Goal: Task Accomplishment & Management: Manage account settings

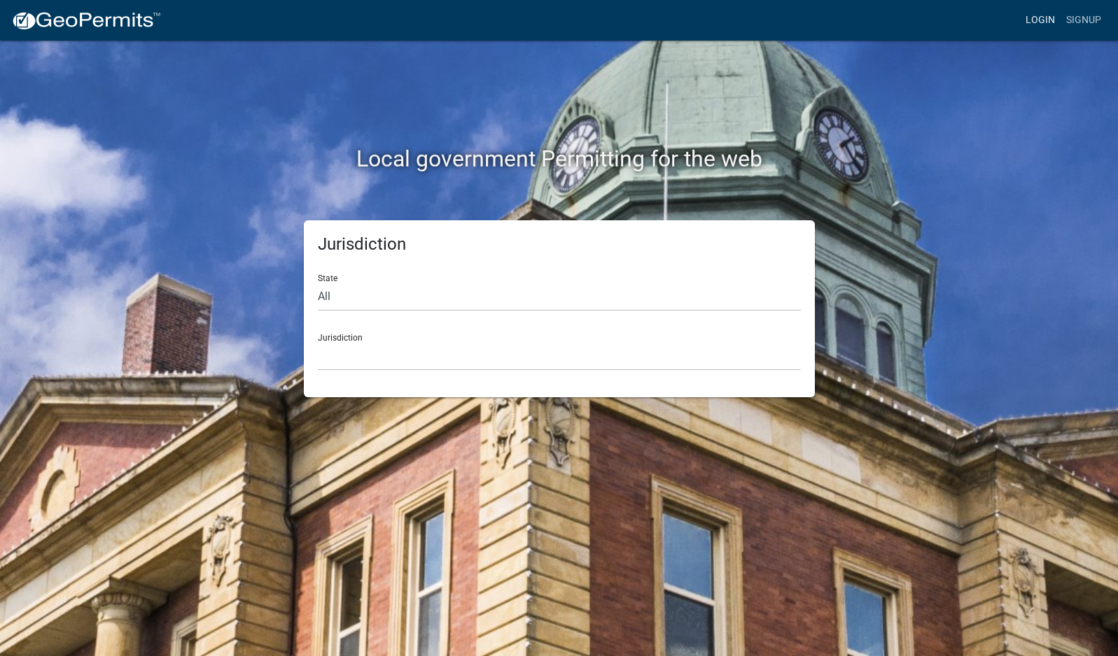
click at [1039, 22] on link "Login" at bounding box center [1040, 20] width 41 height 27
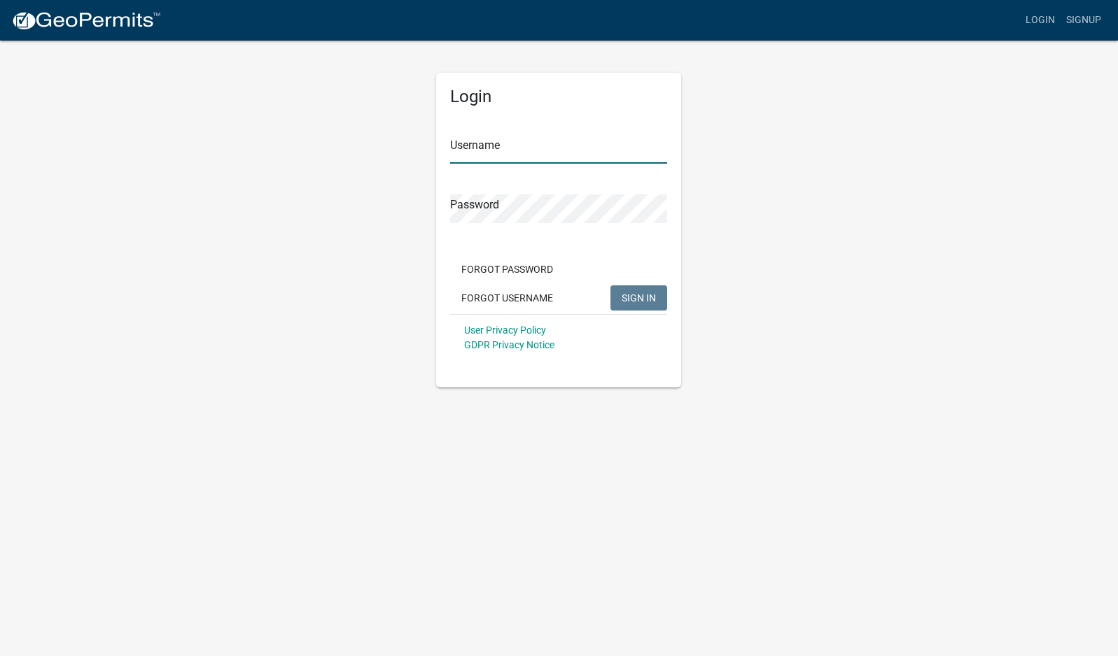
click at [570, 152] on input "Username" at bounding box center [558, 149] width 217 height 29
type input "mhaller"
click at [610, 286] on button "SIGN IN" at bounding box center [638, 298] width 57 height 25
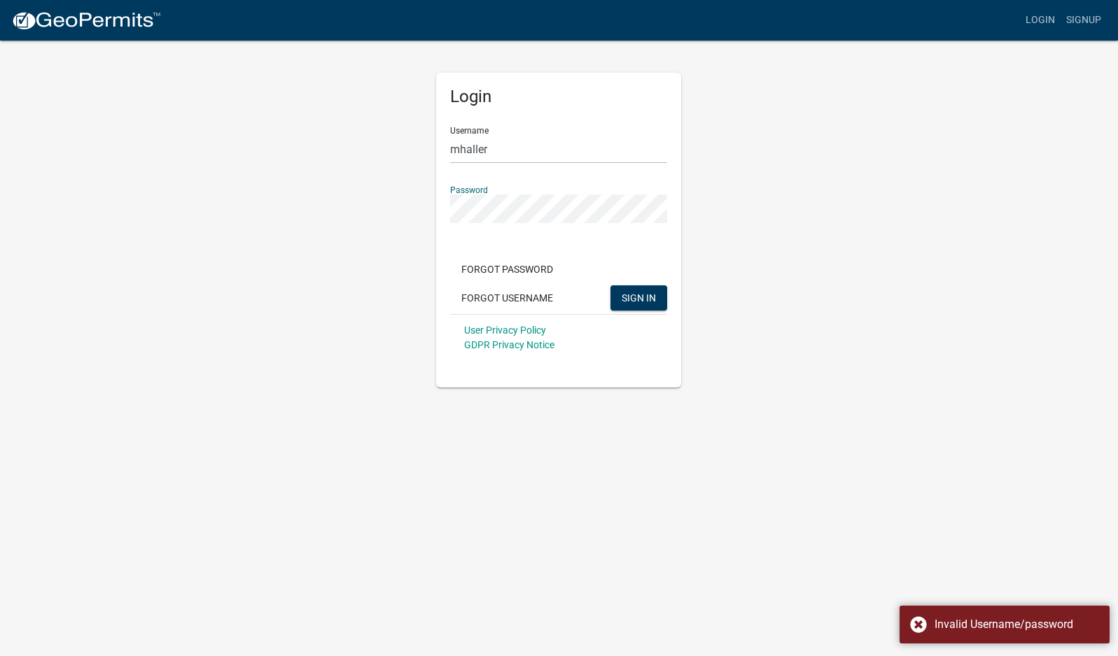
click at [348, 219] on div "Login Username mhaller Password Forgot Password Forgot Username SIGN IN User Pr…" at bounding box center [559, 213] width 798 height 349
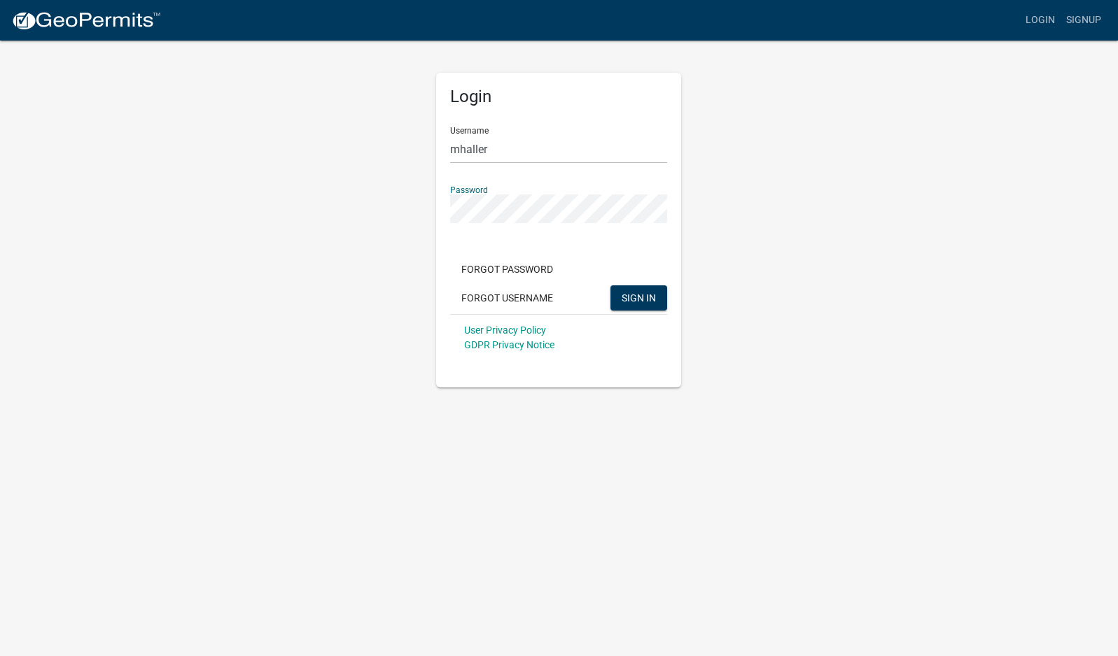
click at [610, 286] on button "SIGN IN" at bounding box center [638, 298] width 57 height 25
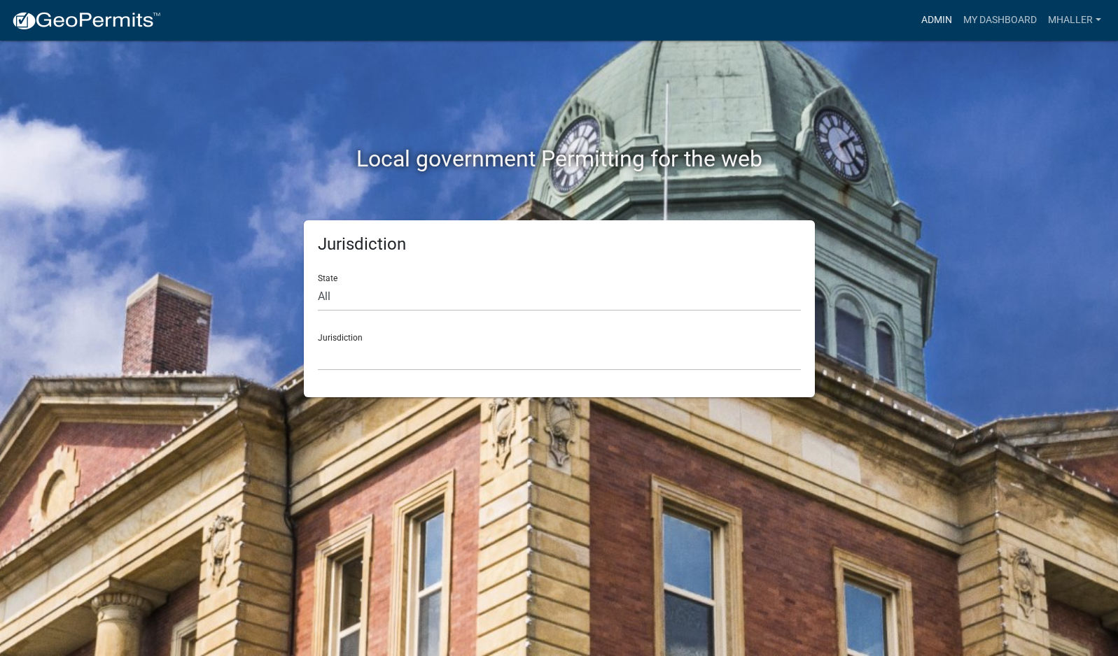
click at [920, 22] on link "Admin" at bounding box center [936, 20] width 42 height 27
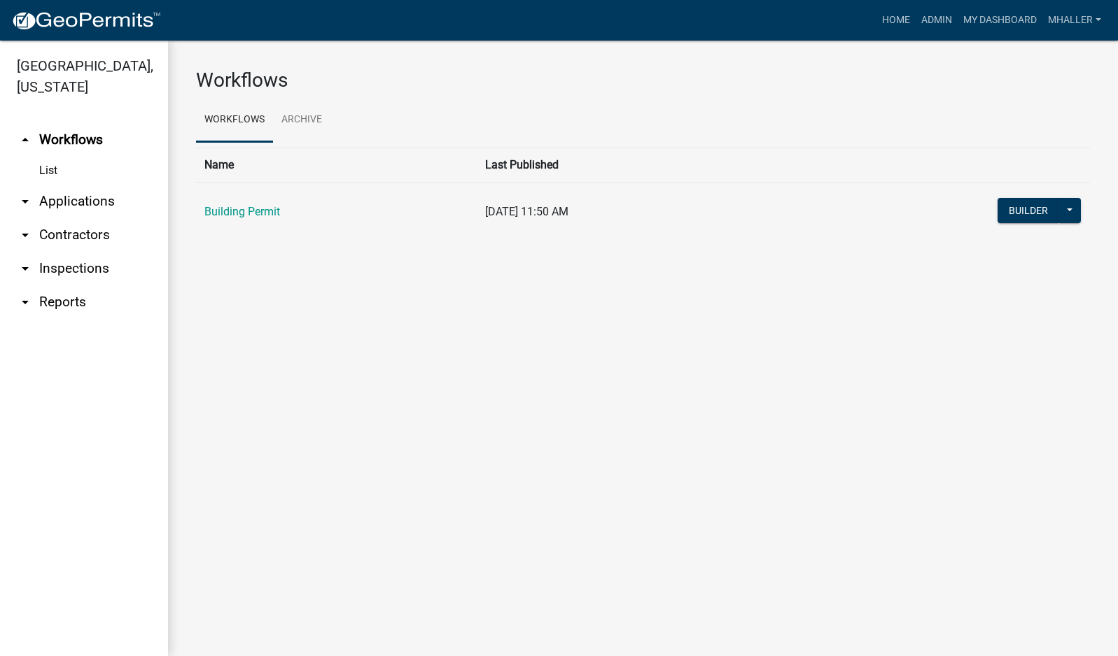
click at [61, 185] on link "arrow_drop_down Applications" at bounding box center [84, 202] width 168 height 34
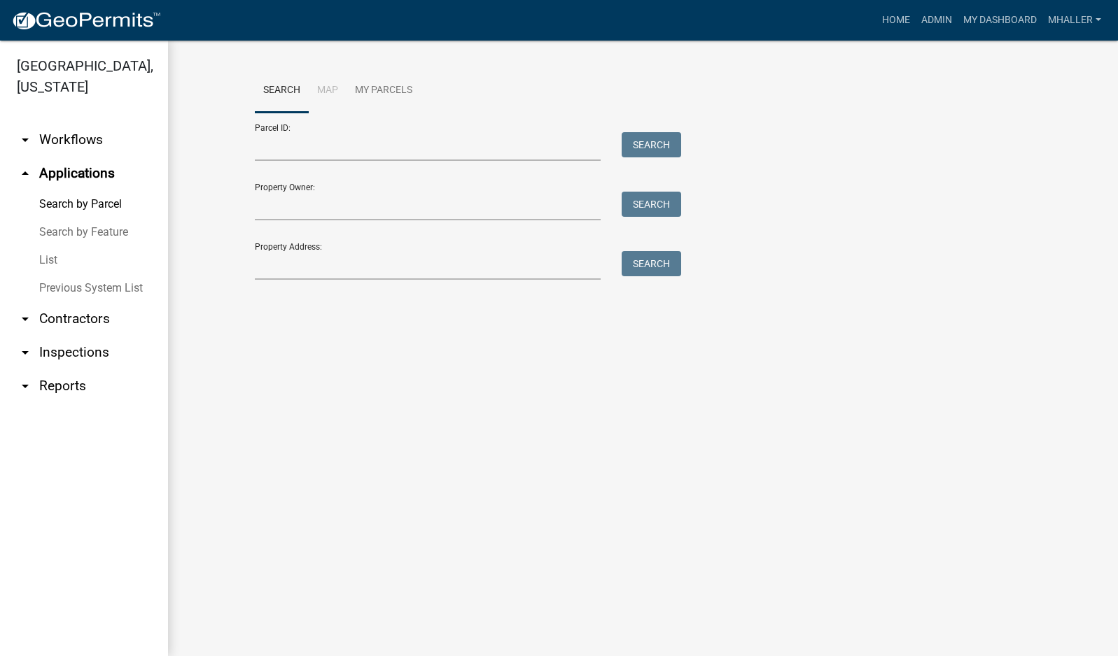
click at [38, 246] on link "List" at bounding box center [84, 260] width 168 height 28
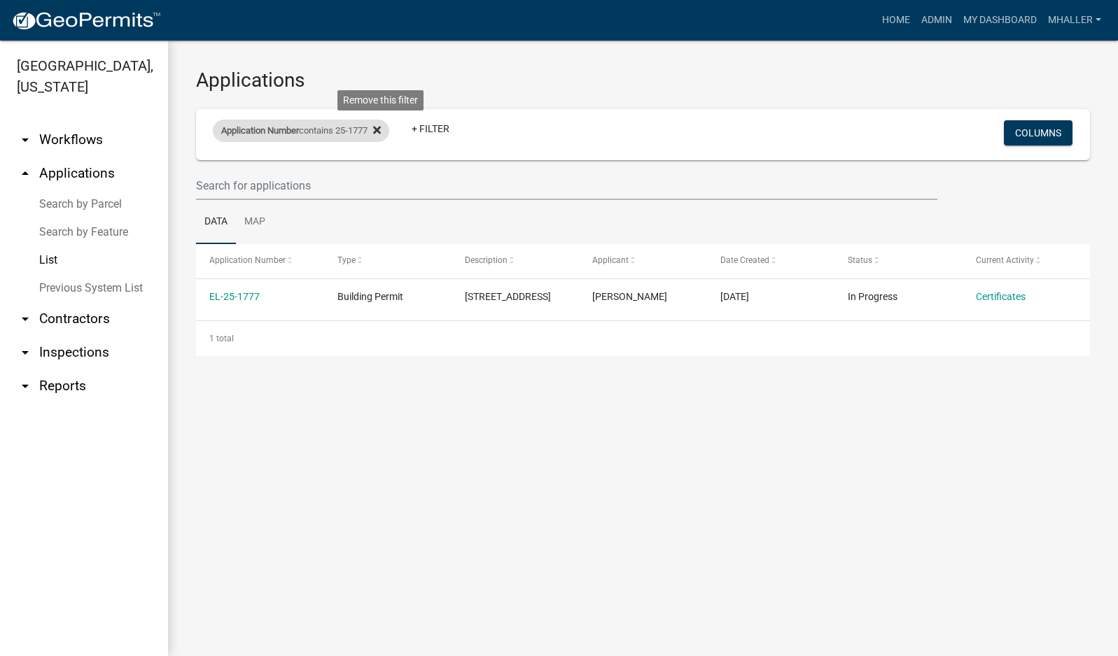
click at [381, 131] on icon at bounding box center [377, 130] width 8 height 8
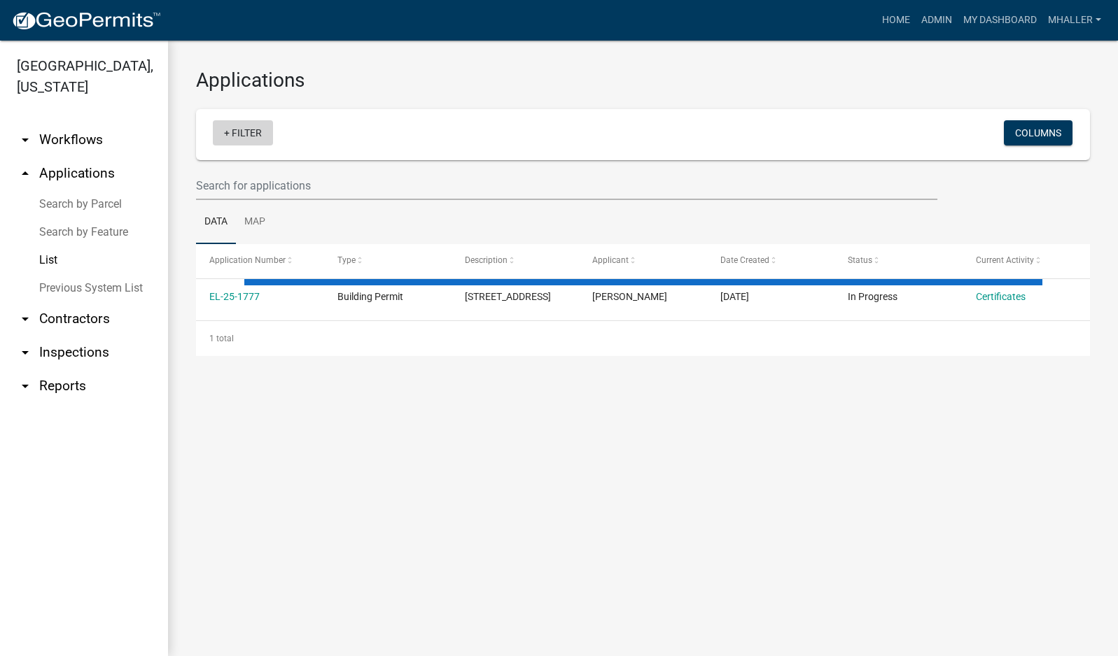
click at [250, 134] on link "+ Filter" at bounding box center [243, 132] width 60 height 25
select select "1: 25"
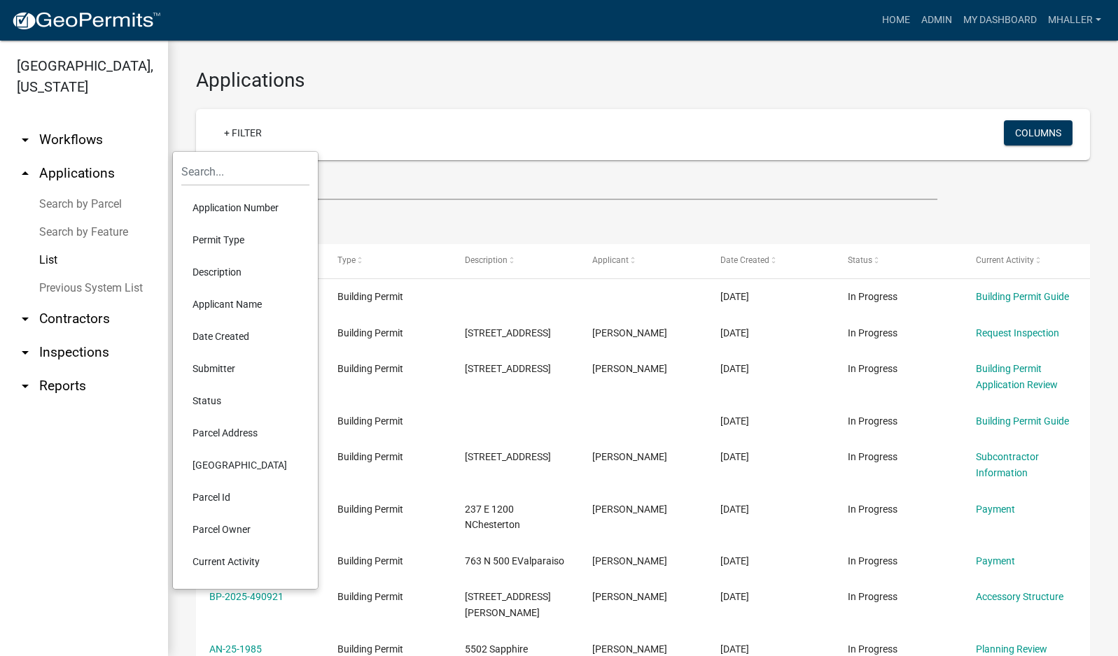
click at [228, 430] on li "Parcel Address" at bounding box center [245, 433] width 128 height 32
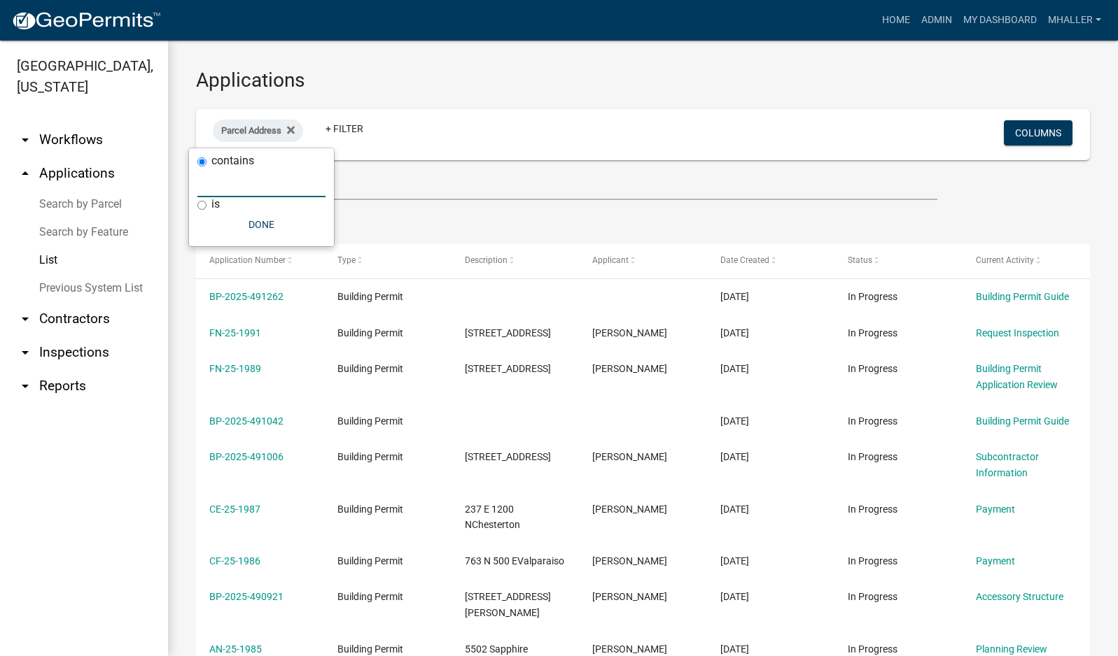
click at [218, 183] on input "text" at bounding box center [261, 183] width 128 height 29
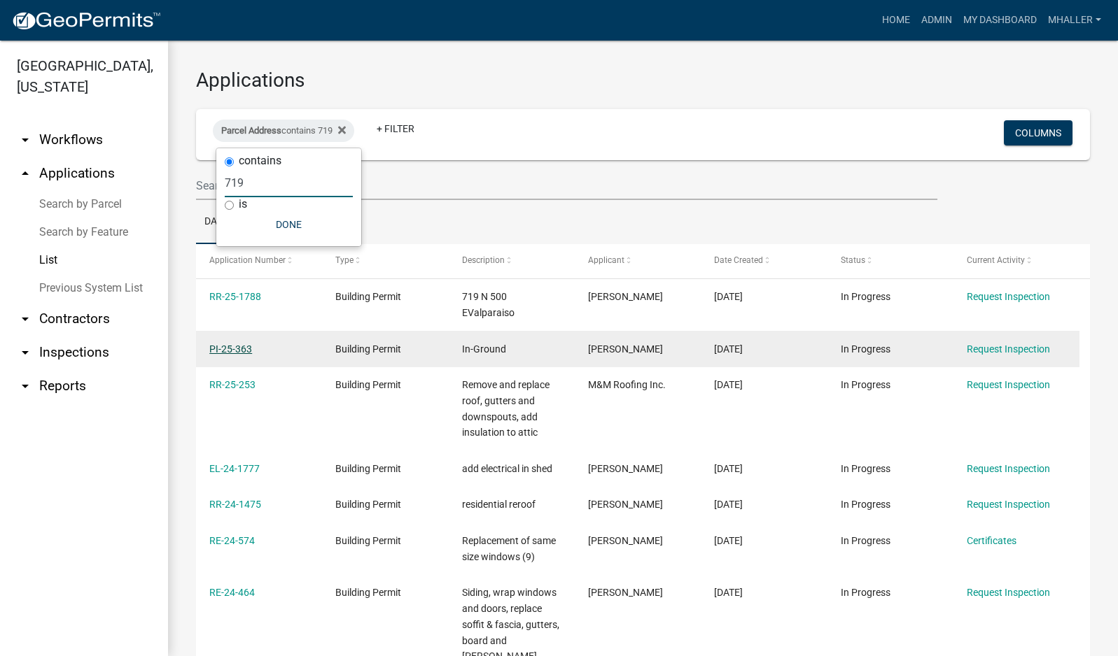
type input "719"
click at [232, 344] on link "PI-25-363" at bounding box center [230, 349] width 43 height 11
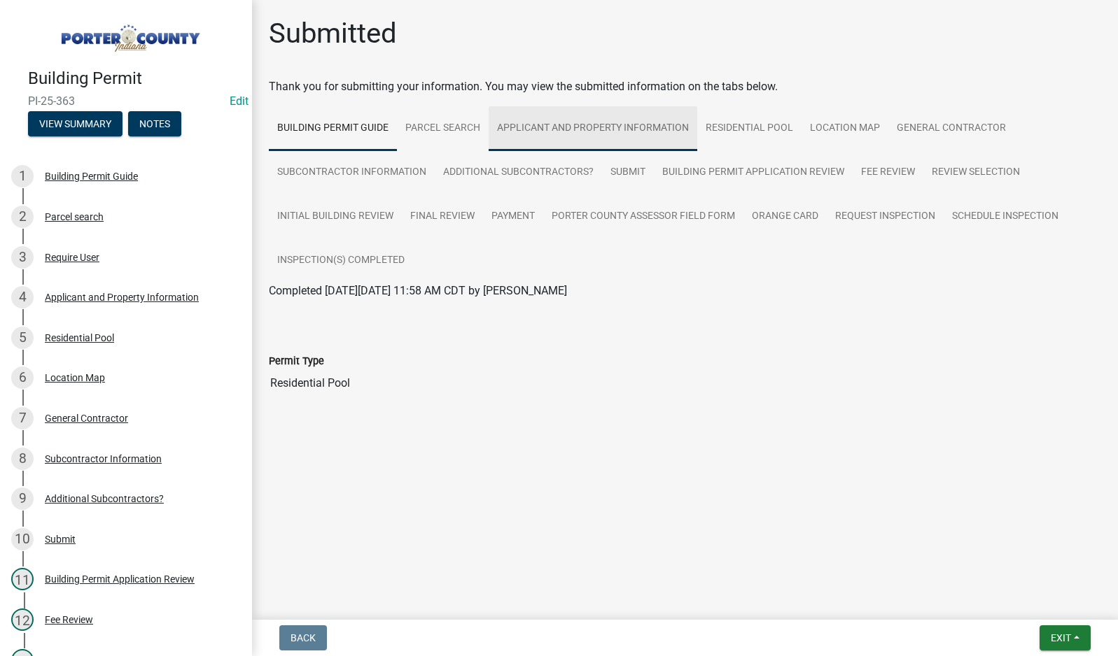
click at [647, 127] on link "Applicant and Property Information" at bounding box center [592, 128] width 209 height 45
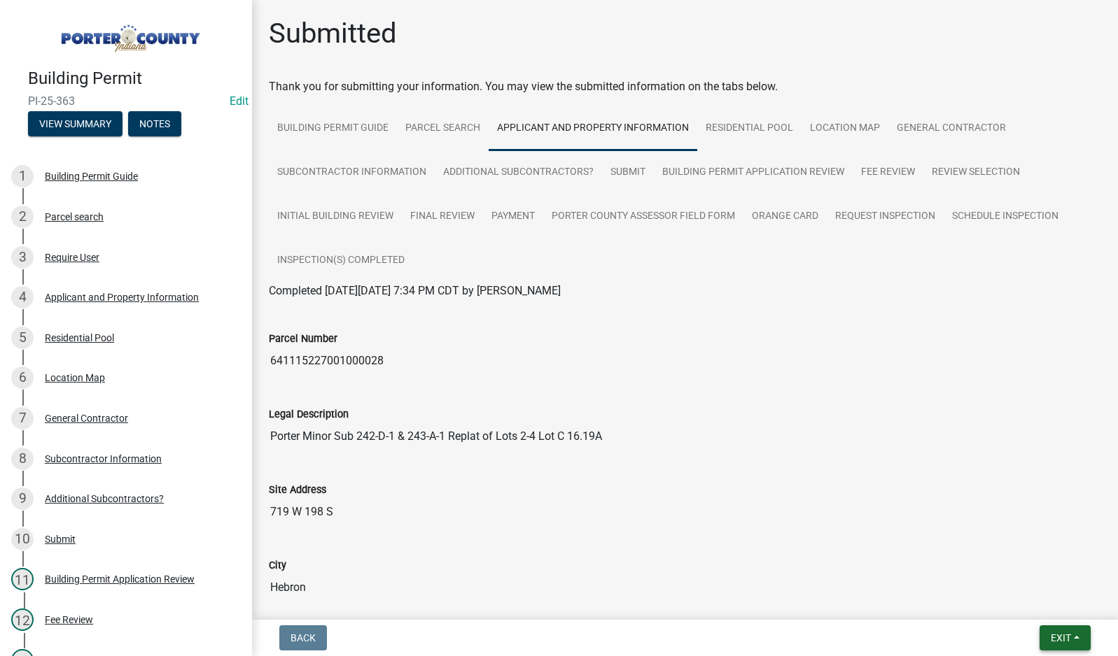
click at [1057, 641] on span "Exit" at bounding box center [1060, 638] width 20 height 11
click at [1047, 602] on button "Save & Exit" at bounding box center [1034, 602] width 112 height 34
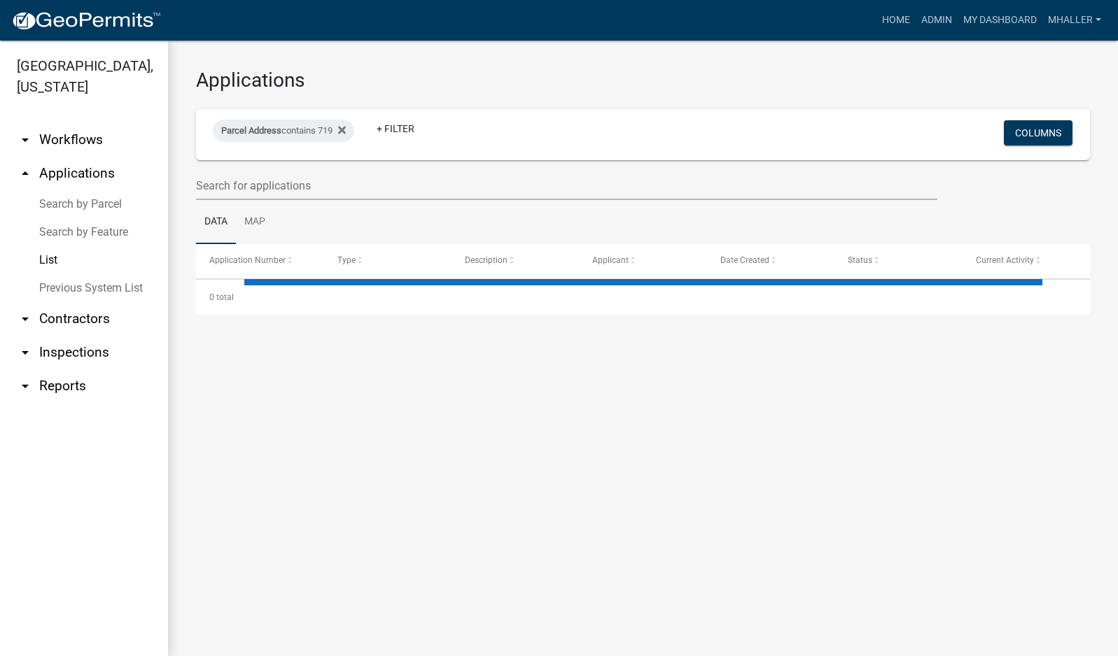
select select "1: 25"
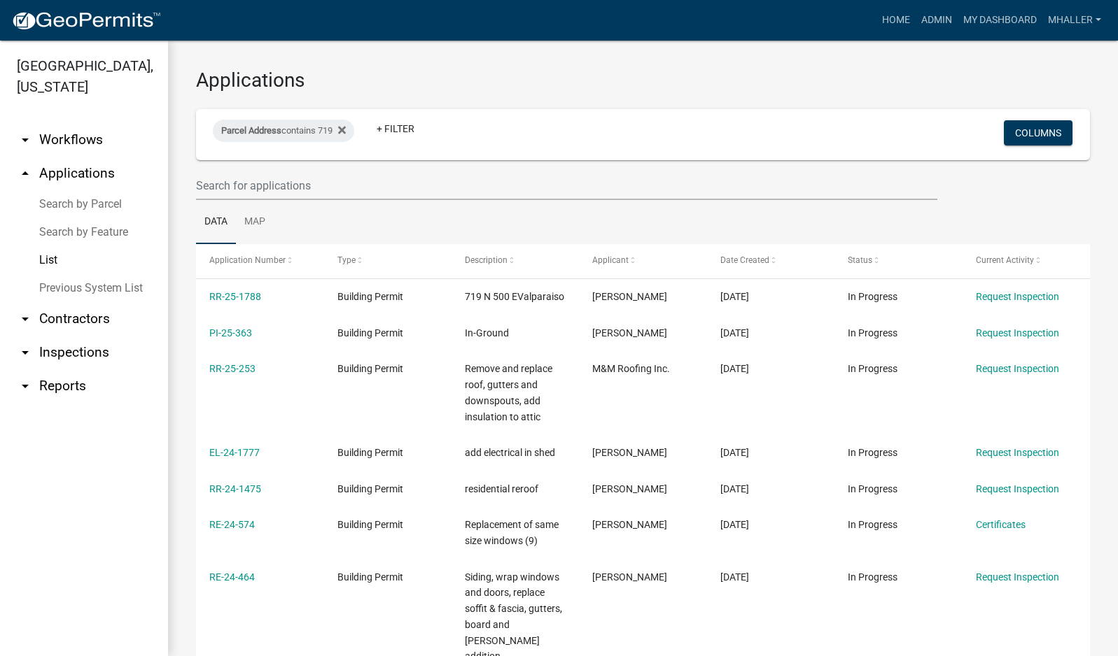
click at [52, 336] on link "arrow_drop_down Inspections" at bounding box center [84, 353] width 168 height 34
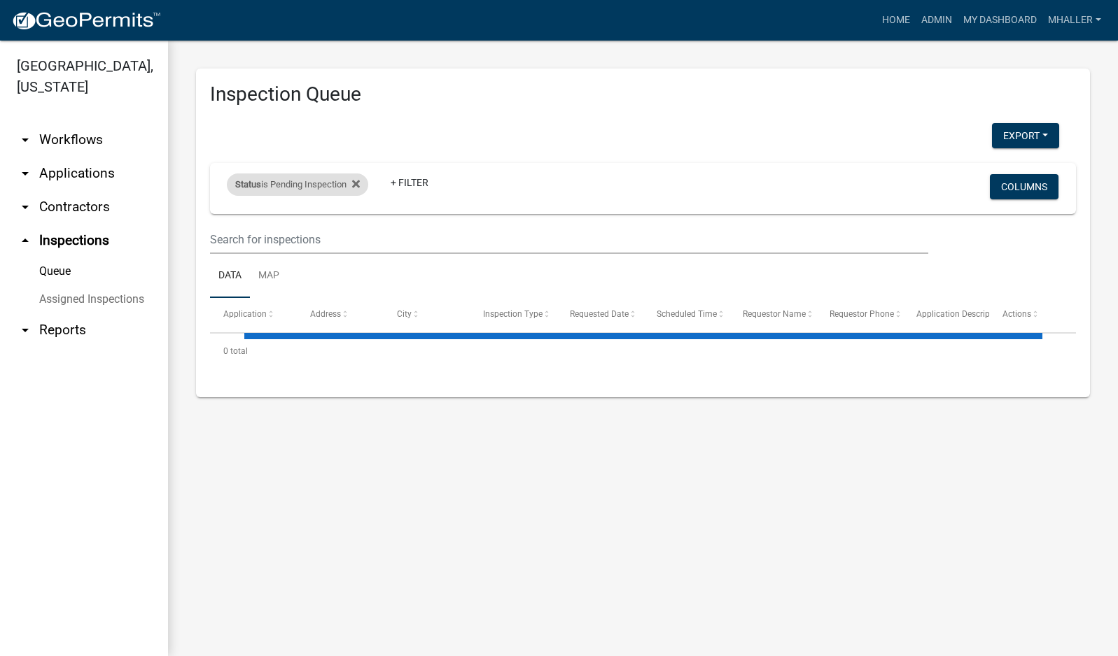
select select "1: 25"
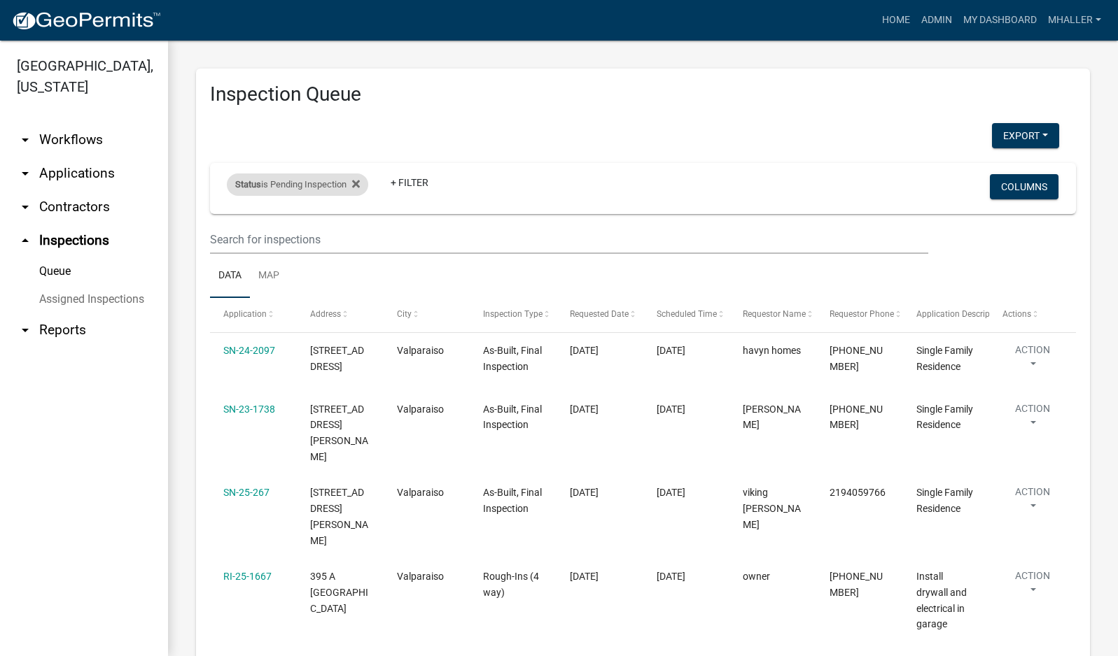
click at [338, 184] on div "Status is Pending Inspection" at bounding box center [297, 185] width 141 height 22
click at [297, 238] on select "Select an option Pending Schedule Pending Inspection Approved Denied Deleted Vo…" at bounding box center [300, 237] width 140 height 29
select select "0"
click at [230, 223] on select "Select an option Pending Schedule Pending Inspection Approved Denied Deleted Vo…" at bounding box center [300, 237] width 140 height 29
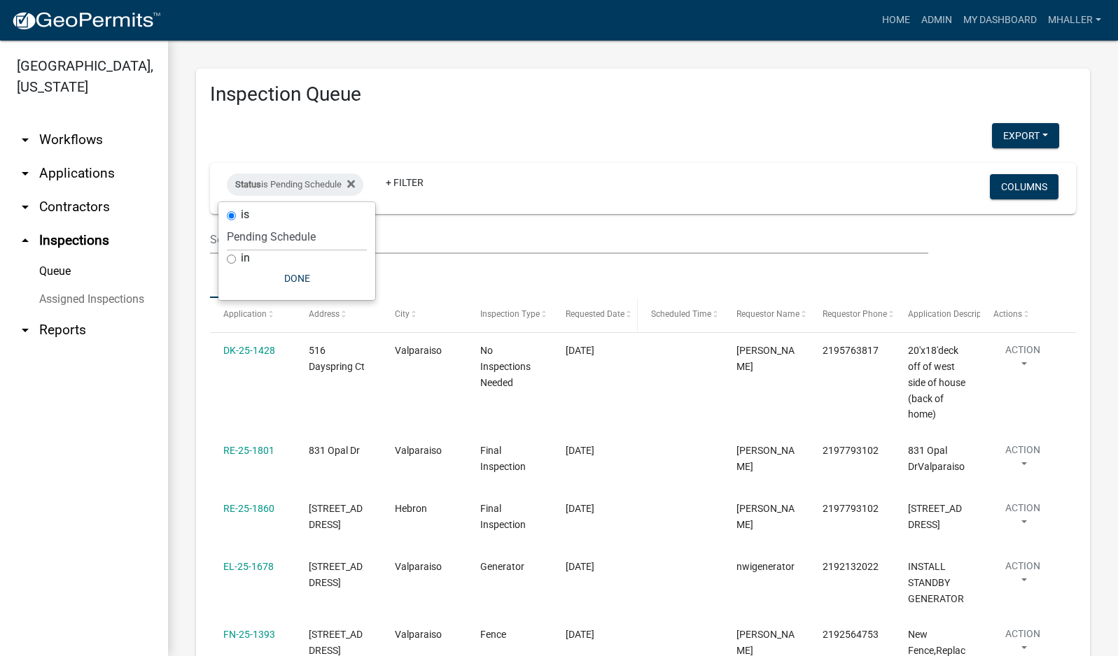
click at [584, 310] on span "Requested Date" at bounding box center [594, 314] width 59 height 10
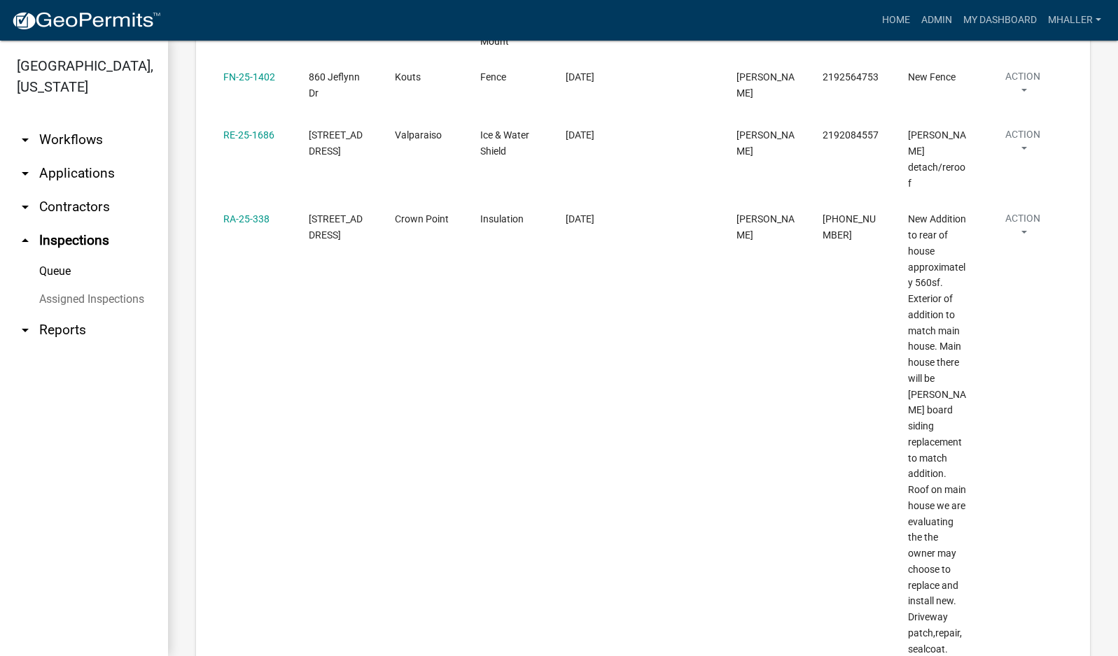
scroll to position [490, 0]
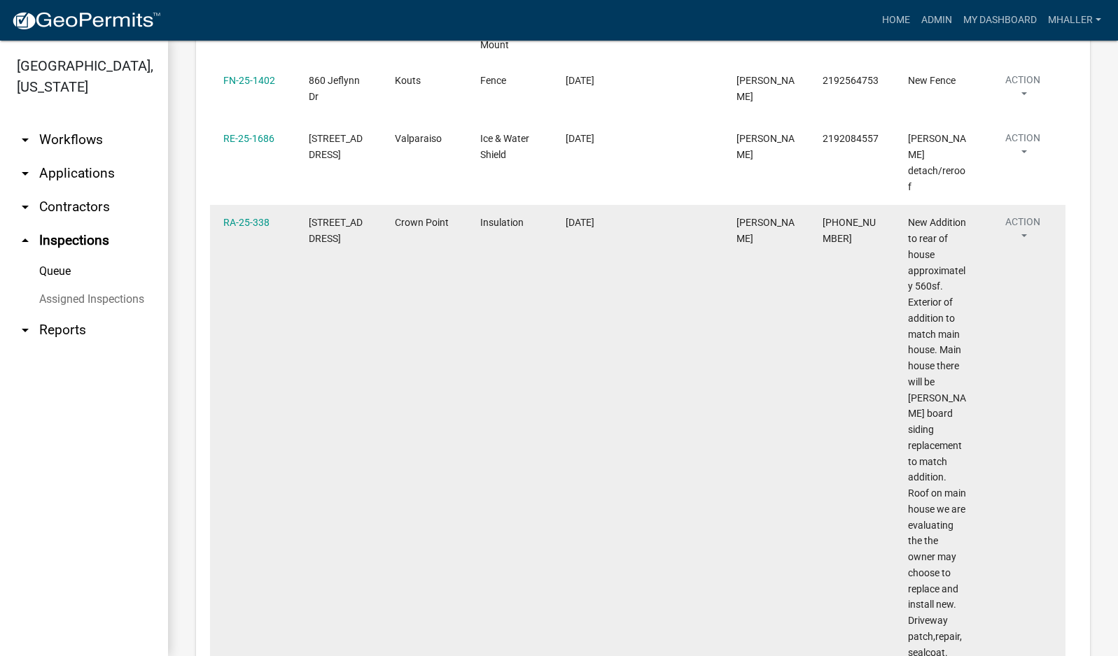
click at [1024, 215] on button "Action" at bounding box center [1022, 232] width 59 height 35
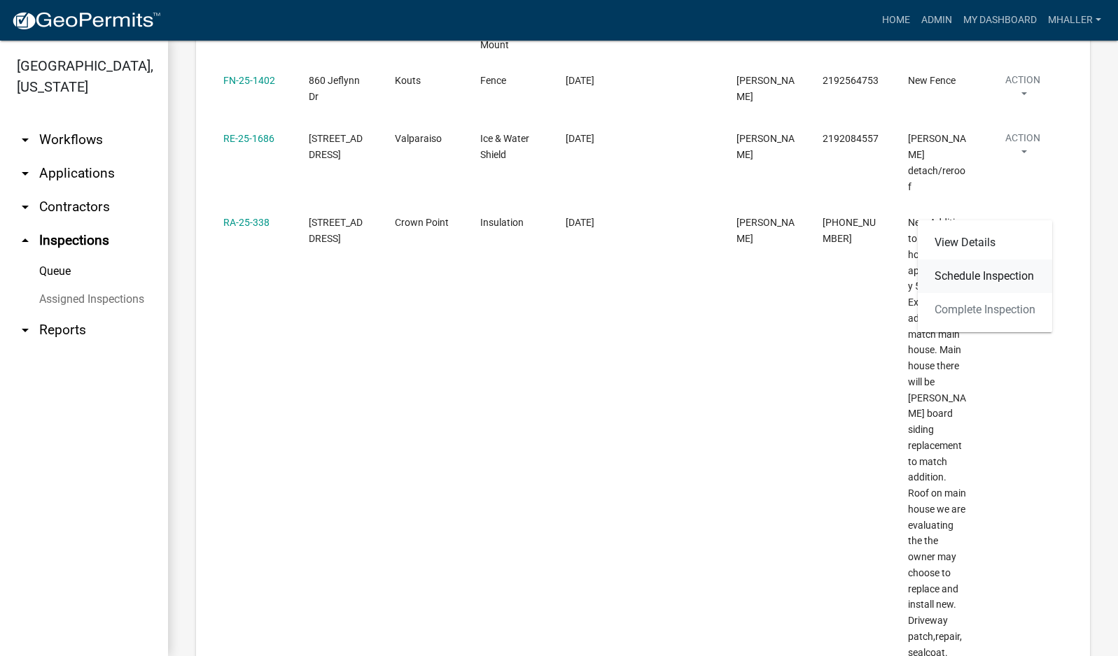
click at [1005, 274] on link "Schedule Inspection" at bounding box center [984, 277] width 134 height 34
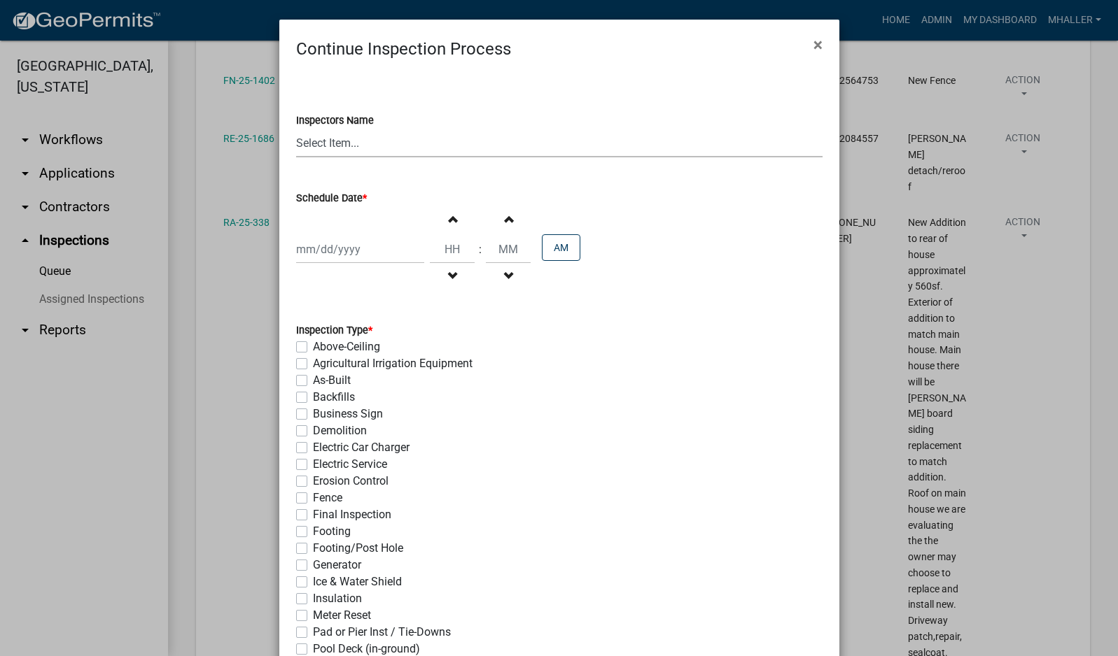
click at [319, 143] on select "Select Item... mhaller ([PERSON_NAME])" at bounding box center [559, 143] width 526 height 29
select select "ca350da2-795e-4cf8-941d-46ff53e354ae"
click at [296, 129] on select "Select Item... mhaller ([PERSON_NAME])" at bounding box center [559, 143] width 526 height 29
click at [345, 251] on div at bounding box center [360, 249] width 128 height 29
select select "10"
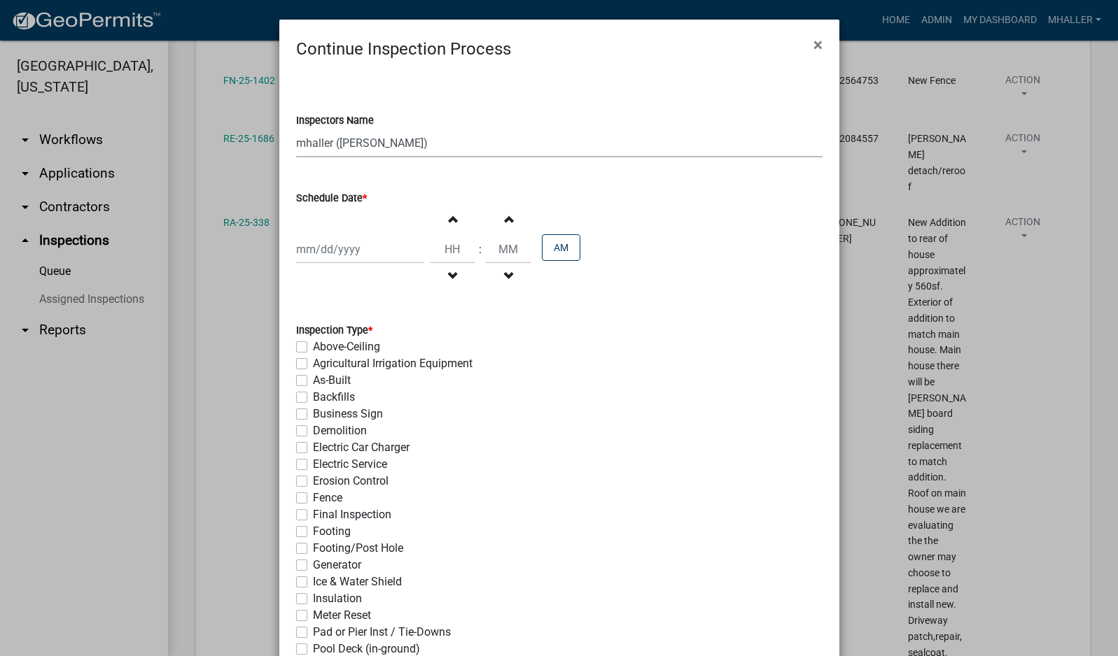
select select "2025"
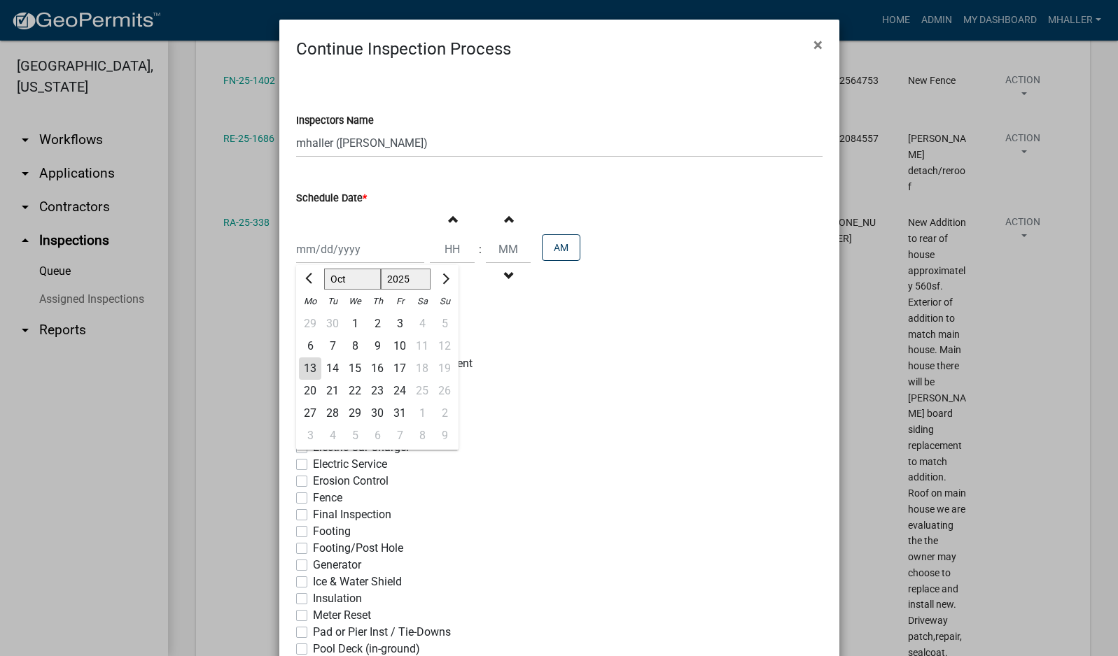
click at [329, 367] on div "14" at bounding box center [332, 369] width 22 height 22
type input "[DATE]"
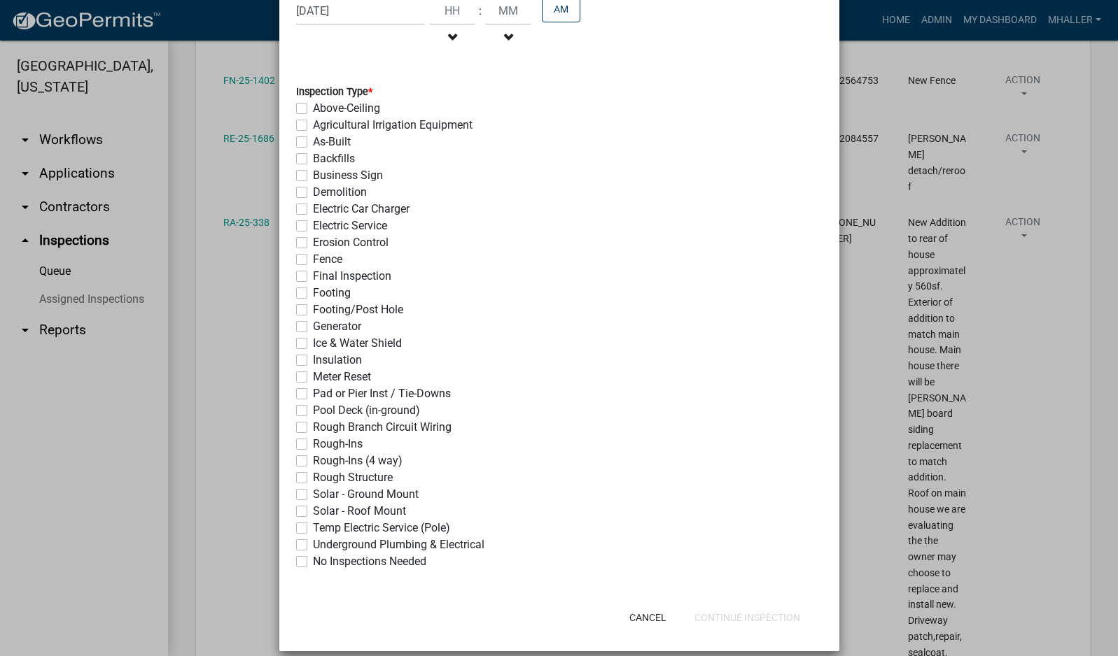
scroll to position [253, 0]
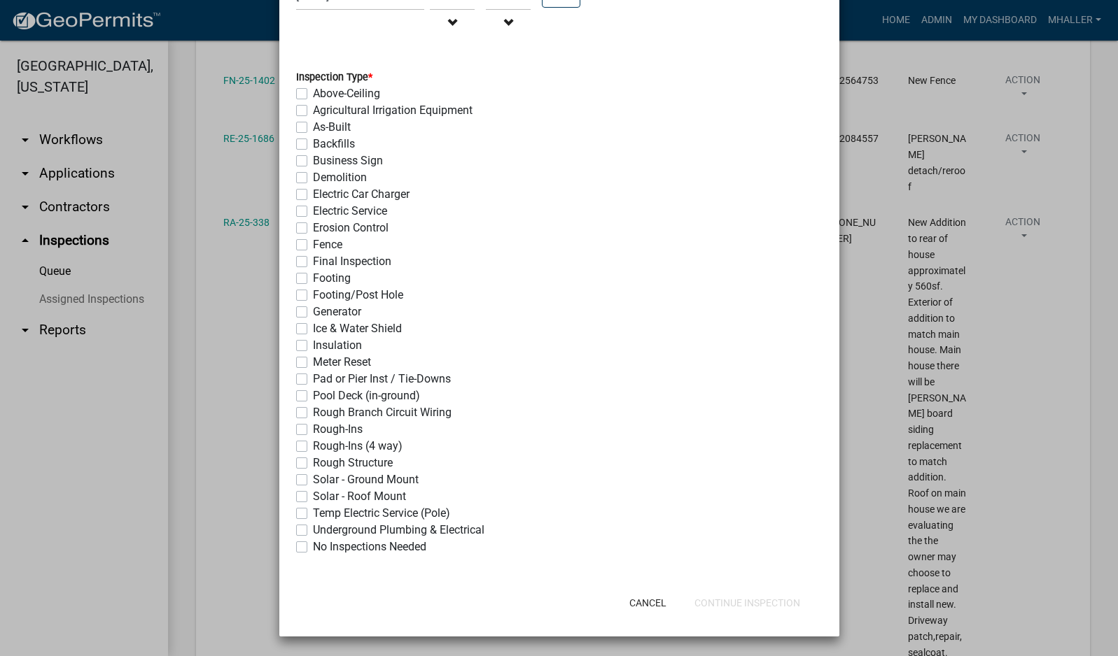
click at [313, 345] on label "Insulation" at bounding box center [337, 345] width 49 height 17
click at [313, 345] on input "Insulation" at bounding box center [317, 341] width 9 height 9
checkbox input "true"
checkbox input "false"
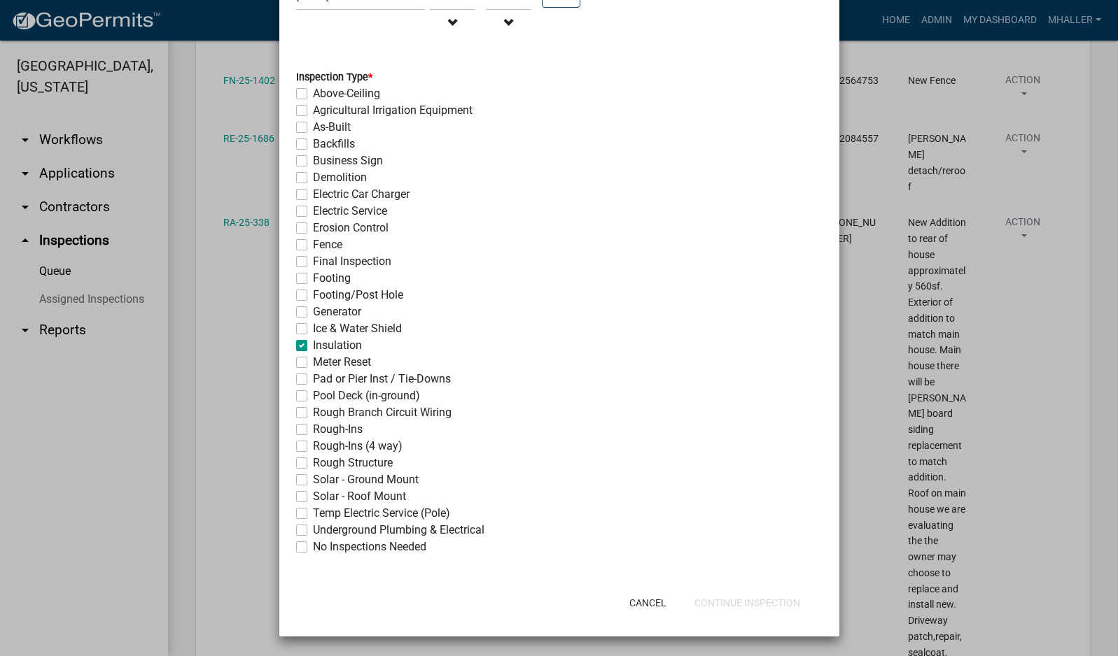
checkbox input "false"
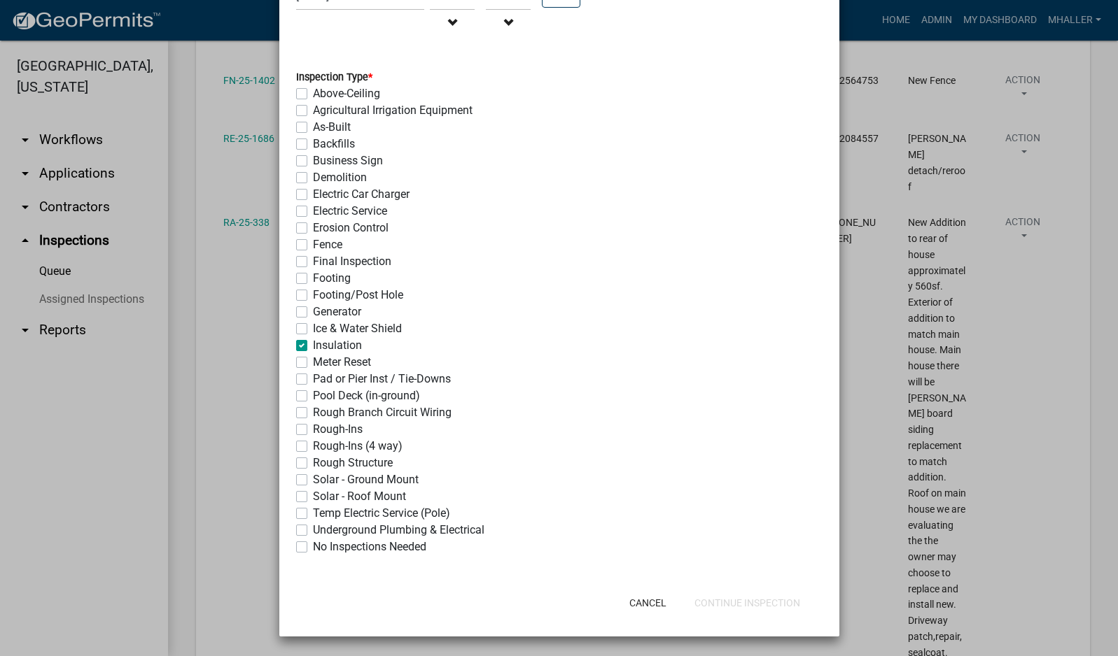
checkbox input "false"
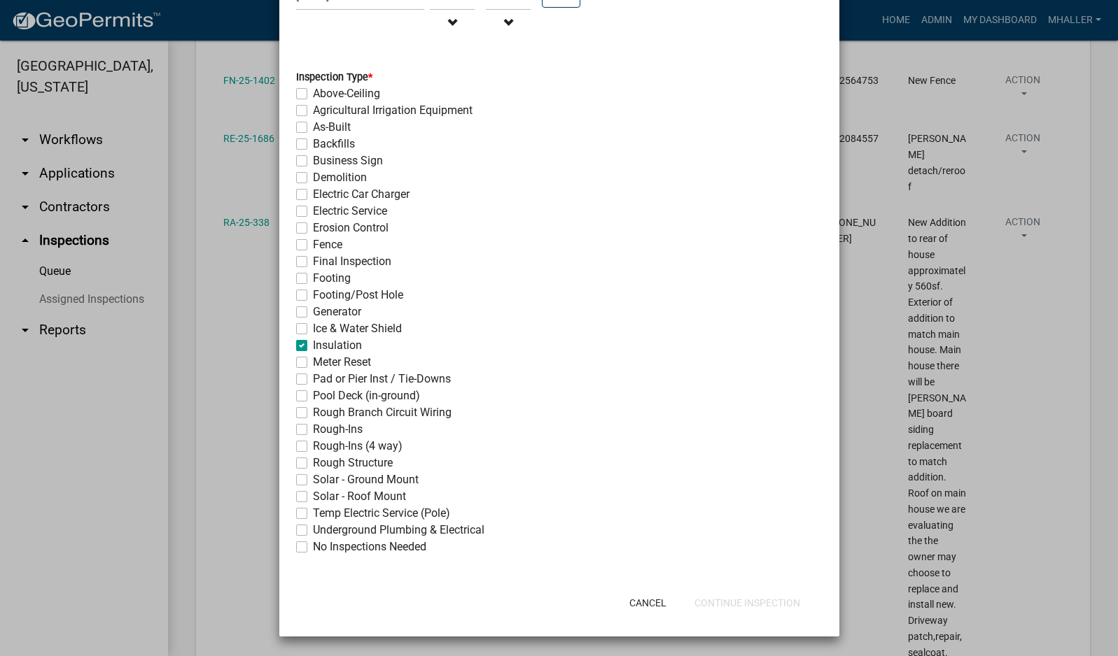
checkbox input "false"
checkbox input "true"
checkbox input "false"
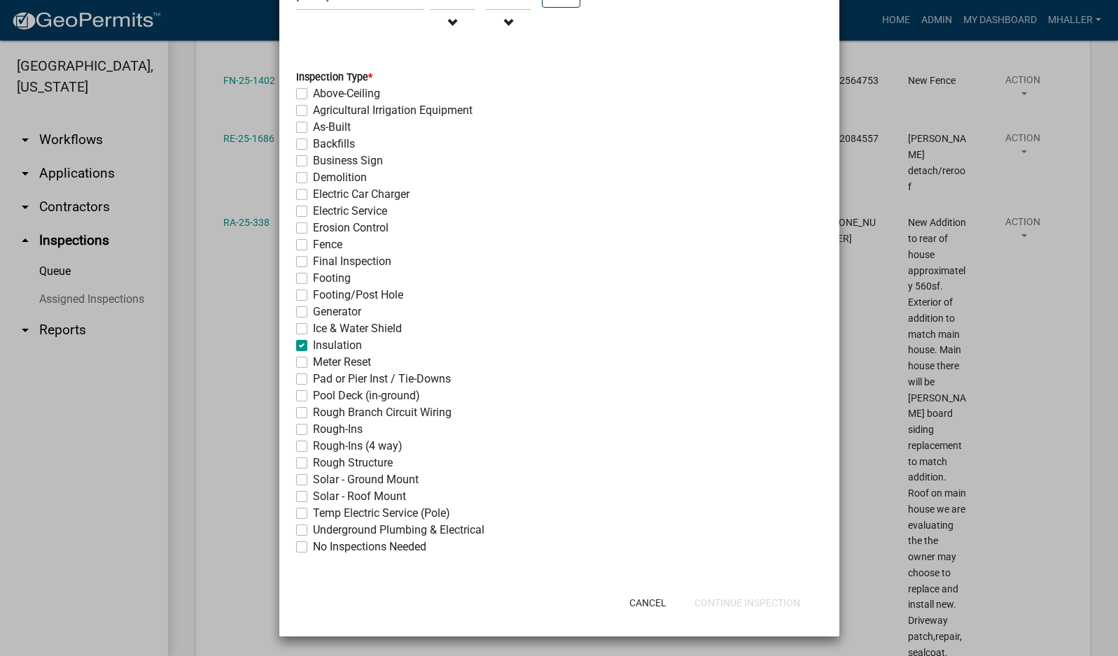
checkbox input "false"
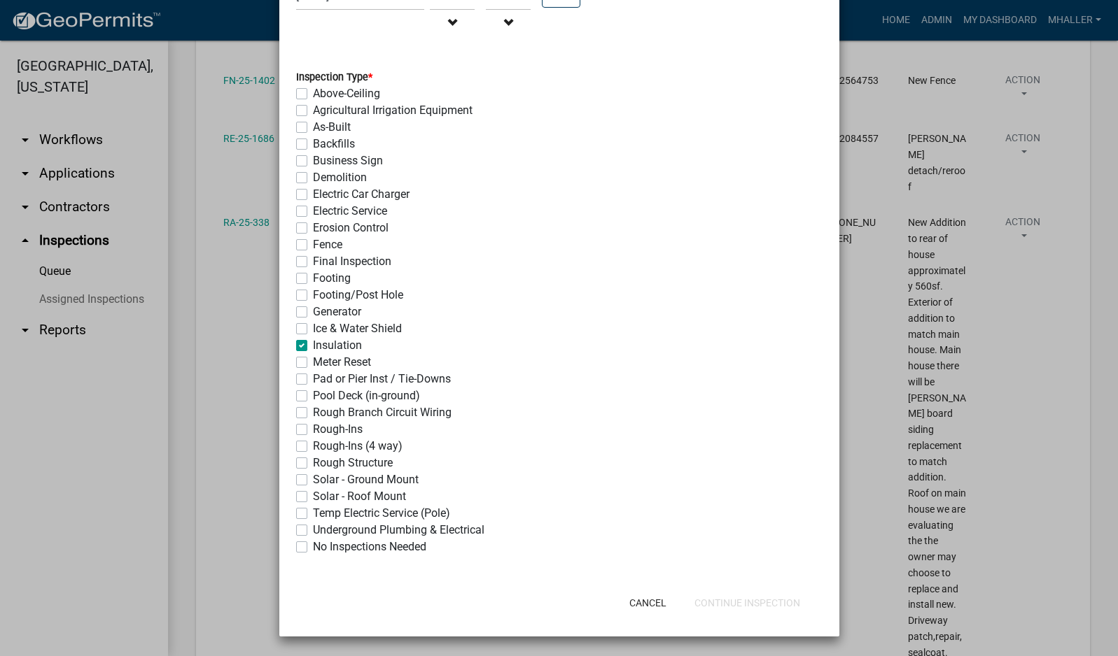
checkbox input "false"
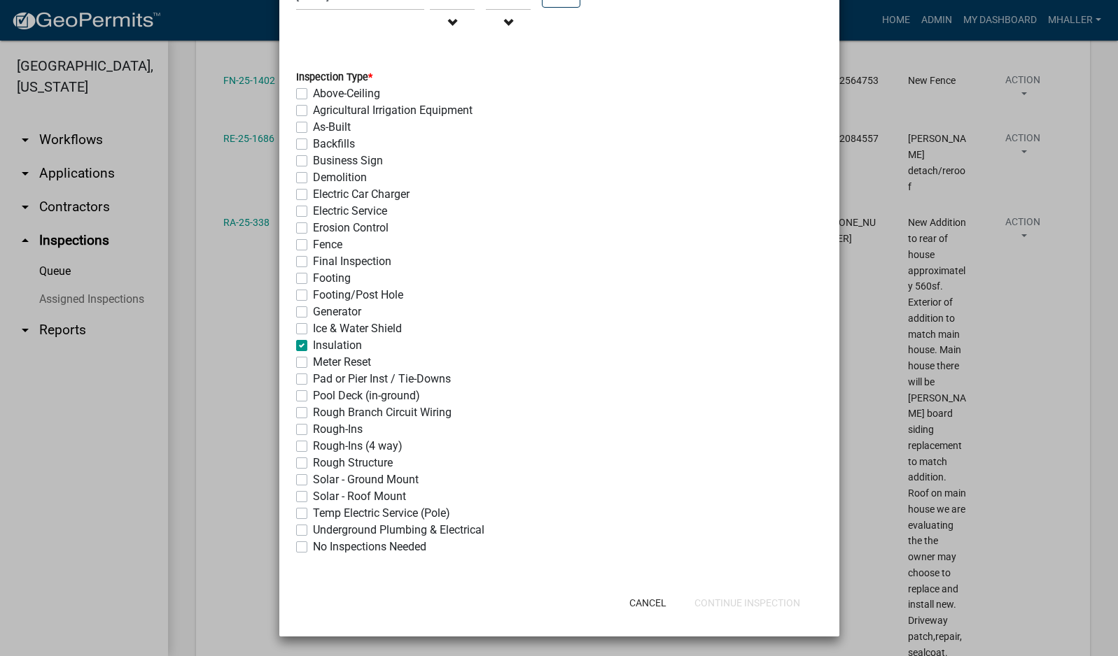
checkbox input "false"
click at [734, 599] on button "Continue Inspection" at bounding box center [747, 603] width 128 height 25
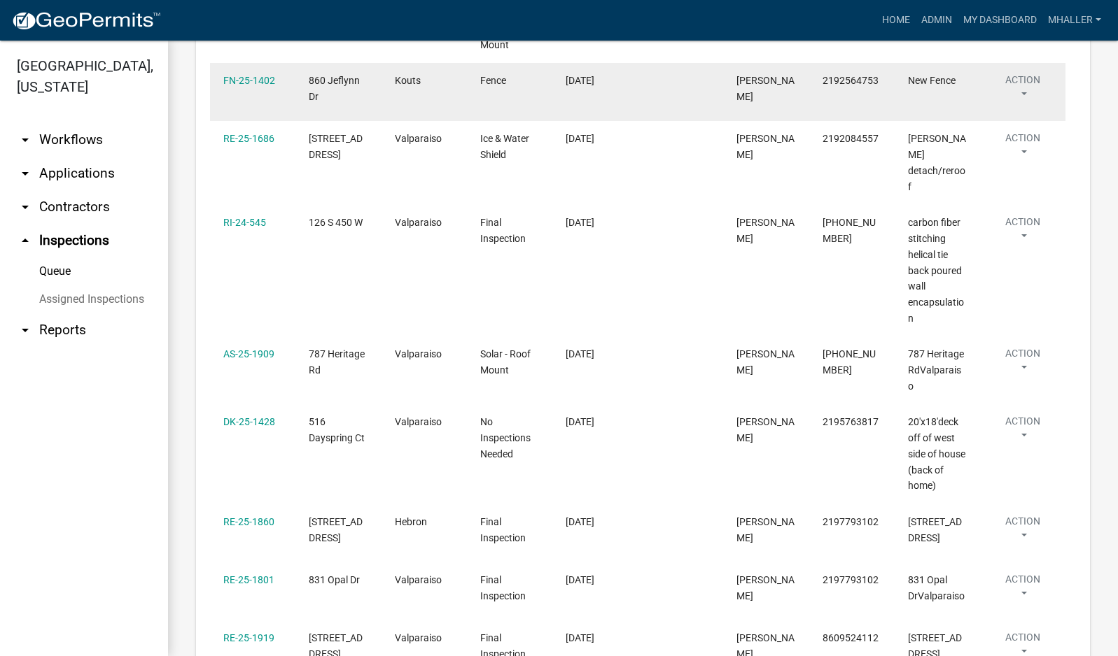
click at [1025, 76] on button "Action" at bounding box center [1022, 90] width 59 height 35
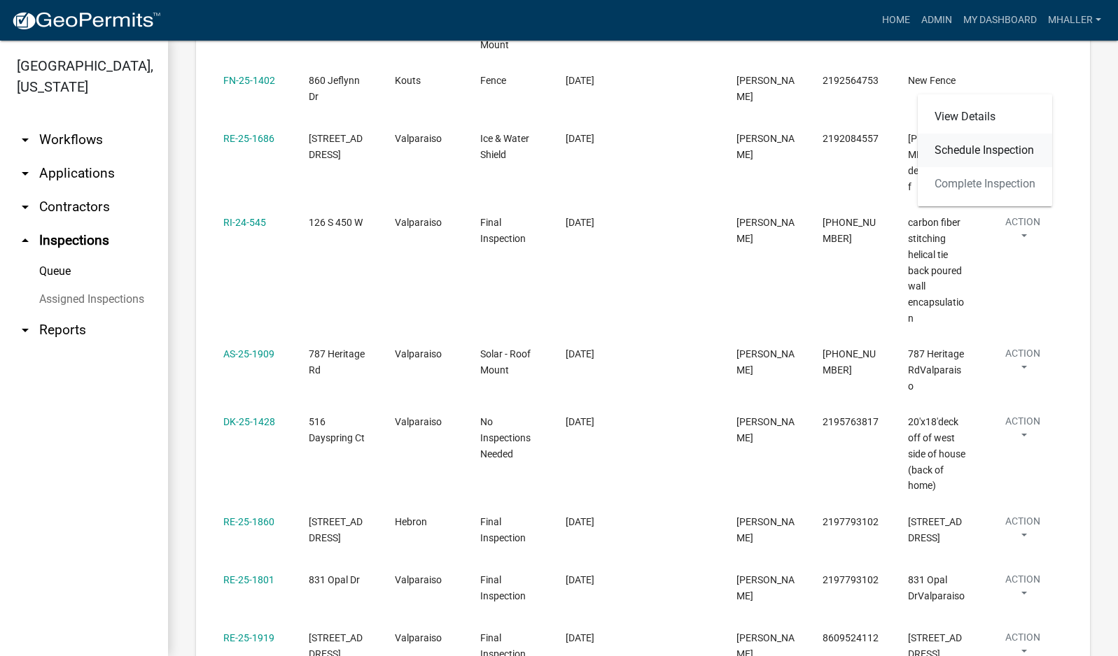
click at [997, 150] on link "Schedule Inspection" at bounding box center [984, 151] width 134 height 34
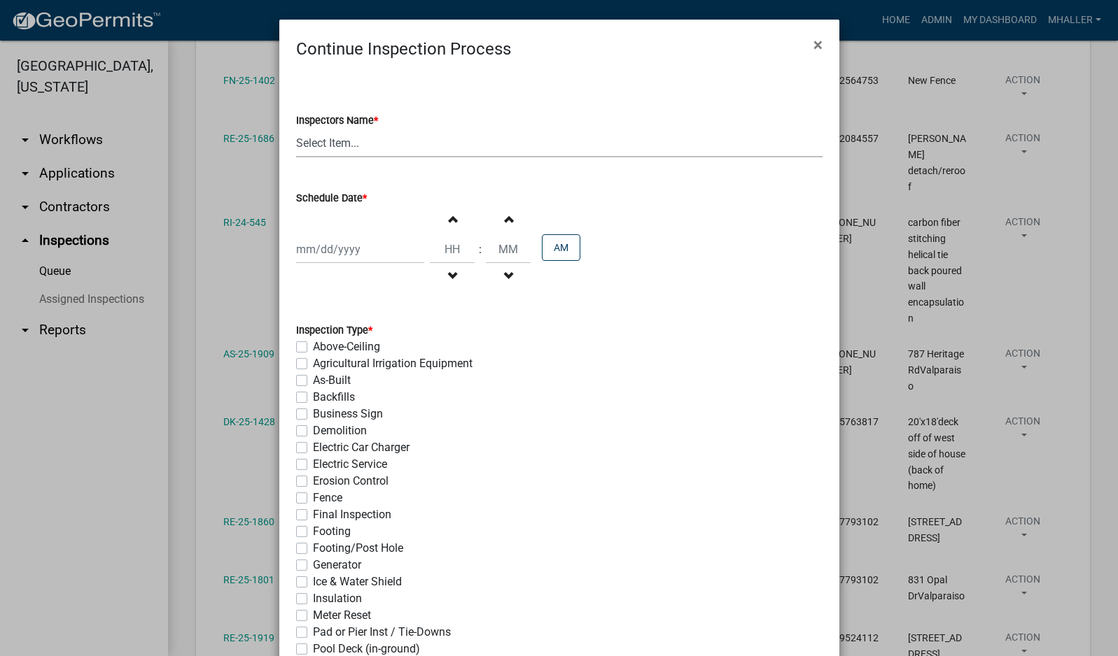
click at [338, 146] on select "Select Item... mhaller ([PERSON_NAME])" at bounding box center [559, 143] width 526 height 29
select select "ca350da2-795e-4cf8-941d-46ff53e354ae"
click at [296, 129] on select "Select Item... mhaller ([PERSON_NAME])" at bounding box center [559, 143] width 526 height 29
click at [340, 252] on div at bounding box center [360, 249] width 128 height 29
select select "10"
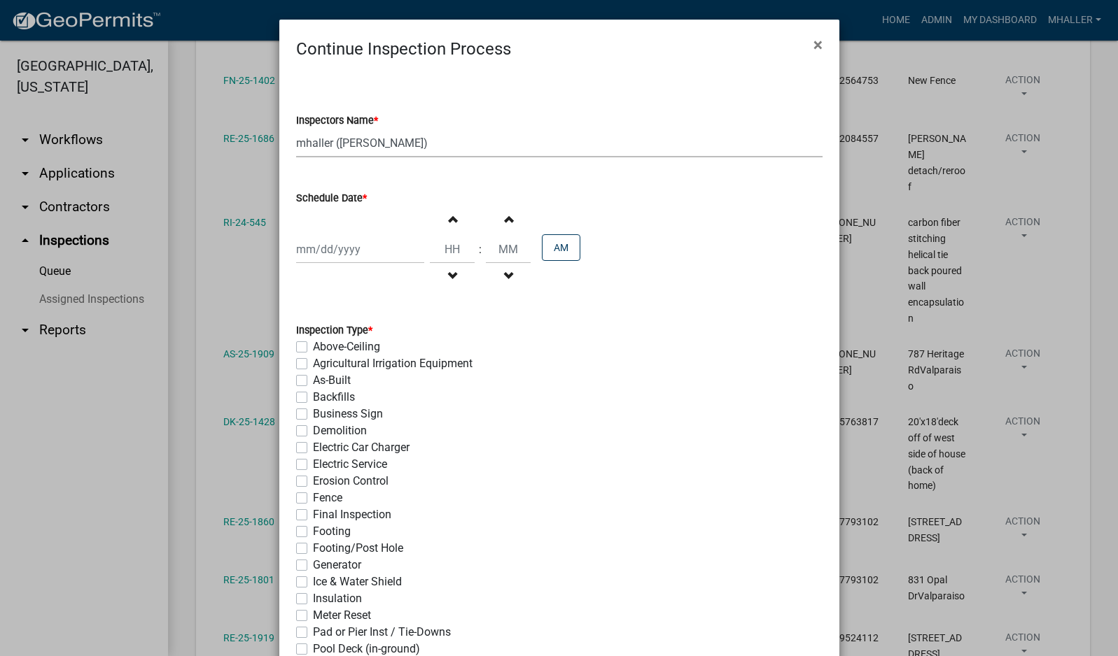
select select "2025"
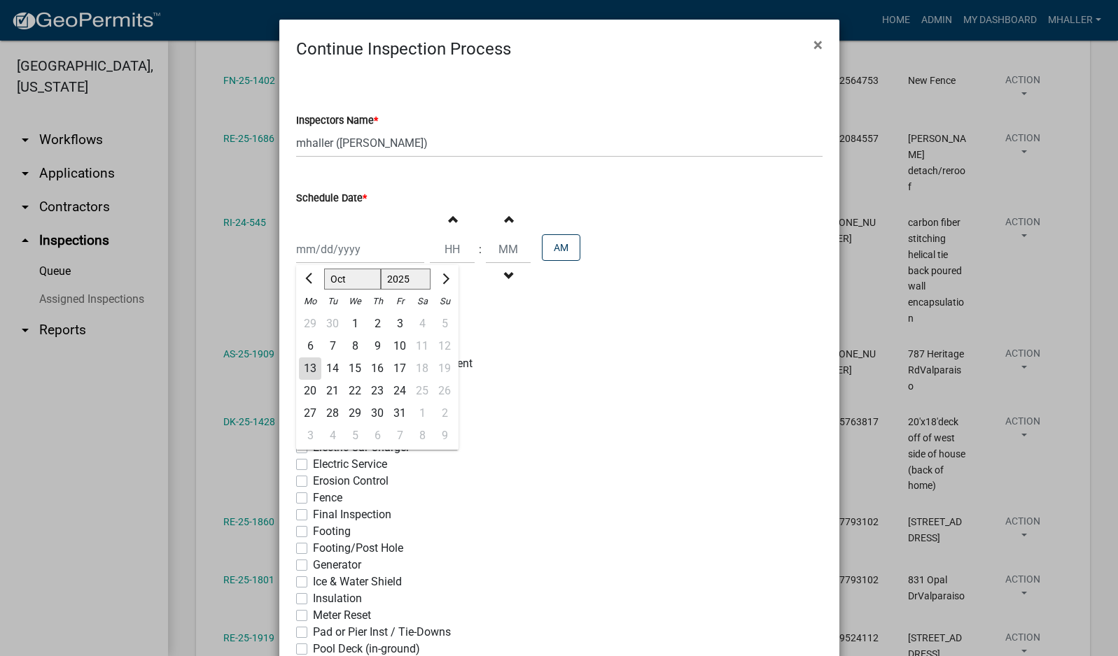
click at [303, 367] on div "13" at bounding box center [310, 369] width 22 height 22
type input "[DATE]"
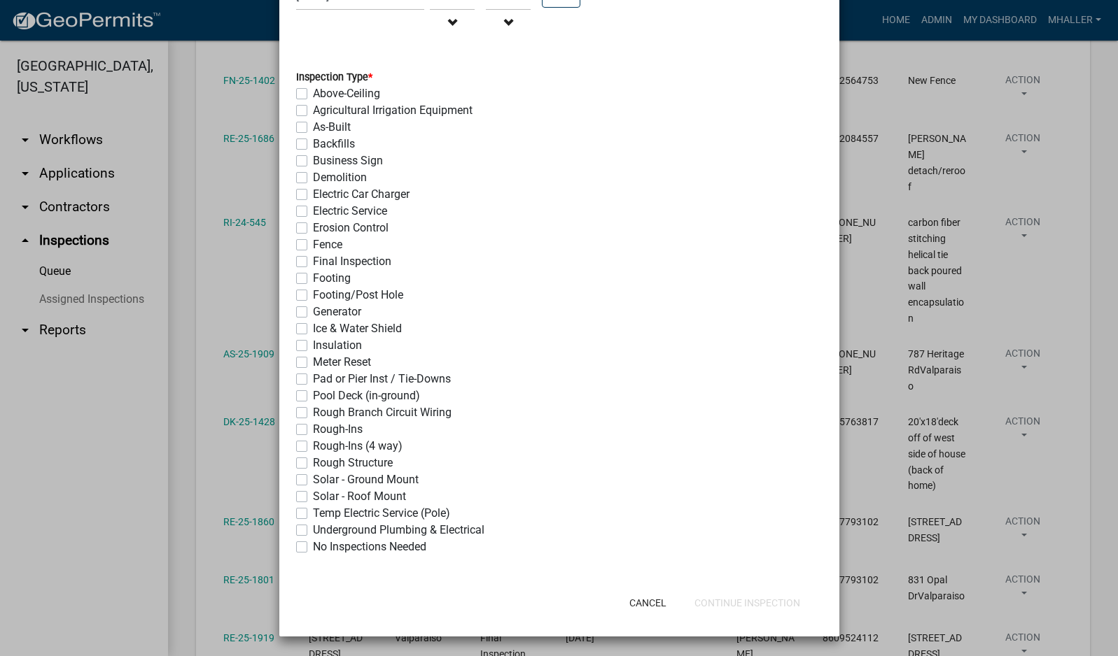
click at [313, 246] on label "Fence" at bounding box center [327, 245] width 29 height 17
click at [313, 246] on input "Fence" at bounding box center [317, 241] width 9 height 9
checkbox input "true"
checkbox input "false"
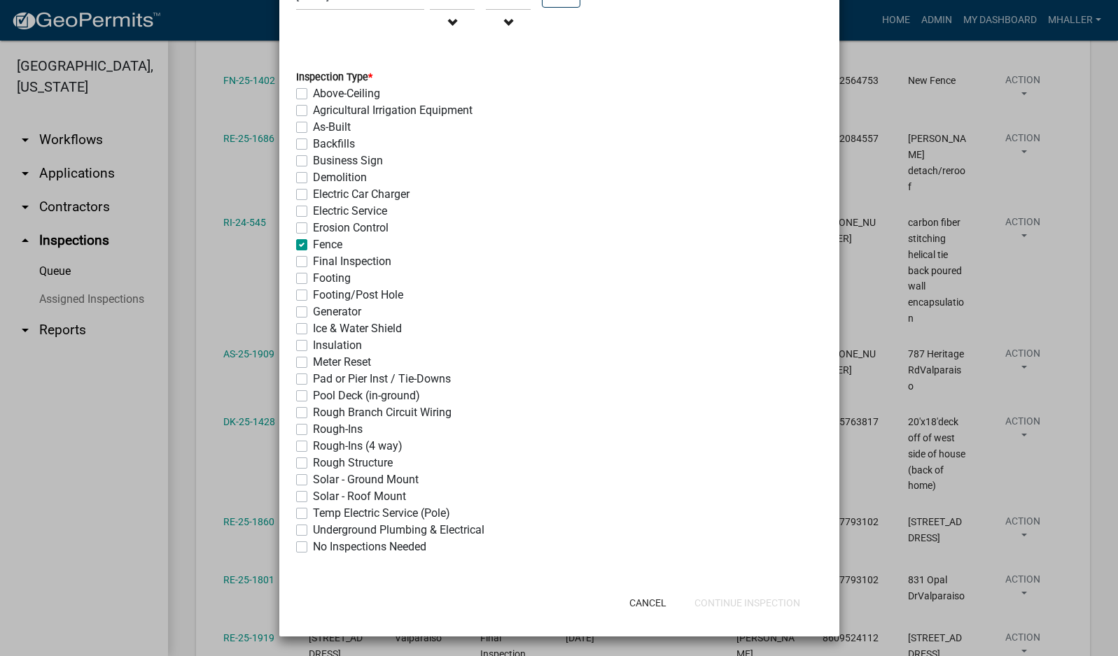
checkbox input "false"
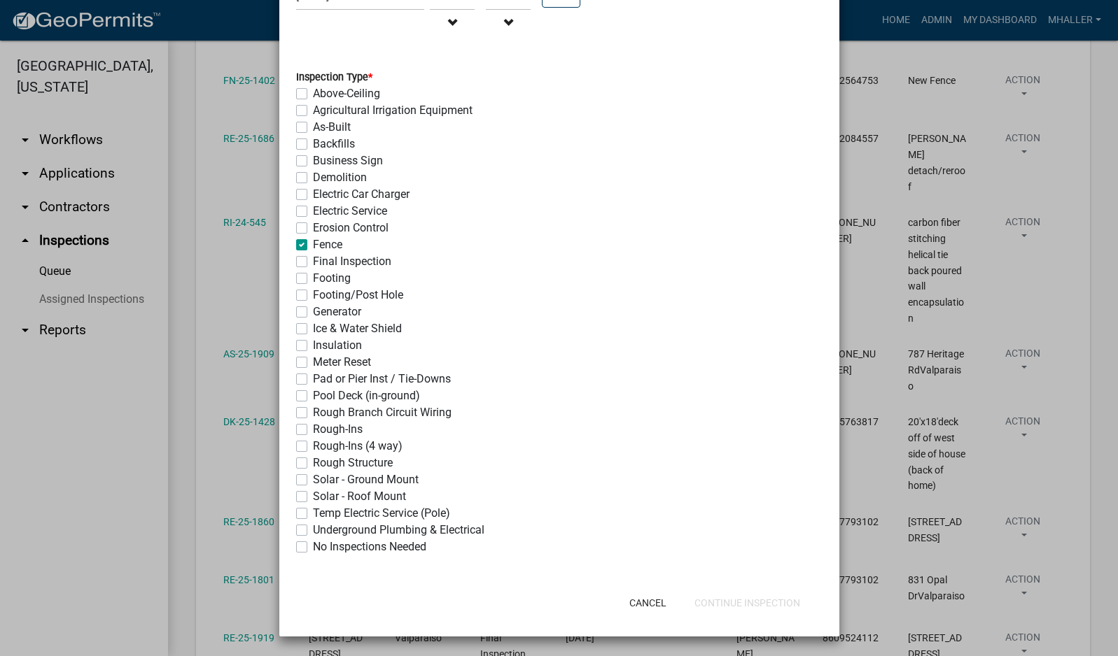
checkbox input "false"
checkbox input "true"
checkbox input "false"
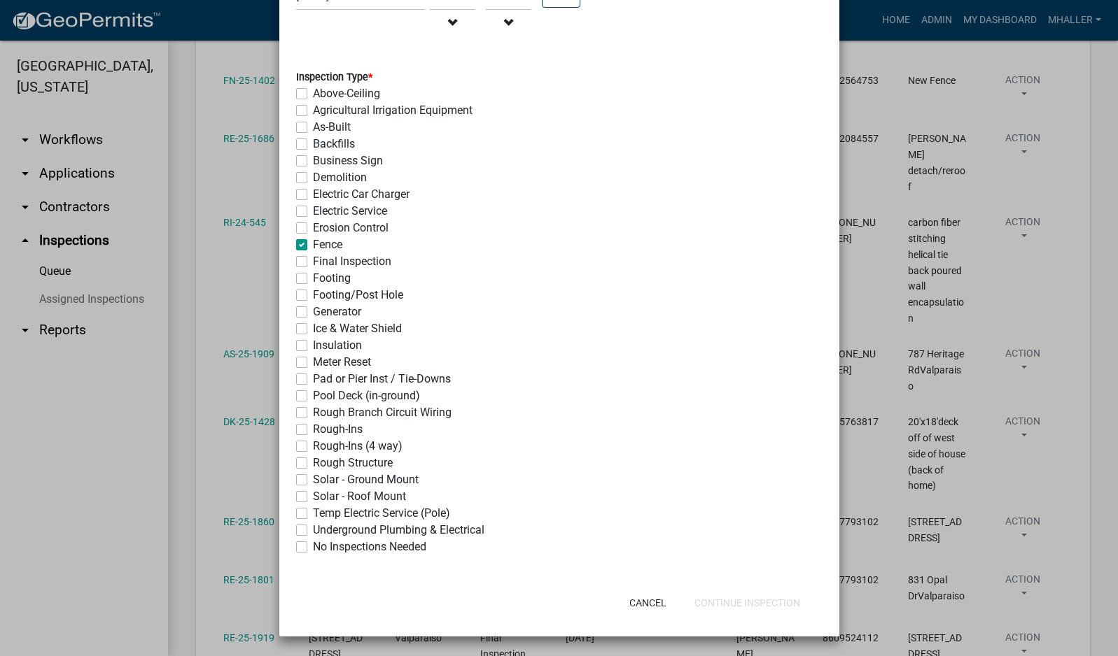
checkbox input "false"
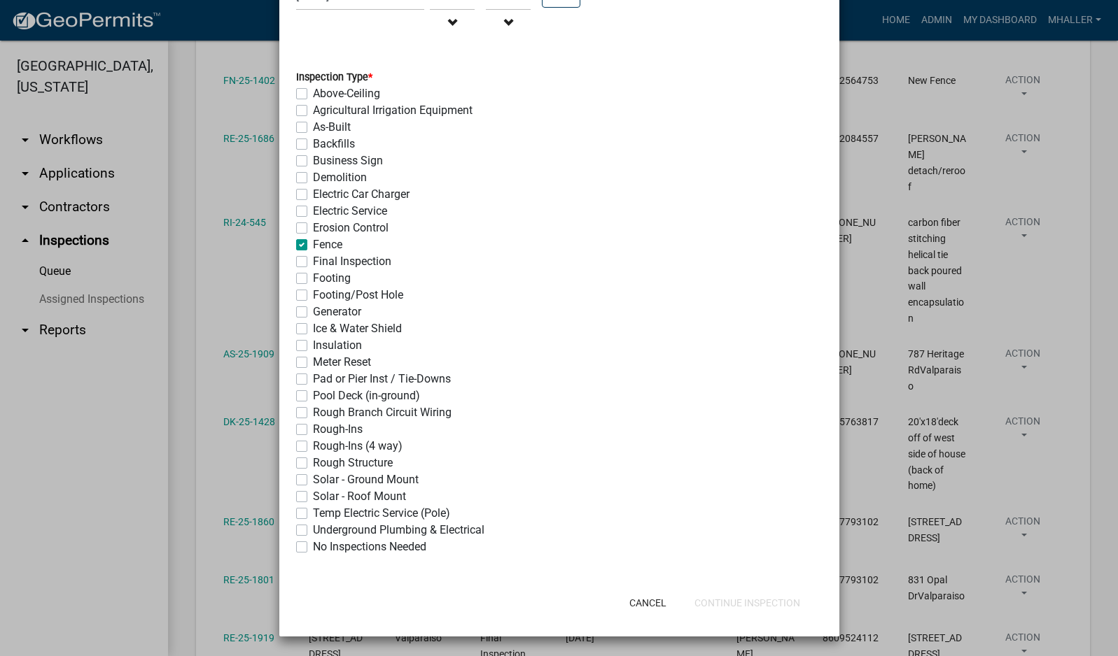
checkbox input "false"
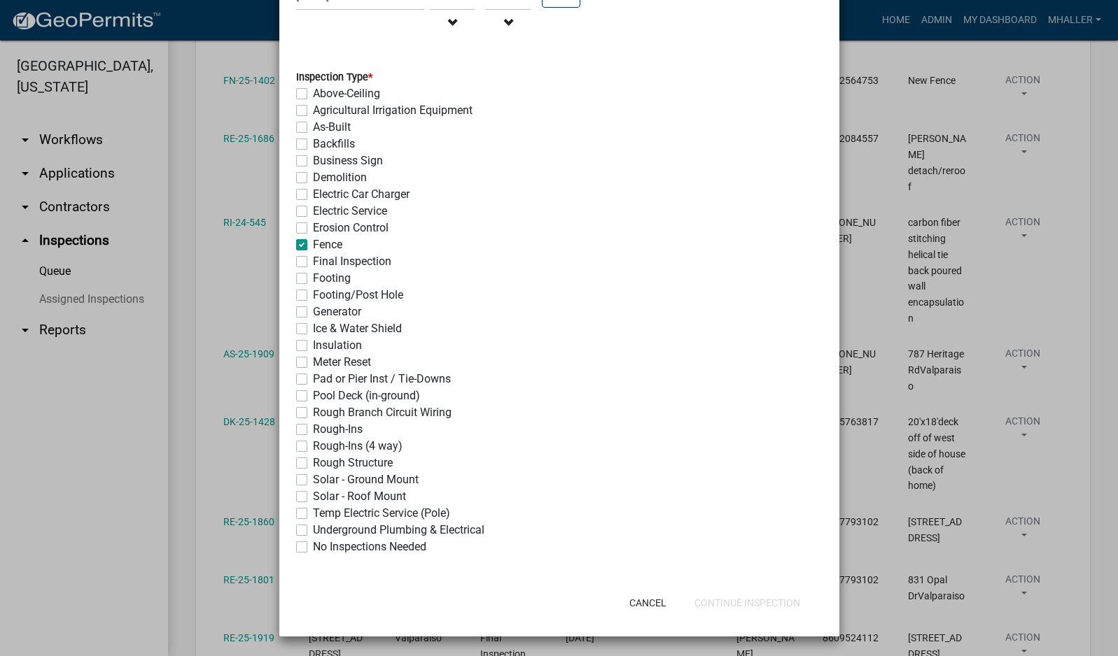
checkbox input "false"
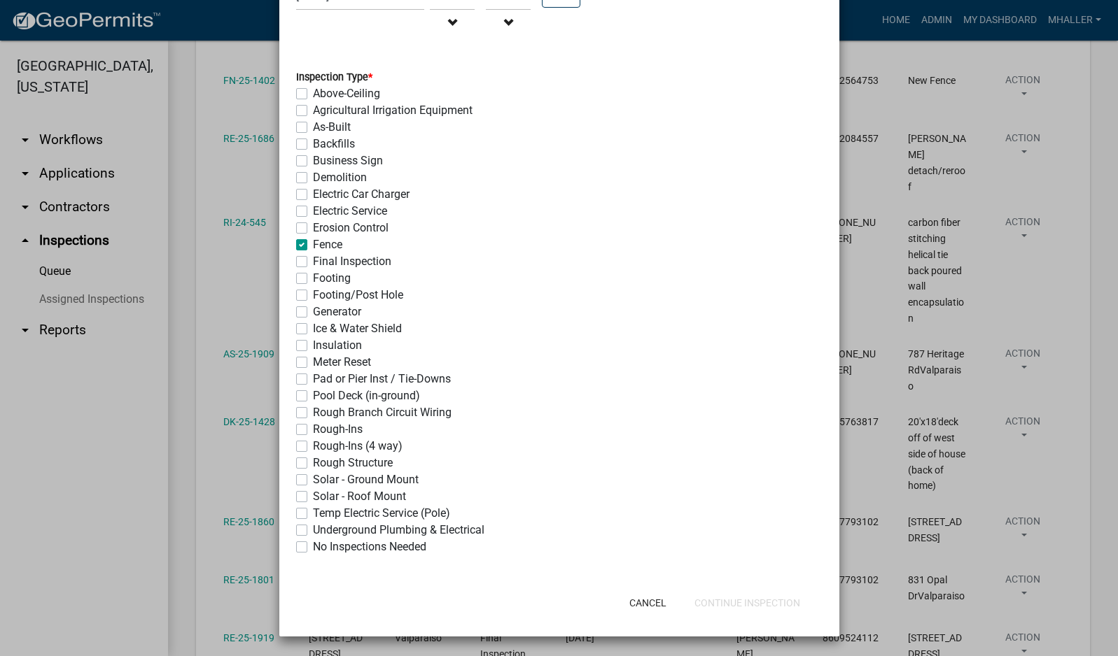
checkbox input "false"
click at [732, 605] on button "Continue Inspection" at bounding box center [747, 603] width 128 height 25
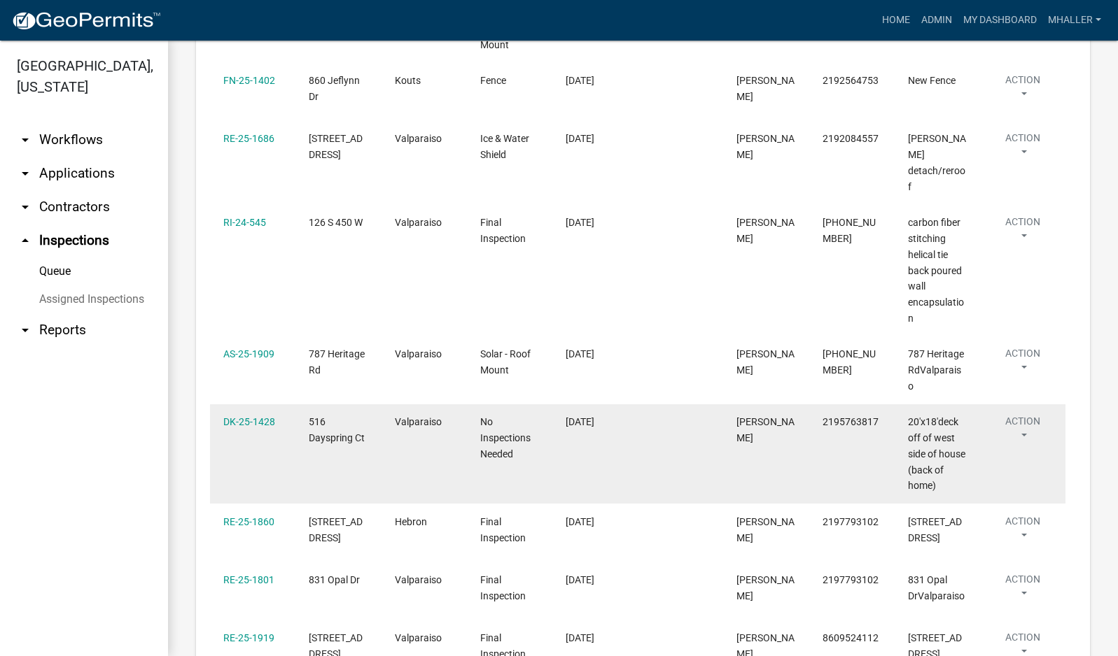
scroll to position [420, 0]
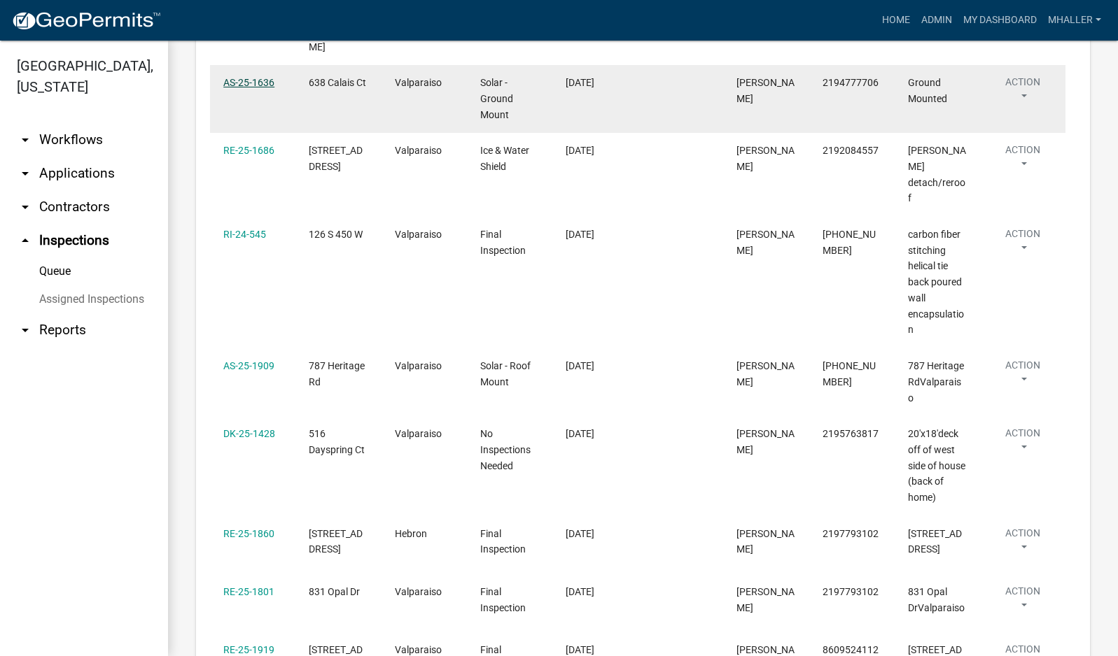
click at [256, 77] on link "AS-25-1636" at bounding box center [248, 82] width 51 height 11
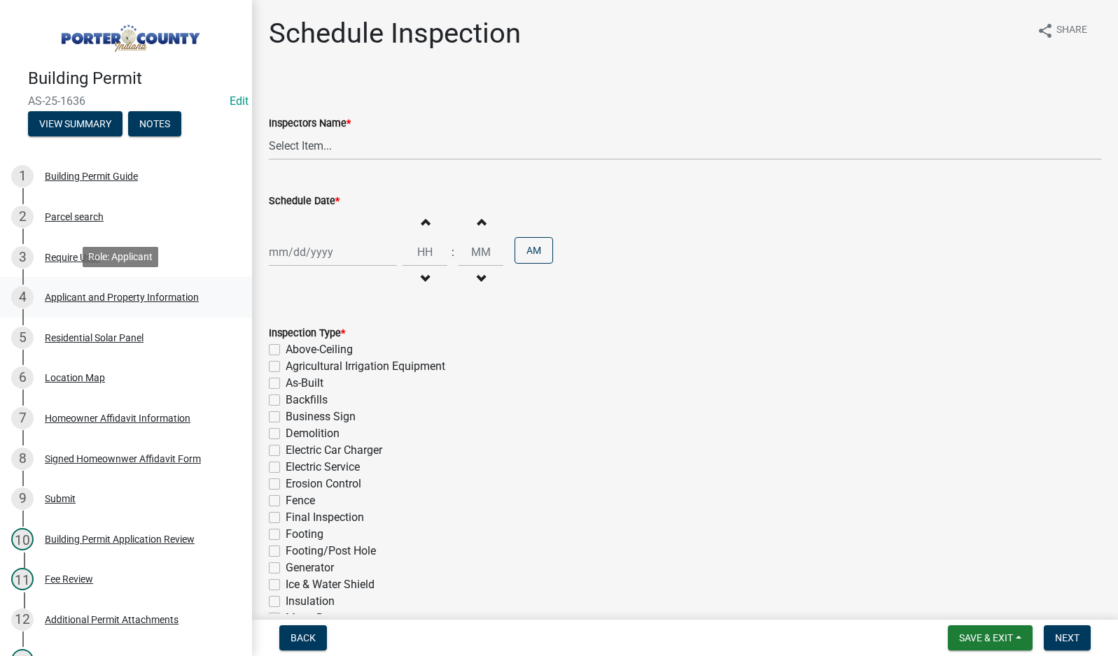
click at [80, 294] on div "Applicant and Property Information" at bounding box center [122, 298] width 154 height 10
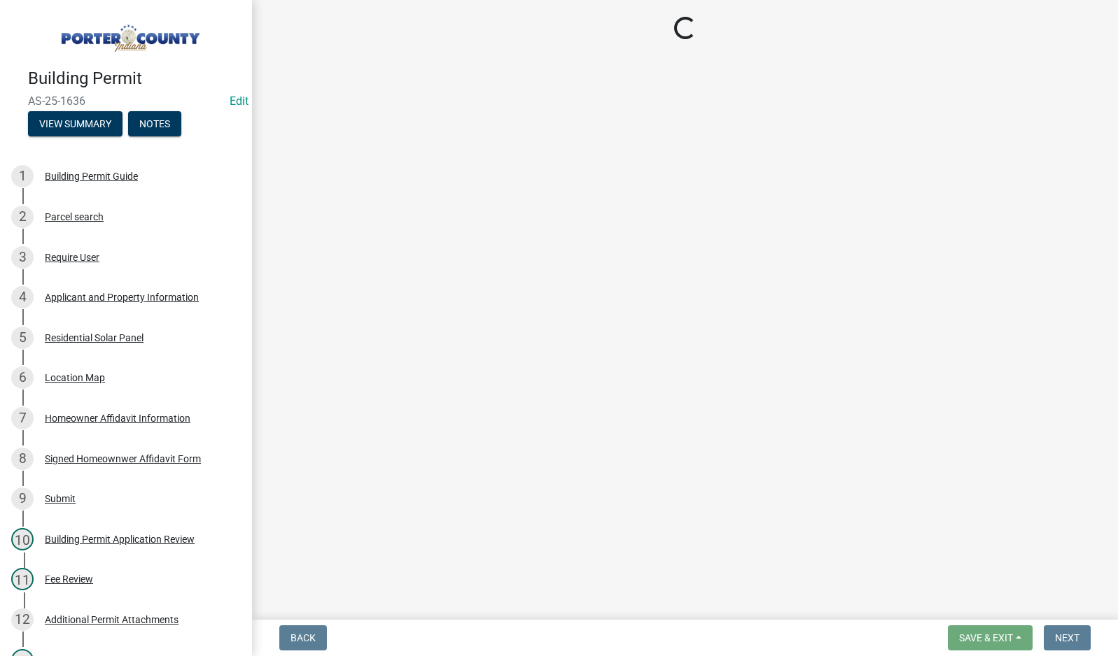
select select "dab8d744-4e32-40c1-942b-b7c1ea7347cb"
select select "b0f6f87b-588c-48c3-b728-322303c6bafe"
select select "ea6751d4-6bf7-4a16-89ee-f7801ab82aa1"
select select "92efe679-05f4-414a-9426-51627fba5de6"
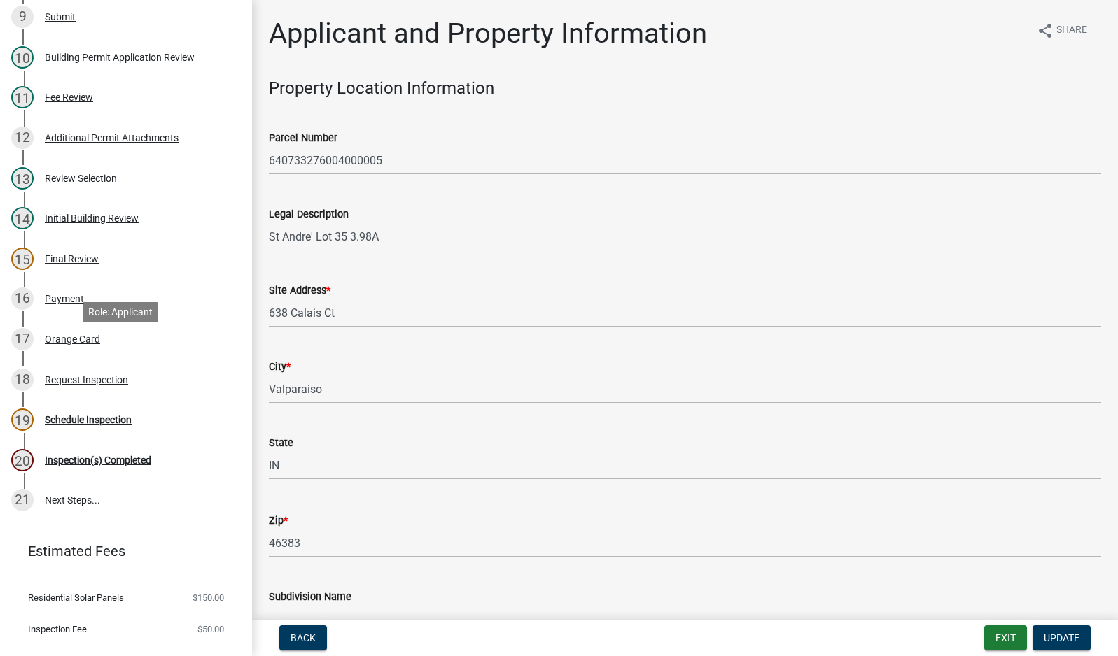
scroll to position [490, 0]
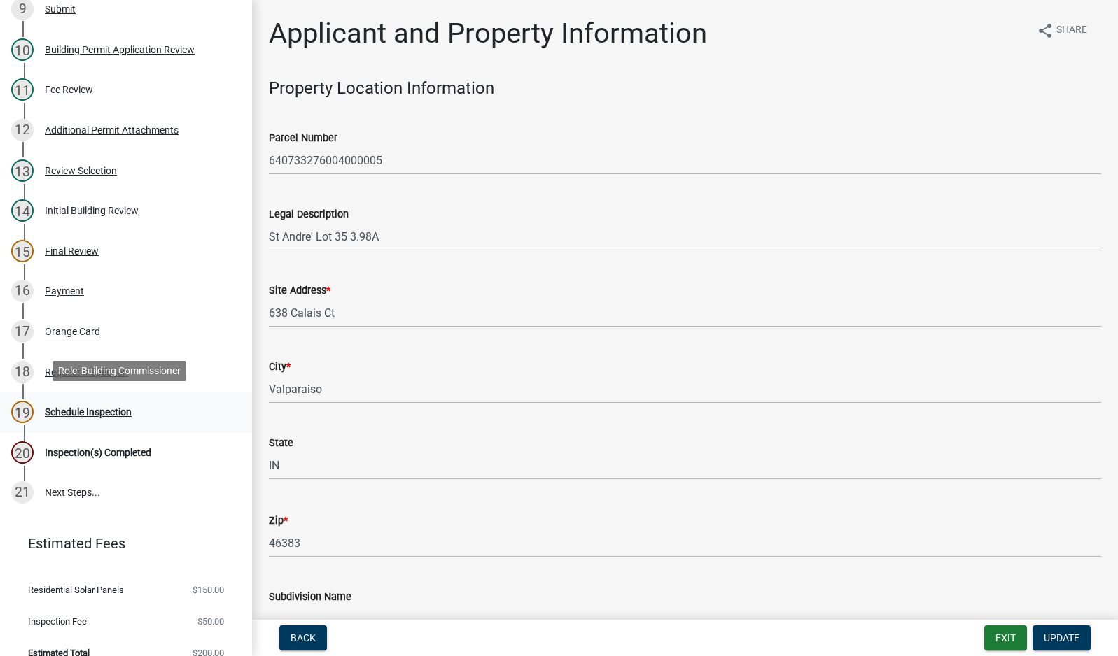
click at [88, 410] on div "Schedule Inspection" at bounding box center [88, 412] width 87 height 10
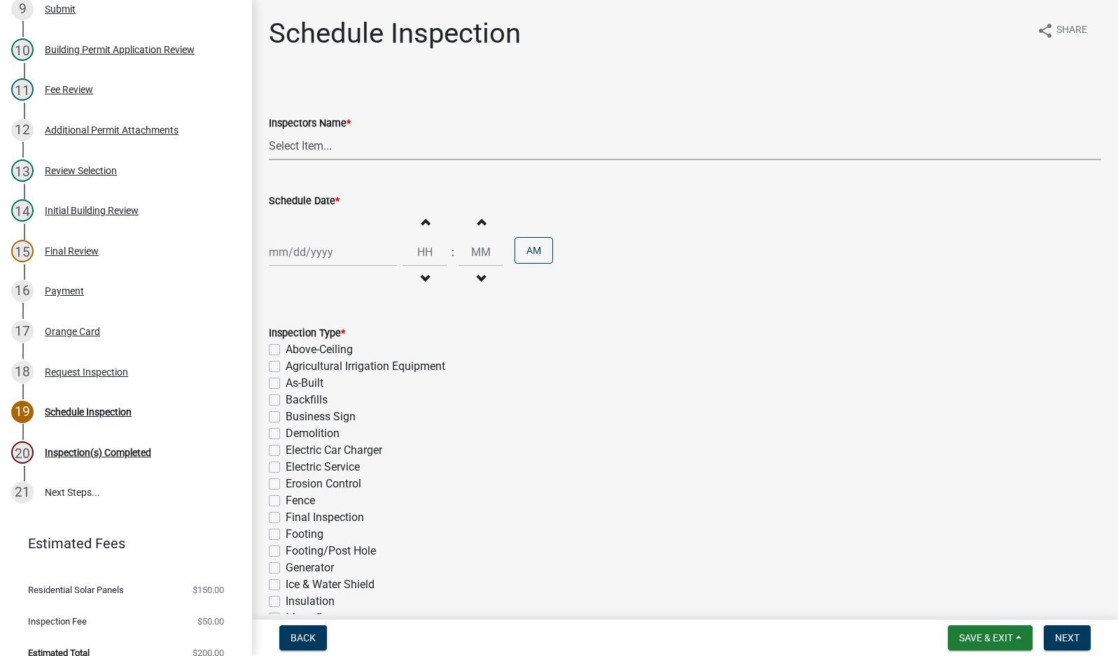
click at [309, 150] on select "Select Item... mhaller ([PERSON_NAME])" at bounding box center [685, 146] width 832 height 29
select select "ca350da2-795e-4cf8-941d-46ff53e354ae"
click at [269, 132] on select "Select Item... mhaller ([PERSON_NAME])" at bounding box center [685, 146] width 832 height 29
click at [321, 252] on div at bounding box center [333, 252] width 128 height 29
select select "10"
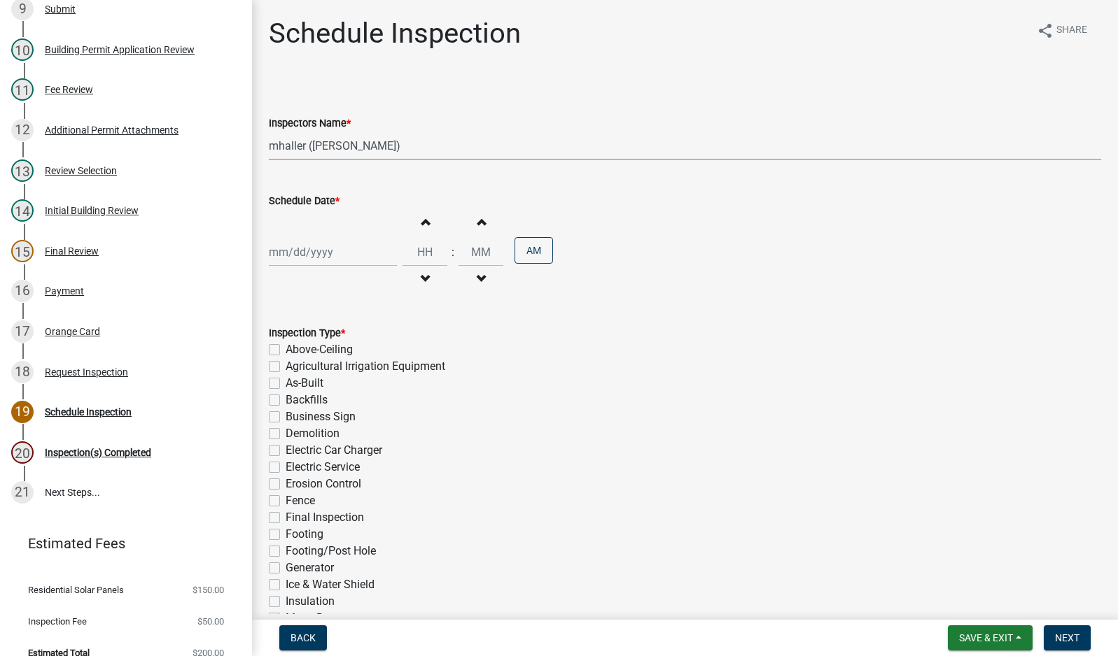
select select "2025"
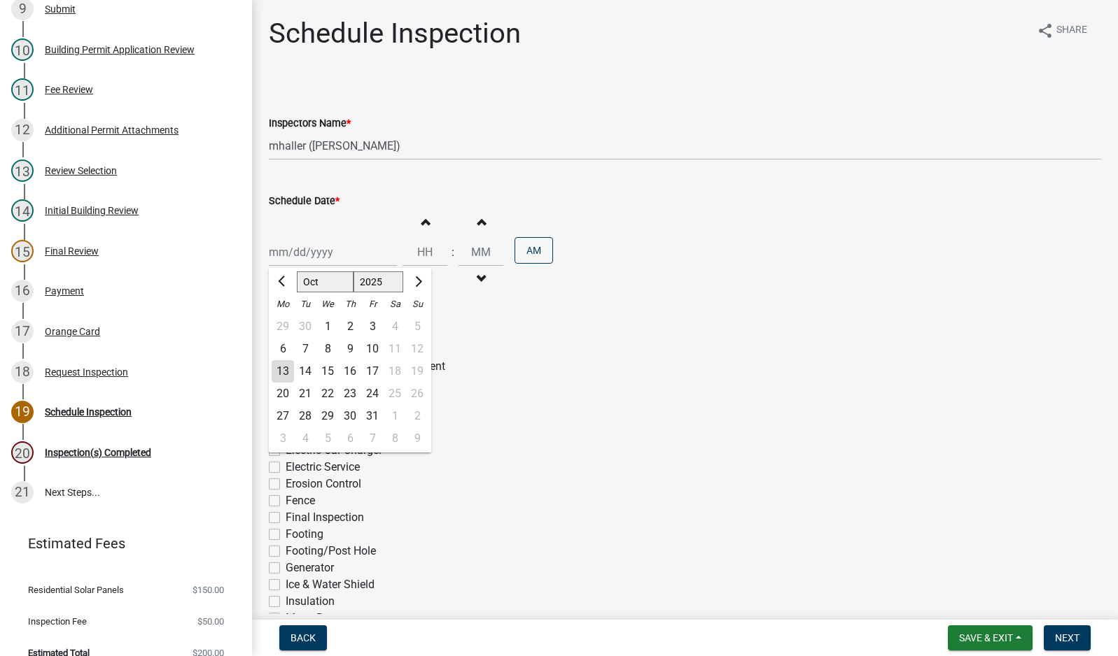
click at [306, 367] on div "14" at bounding box center [305, 371] width 22 height 22
type input "[DATE]"
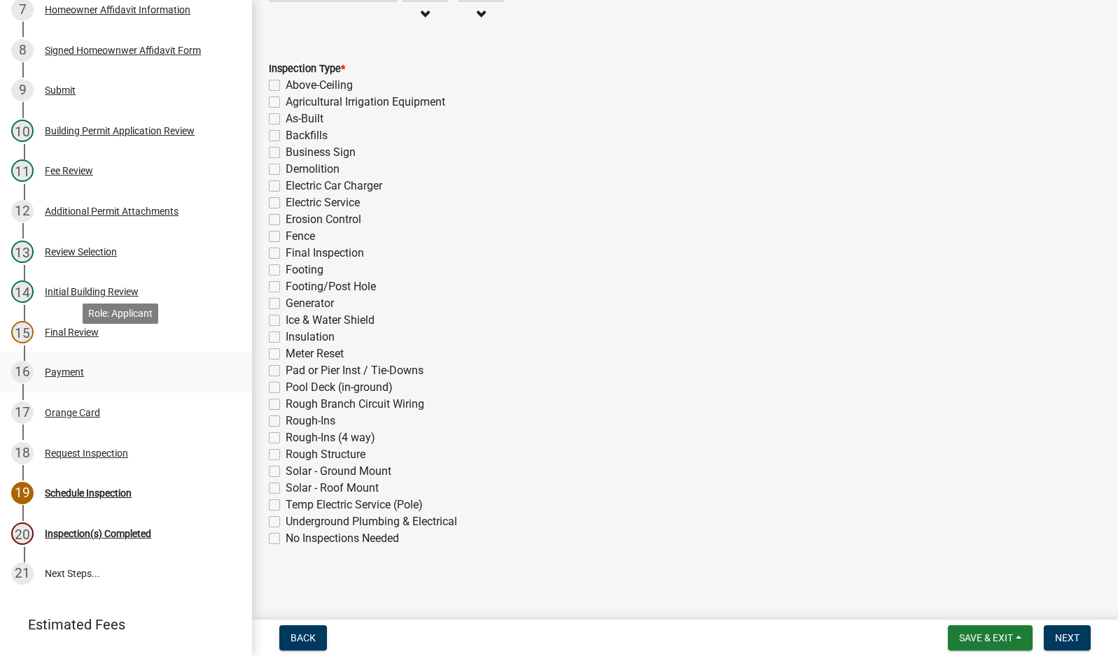
scroll to position [506, 0]
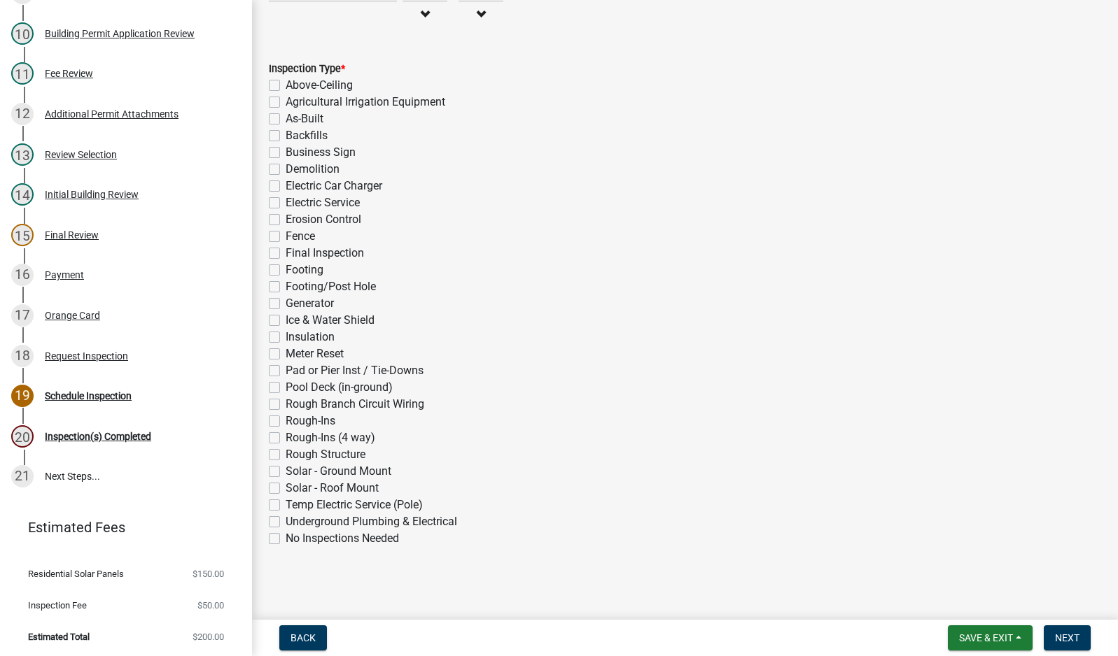
click at [286, 473] on label "Solar - Ground Mount" at bounding box center [339, 471] width 106 height 17
click at [286, 472] on input "Solar - Ground Mount" at bounding box center [290, 467] width 9 height 9
checkbox input "true"
checkbox input "false"
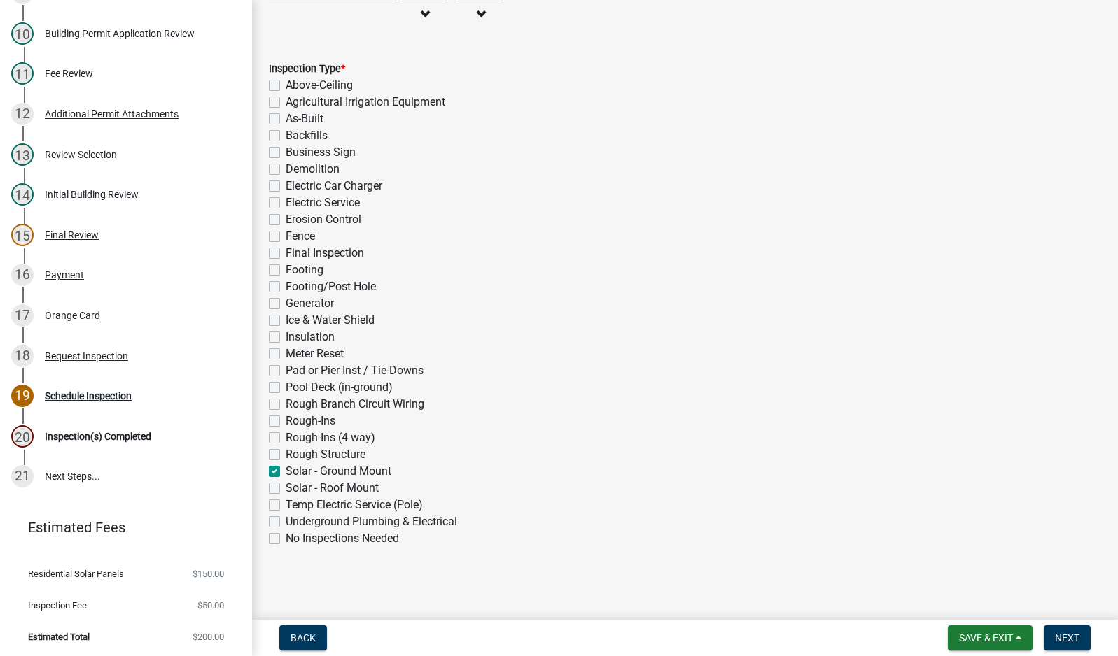
checkbox input "false"
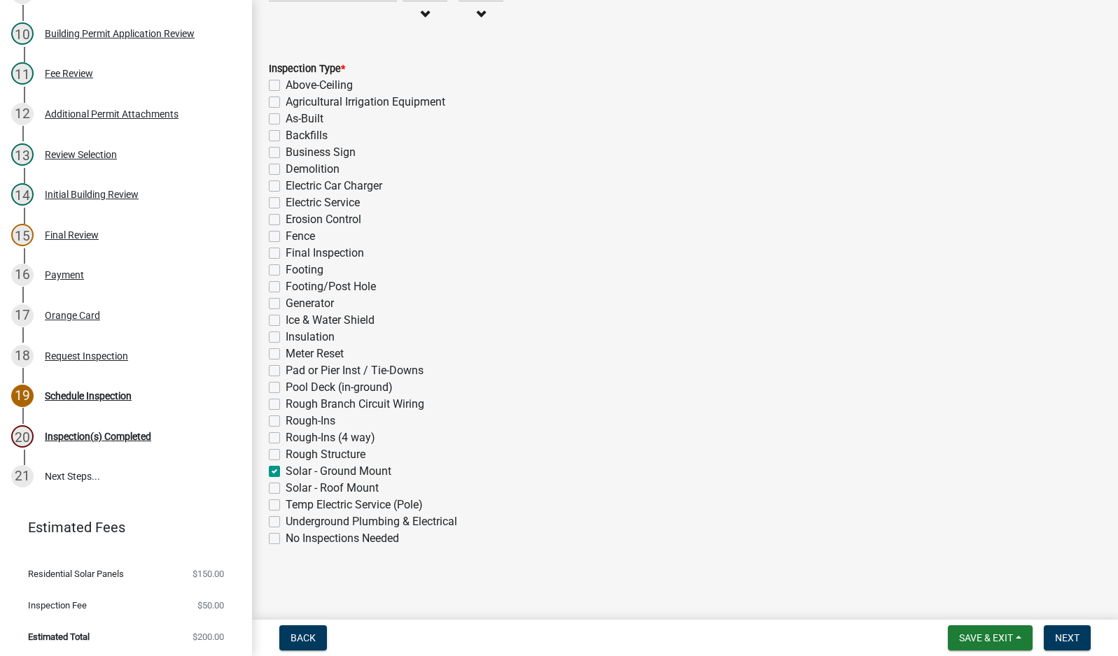
checkbox input "false"
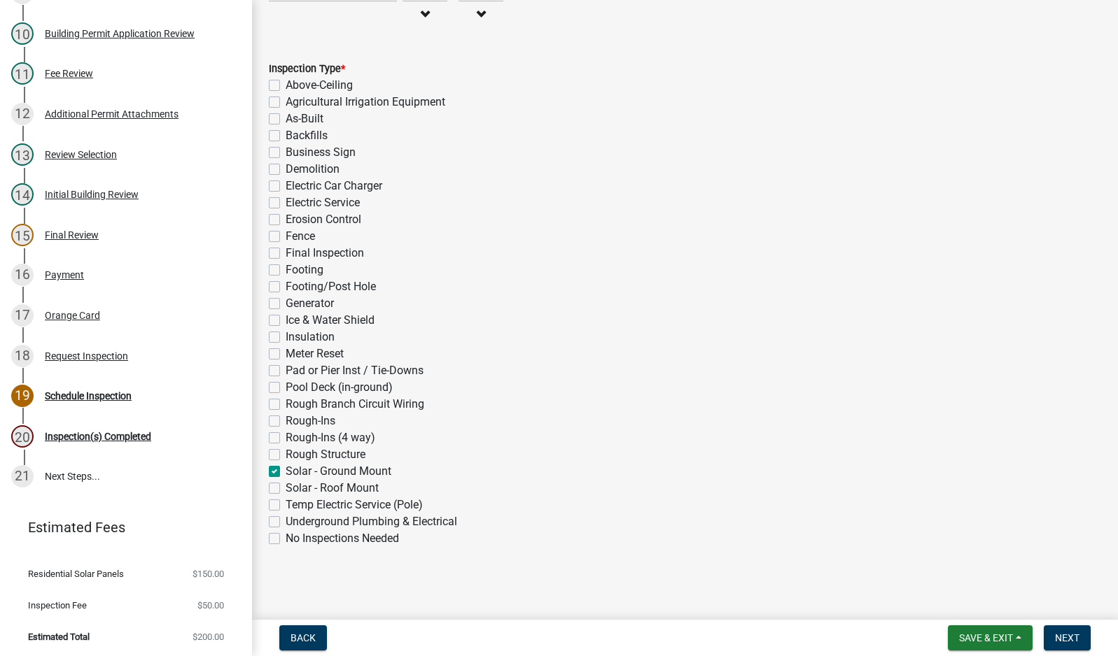
checkbox input "false"
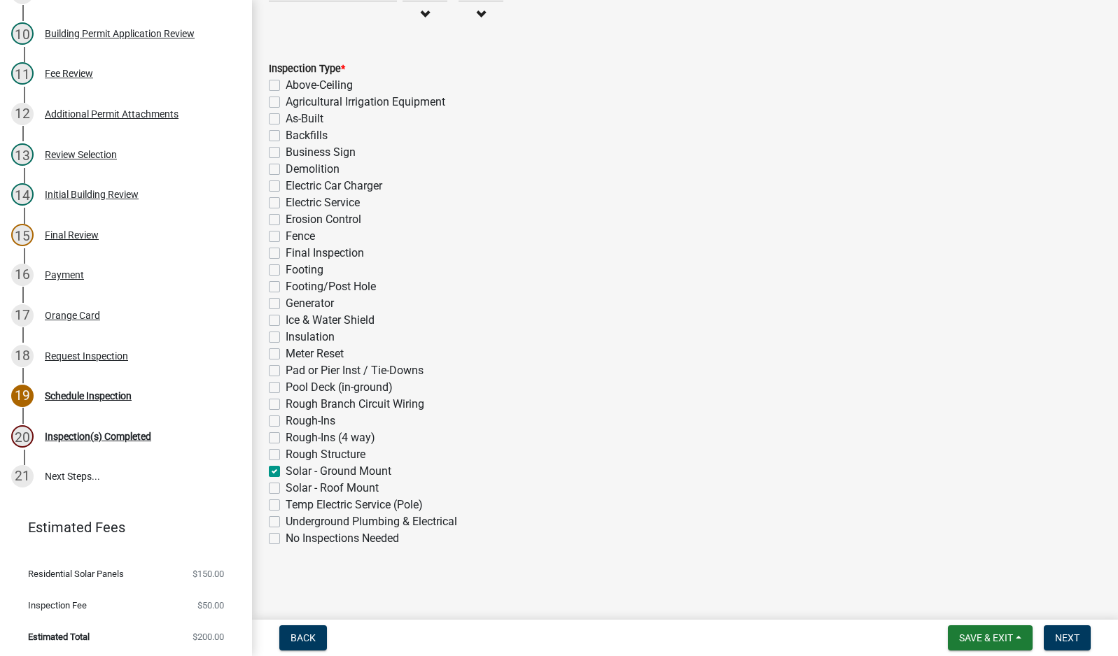
checkbox input "false"
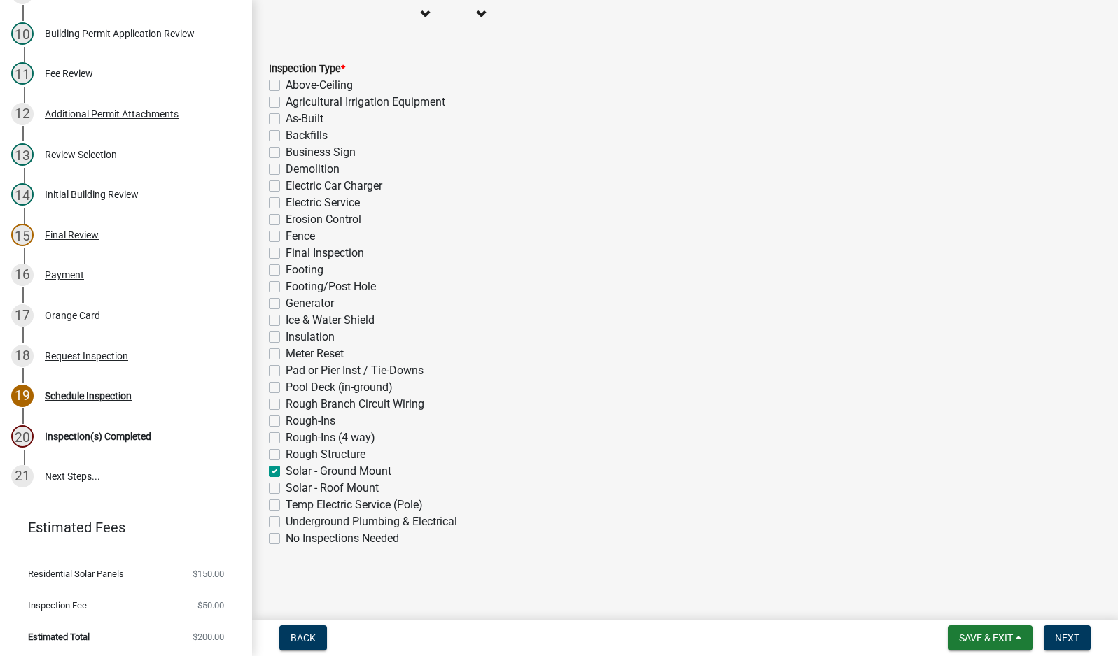
checkbox input "false"
checkbox input "true"
checkbox input "false"
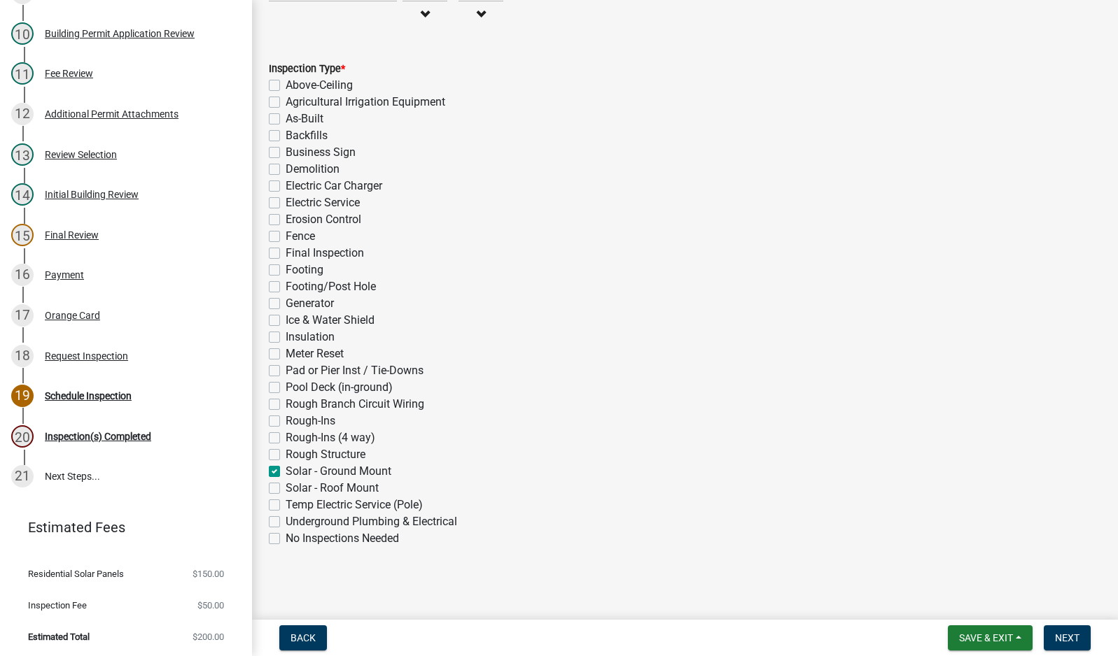
checkbox input "false"
click at [1064, 637] on span "Next" at bounding box center [1067, 638] width 24 height 11
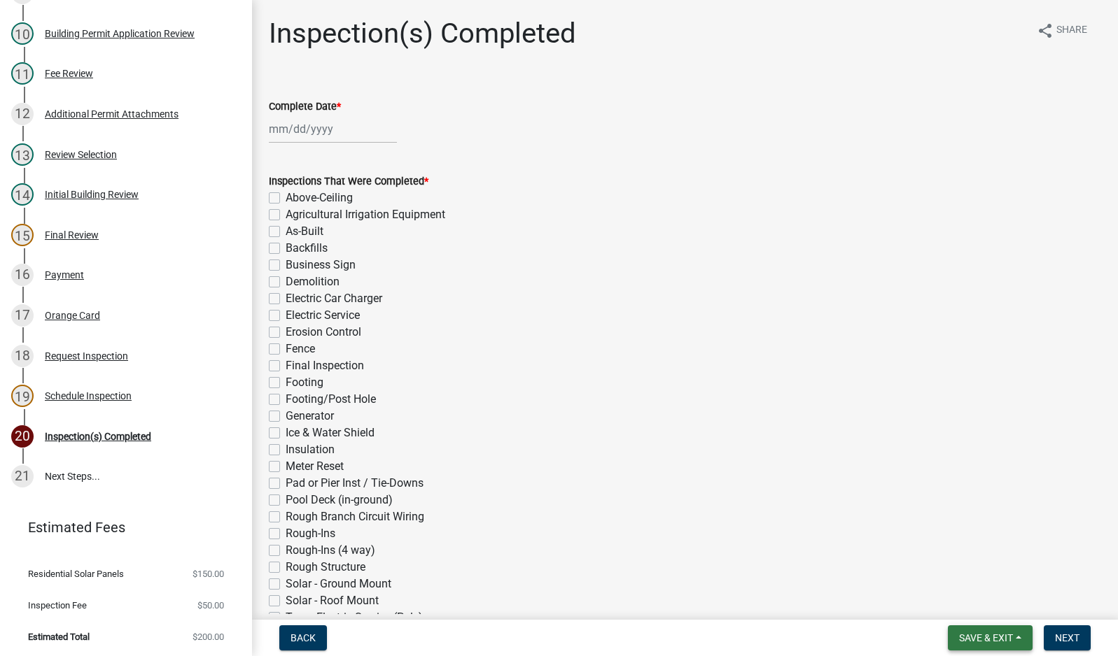
click at [975, 640] on span "Save & Exit" at bounding box center [986, 638] width 54 height 11
click at [990, 602] on button "Save & Exit" at bounding box center [976, 602] width 112 height 34
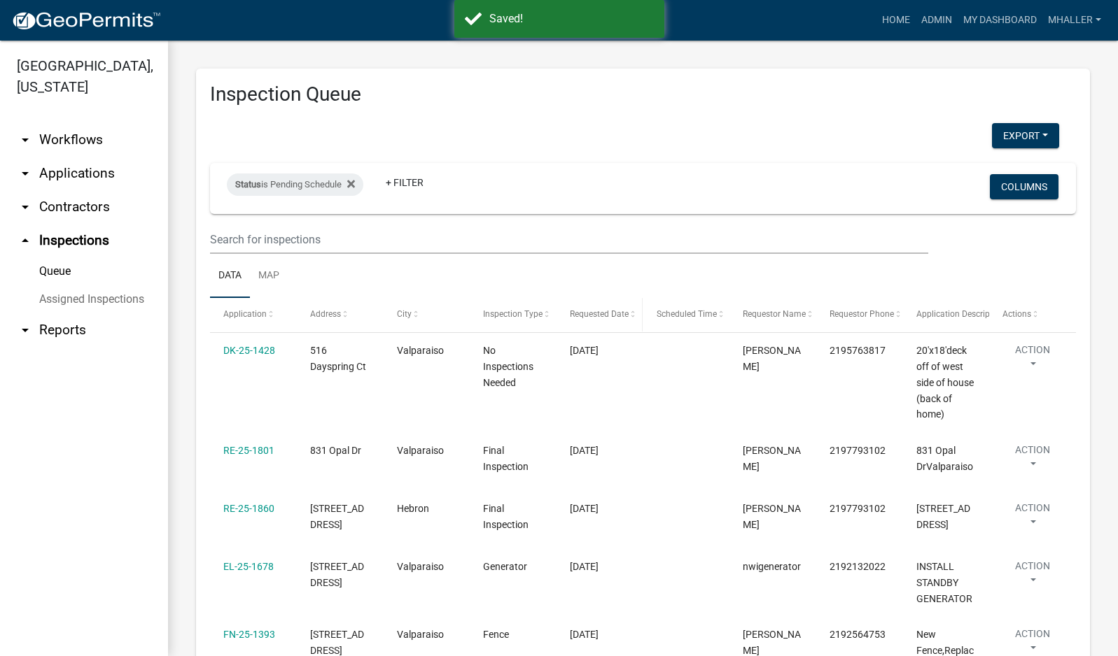
click at [597, 315] on span "Requested Date" at bounding box center [599, 314] width 59 height 10
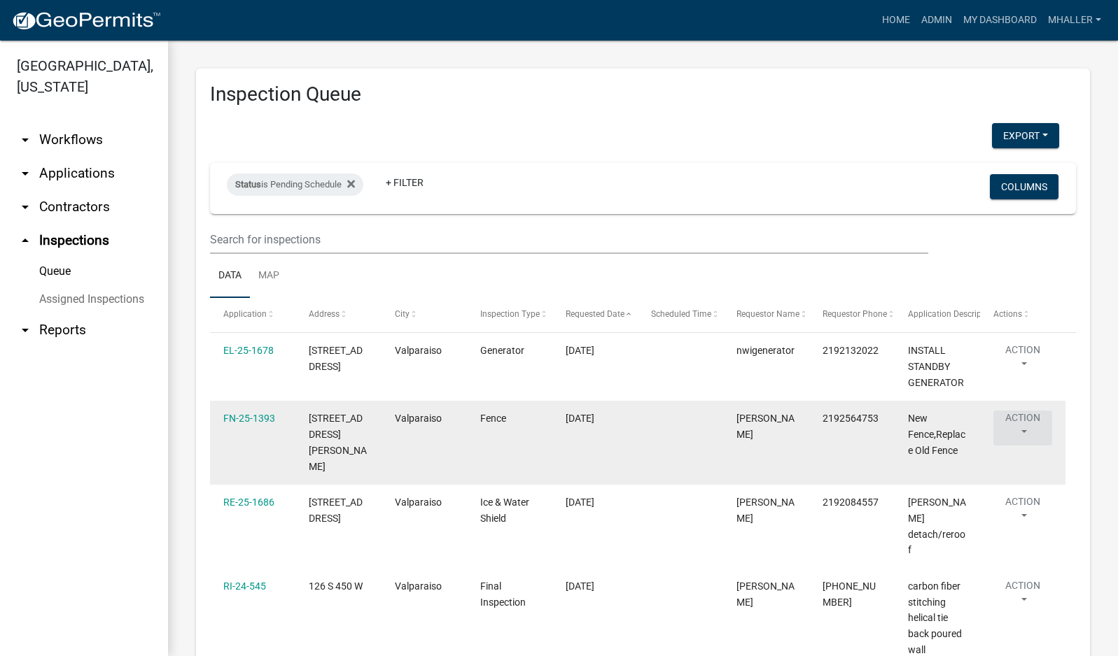
drag, startPoint x: 1022, startPoint y: 430, endPoint x: 1027, endPoint y: 444, distance: 14.8
click at [1023, 430] on button "Action" at bounding box center [1022, 428] width 59 height 35
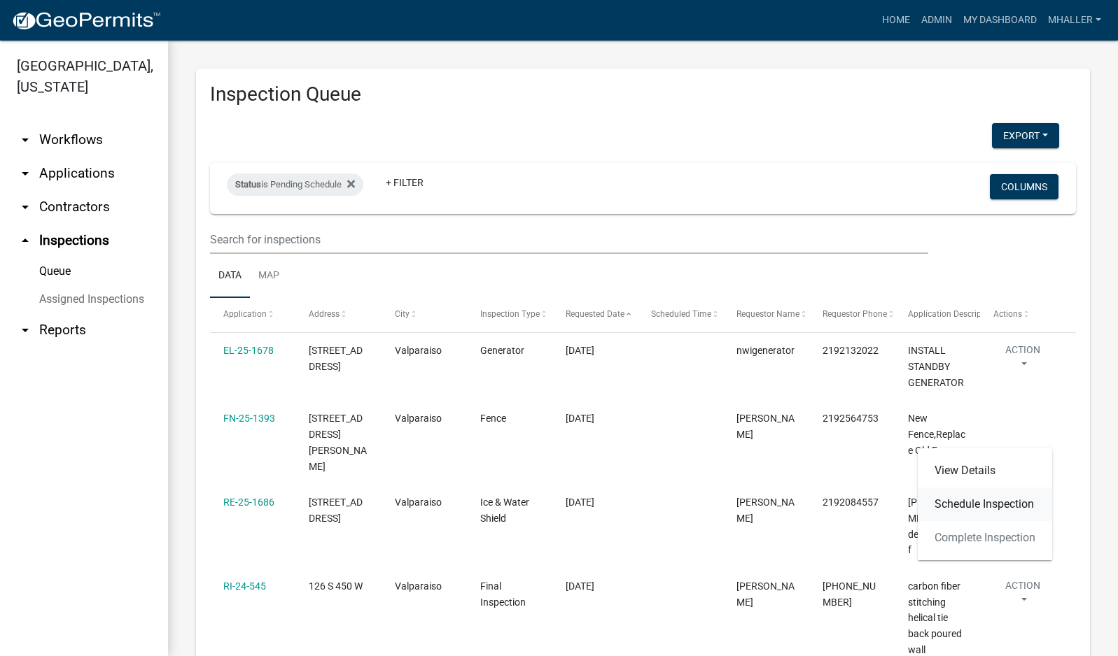
click at [994, 504] on link "Schedule Inspection" at bounding box center [984, 505] width 134 height 34
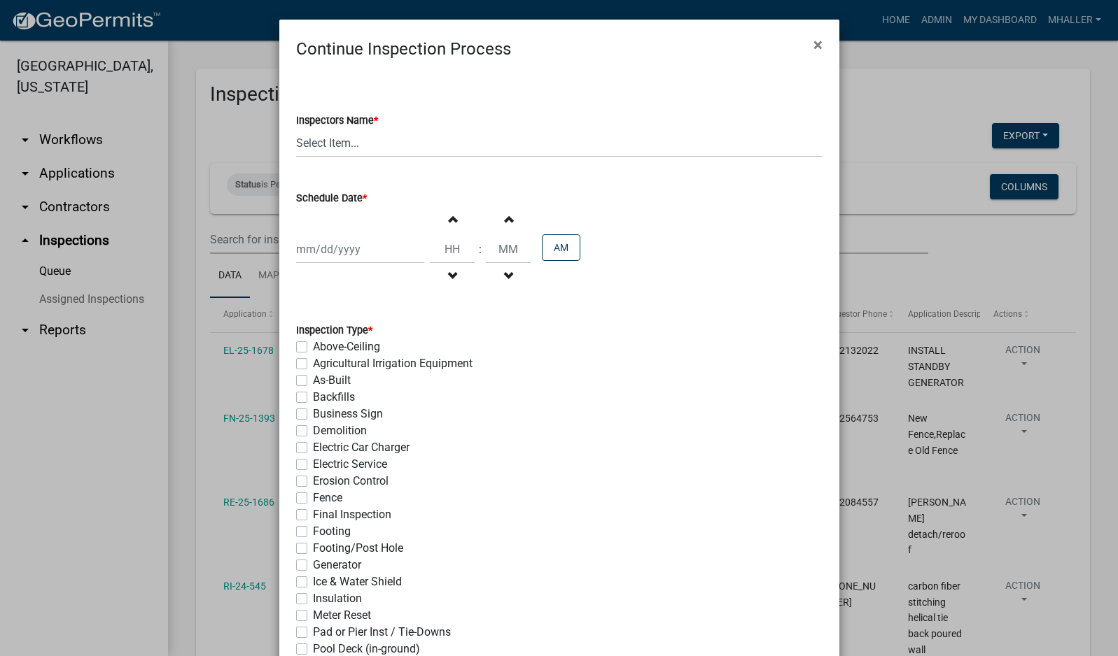
drag, startPoint x: 812, startPoint y: 42, endPoint x: 808, endPoint y: 52, distance: 11.3
click at [813, 42] on span "×" at bounding box center [817, 45] width 9 height 20
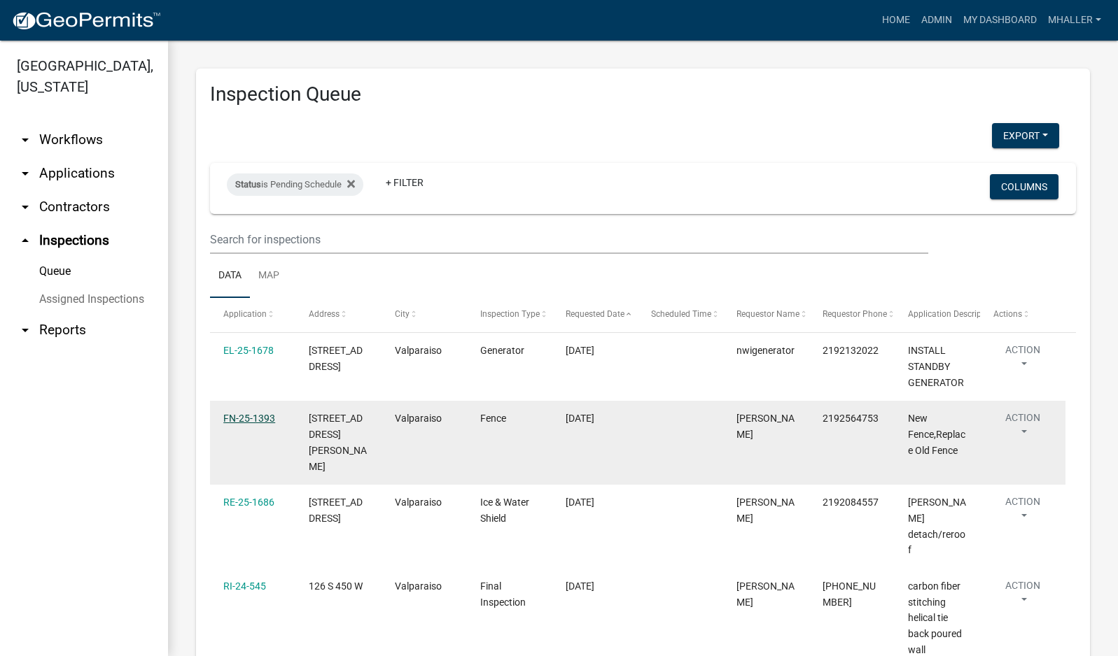
click at [242, 419] on link "FN-25-1393" at bounding box center [249, 418] width 52 height 11
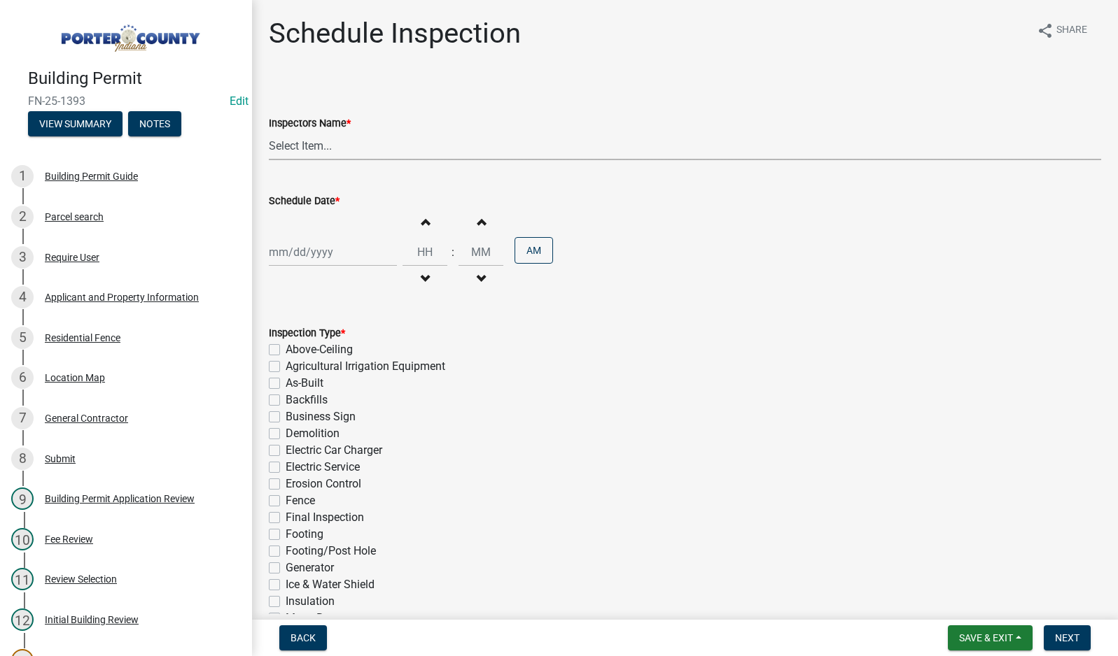
click at [304, 149] on select "Select Item... mhaller ([PERSON_NAME])" at bounding box center [685, 146] width 832 height 29
select select "ca350da2-795e-4cf8-941d-46ff53e354ae"
click at [269, 132] on select "Select Item... mhaller ([PERSON_NAME])" at bounding box center [685, 146] width 832 height 29
select select "10"
select select "2025"
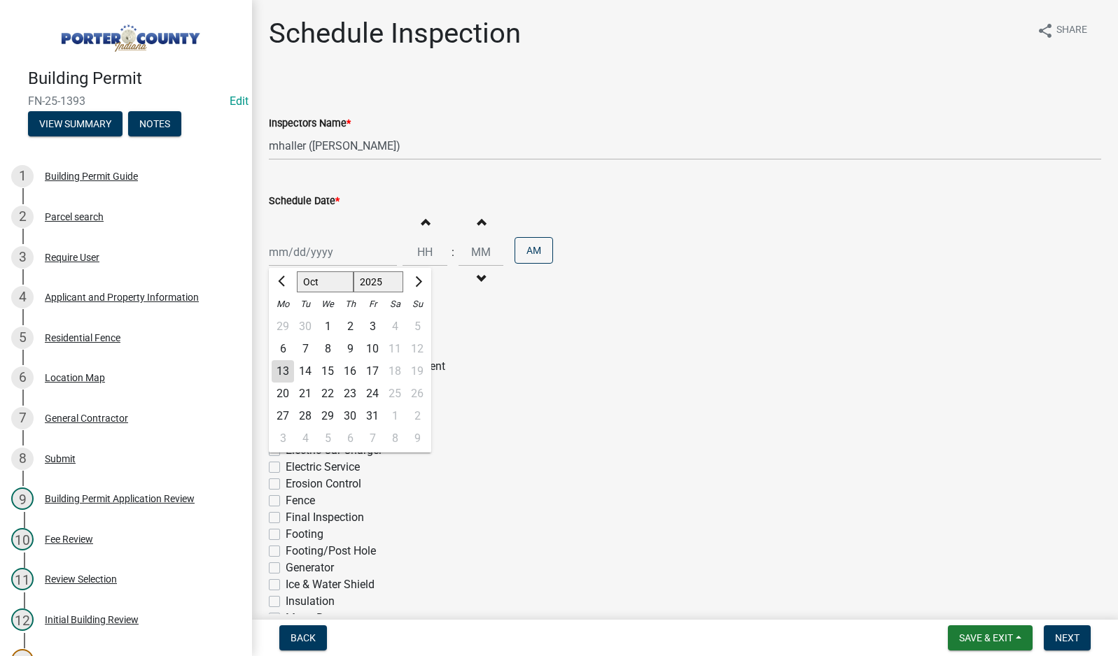
drag, startPoint x: 318, startPoint y: 248, endPoint x: 328, endPoint y: 267, distance: 21.3
click at [318, 249] on div "[PERSON_NAME] Feb Mar Apr [PERSON_NAME][DATE] Oct Nov [DATE] 1526 1527 1528 152…" at bounding box center [333, 252] width 128 height 29
click at [279, 371] on div "13" at bounding box center [283, 371] width 22 height 22
type input "[DATE]"
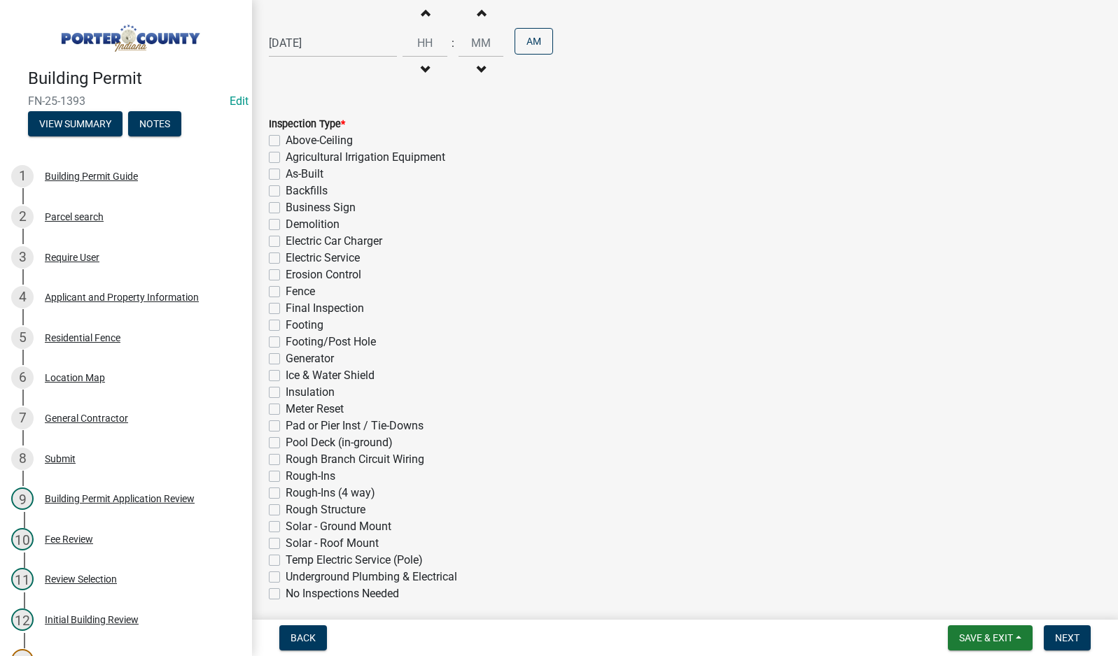
scroll to position [210, 0]
click at [286, 291] on label "Fence" at bounding box center [300, 291] width 29 height 17
click at [286, 291] on input "Fence" at bounding box center [290, 287] width 9 height 9
checkbox input "true"
checkbox input "false"
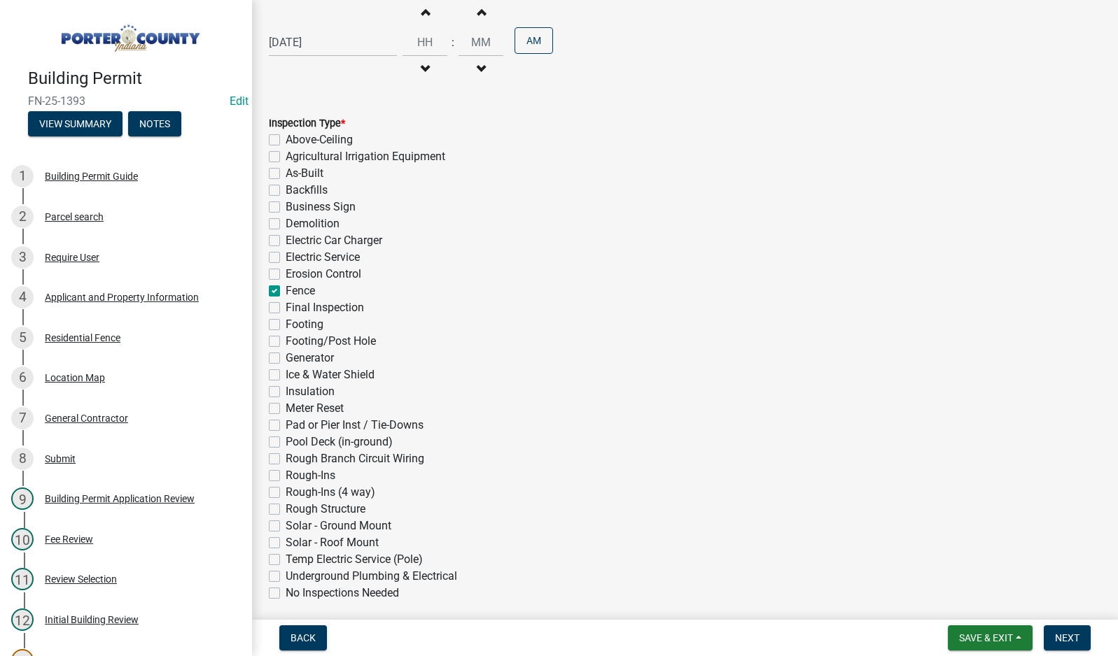
checkbox input "false"
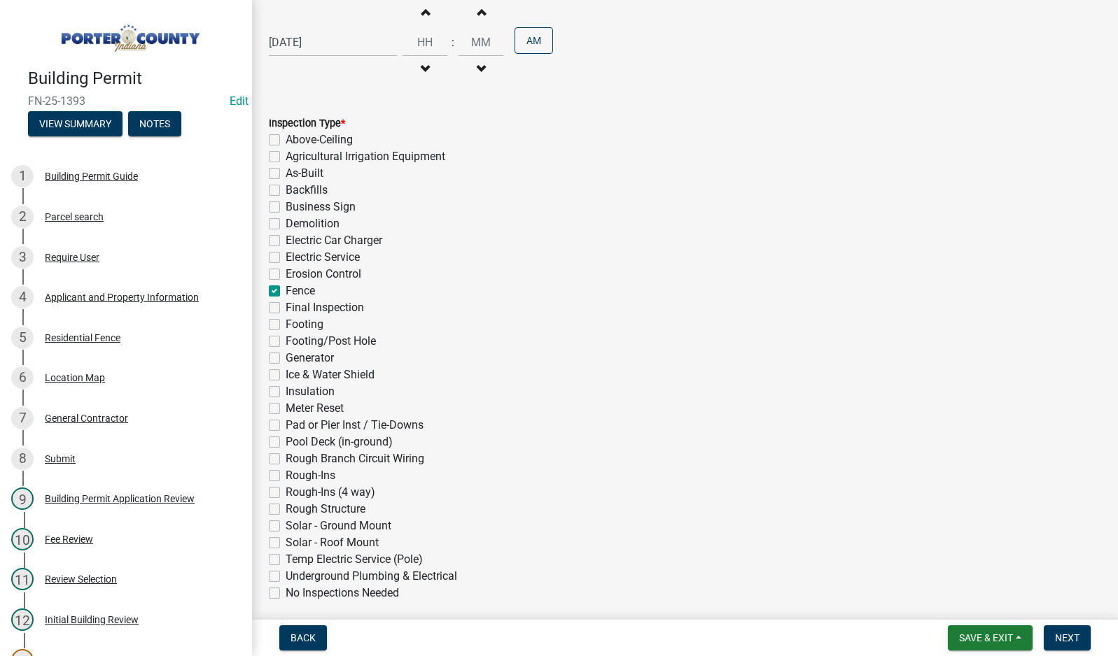
checkbox input "false"
checkbox input "true"
checkbox input "false"
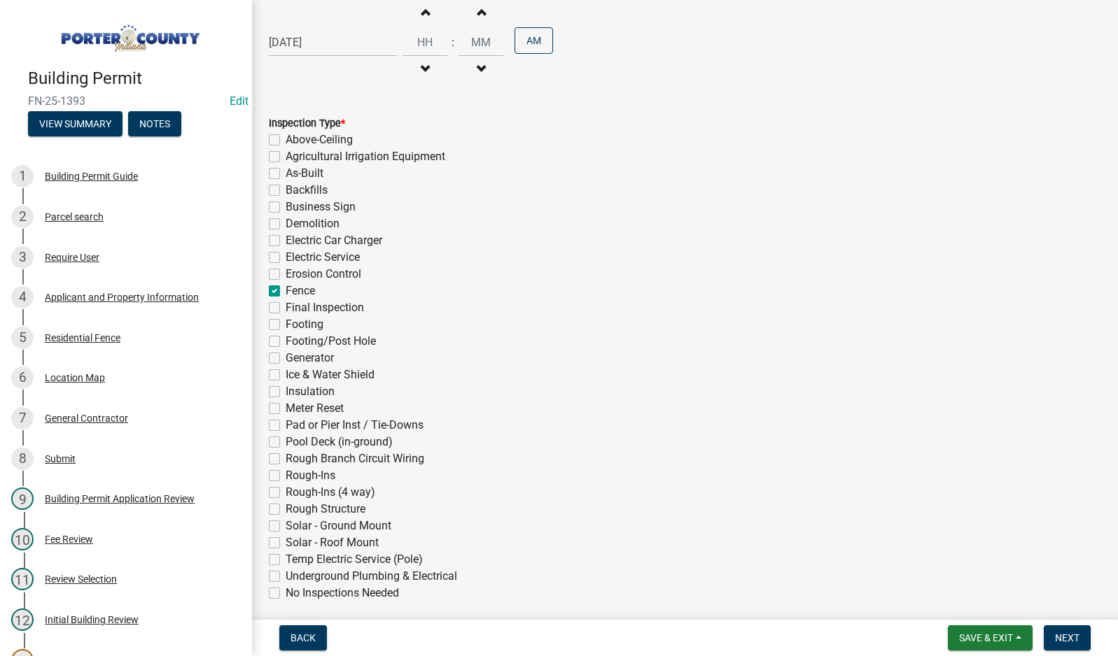
checkbox input "false"
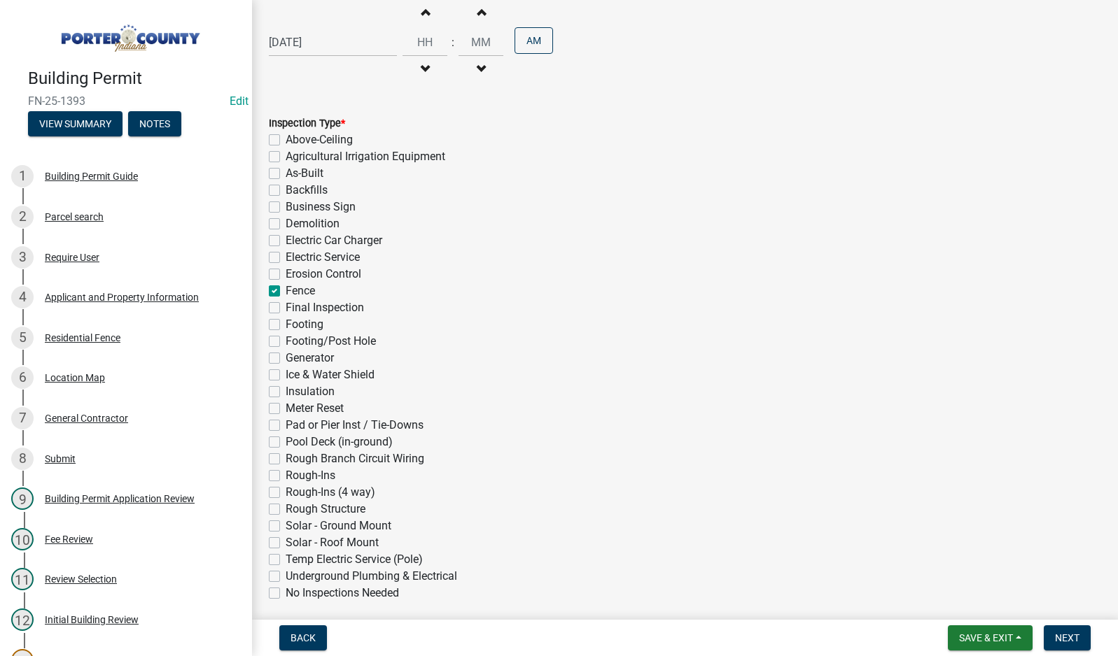
checkbox input "false"
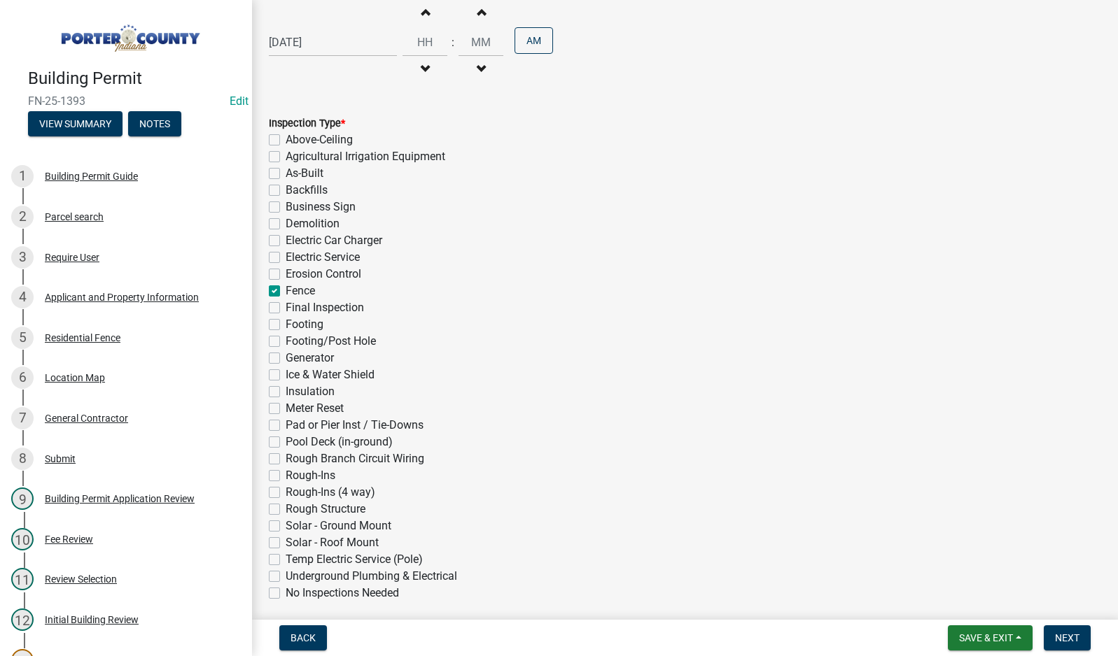
checkbox input "false"
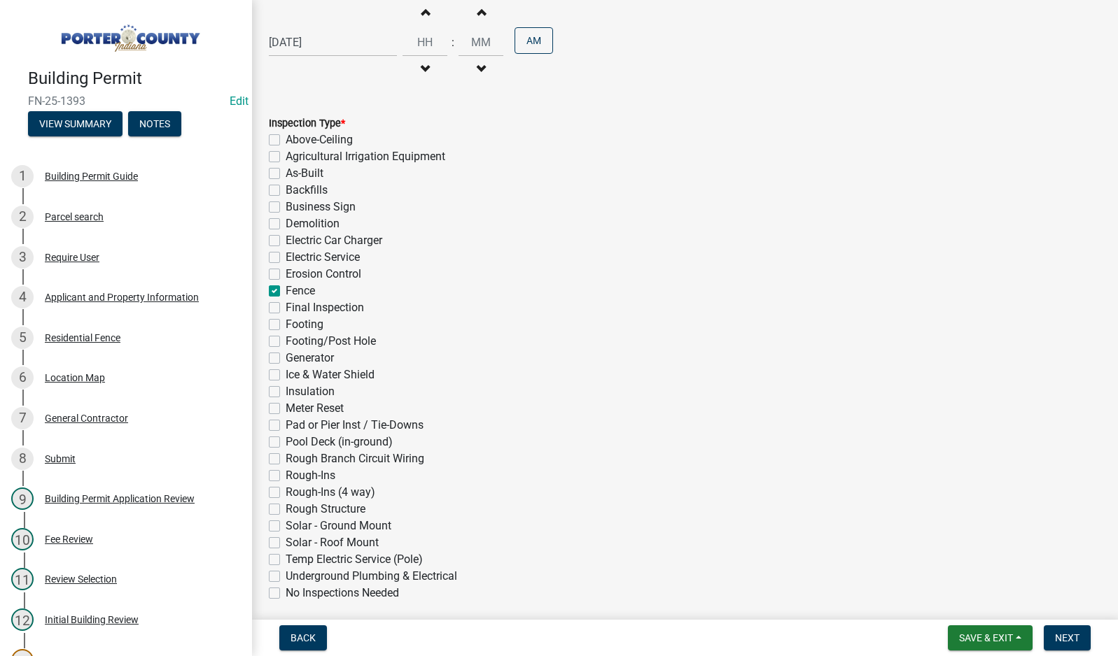
checkbox input "false"
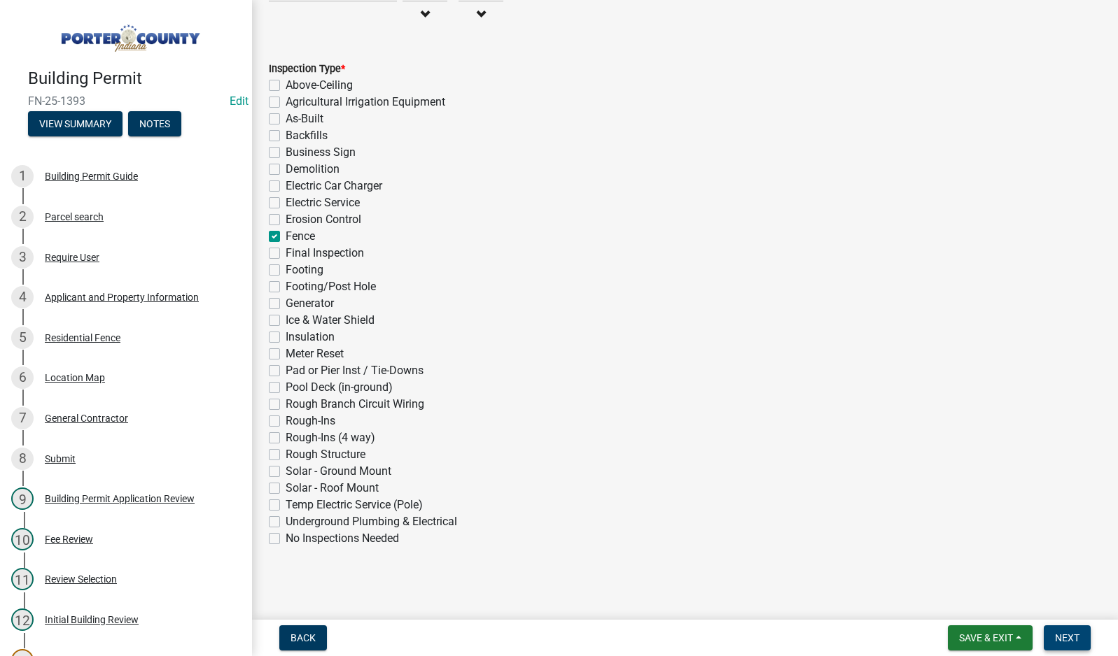
click at [1057, 633] on span "Next" at bounding box center [1067, 638] width 24 height 11
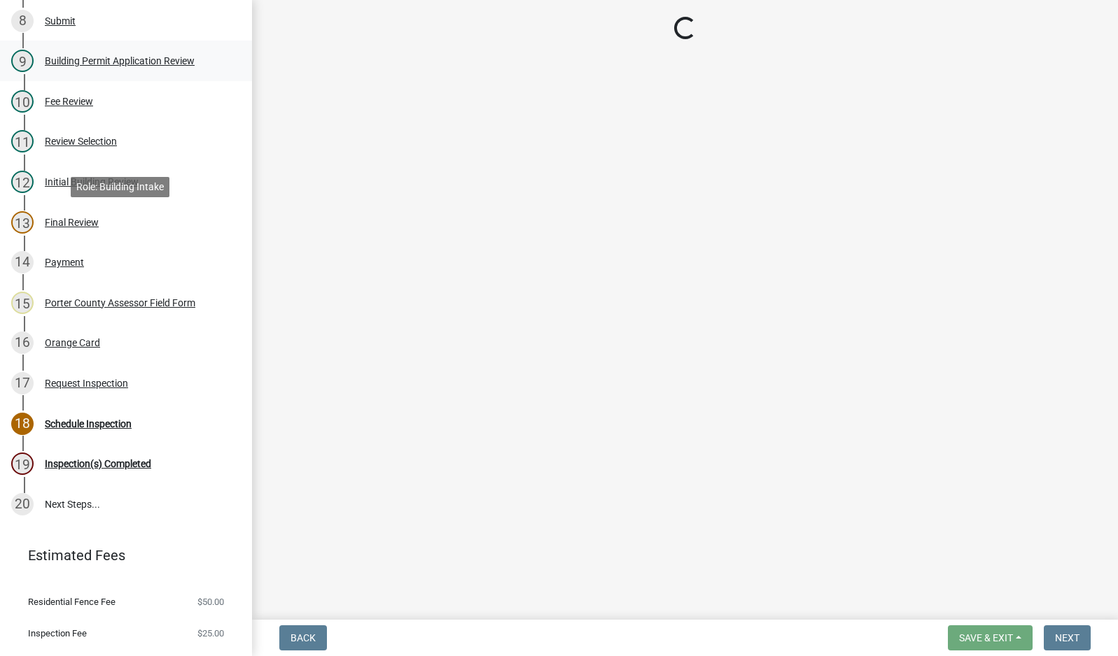
scroll to position [466, 0]
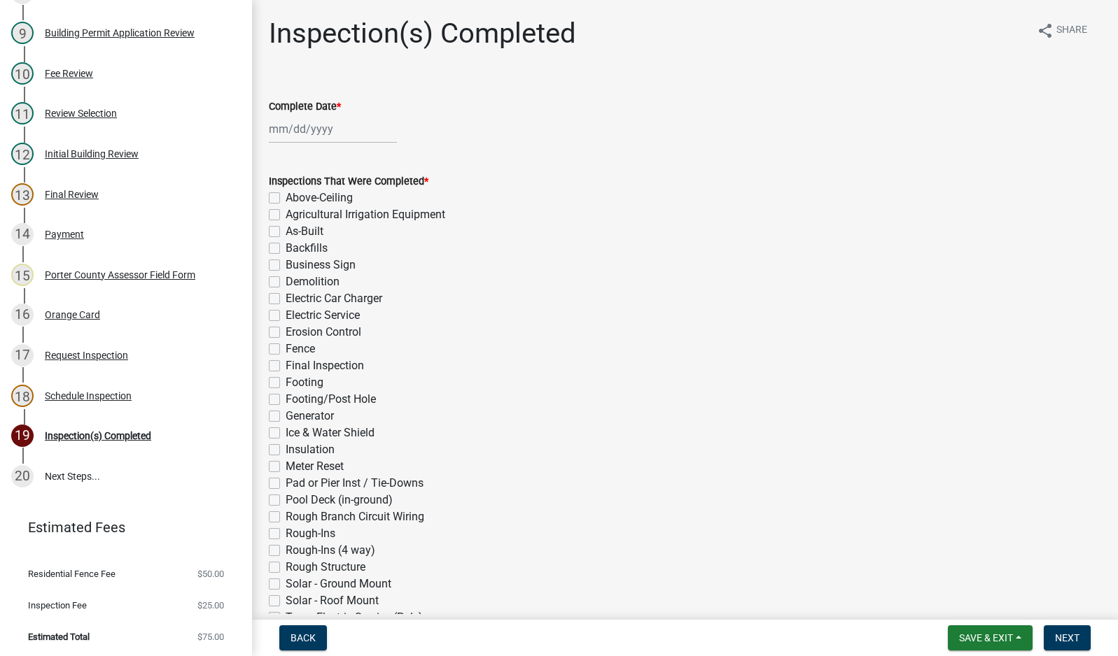
select select "10"
select select "2025"
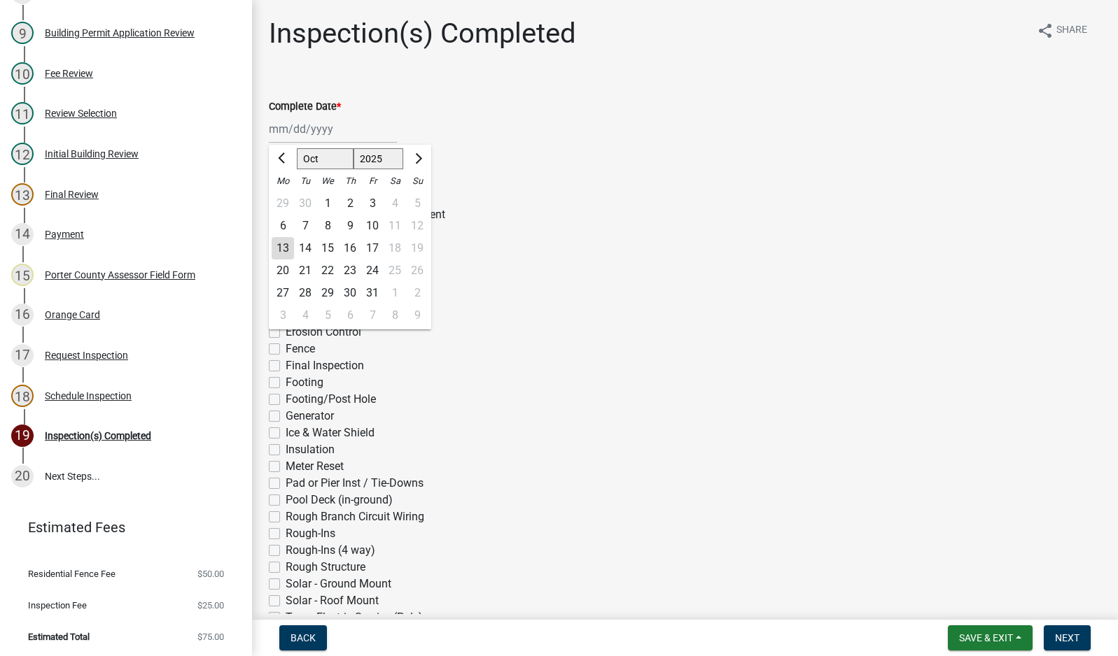
drag, startPoint x: 300, startPoint y: 122, endPoint x: 304, endPoint y: 130, distance: 8.8
click at [300, 122] on div "[PERSON_NAME] Feb Mar Apr [PERSON_NAME][DATE] Oct Nov [DATE] 1526 1527 1528 152…" at bounding box center [333, 129] width 128 height 29
click at [283, 248] on div "13" at bounding box center [283, 248] width 22 height 22
type input "[DATE]"
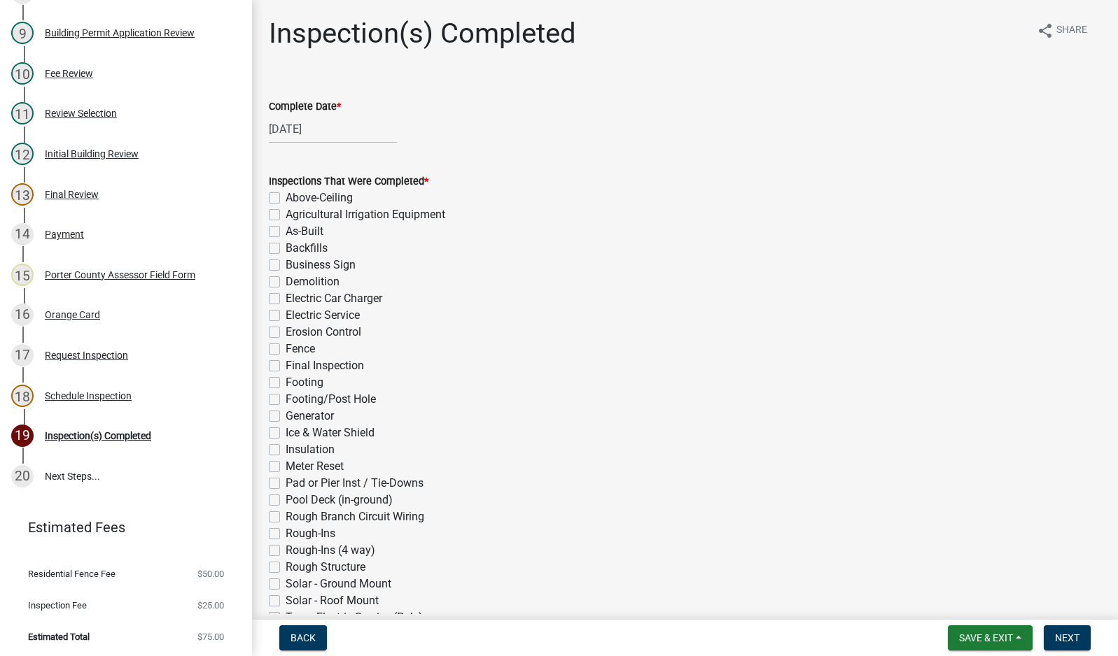
click at [286, 351] on label "Fence" at bounding box center [300, 349] width 29 height 17
click at [286, 350] on input "Fence" at bounding box center [290, 345] width 9 height 9
checkbox input "true"
checkbox input "false"
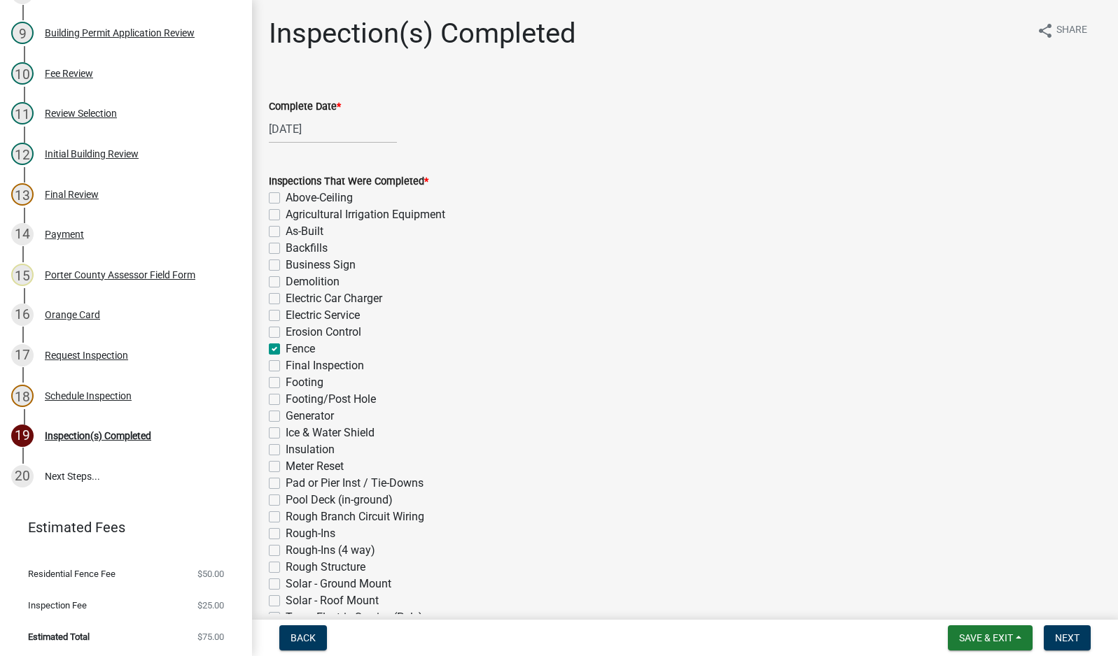
checkbox input "false"
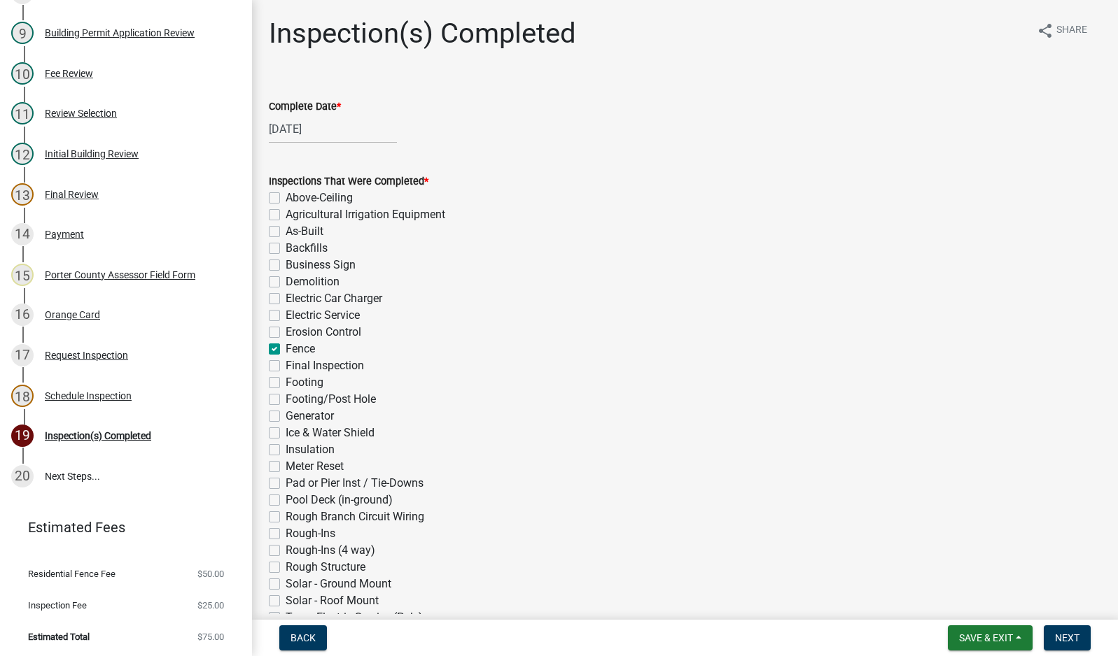
checkbox input "false"
checkbox input "true"
checkbox input "false"
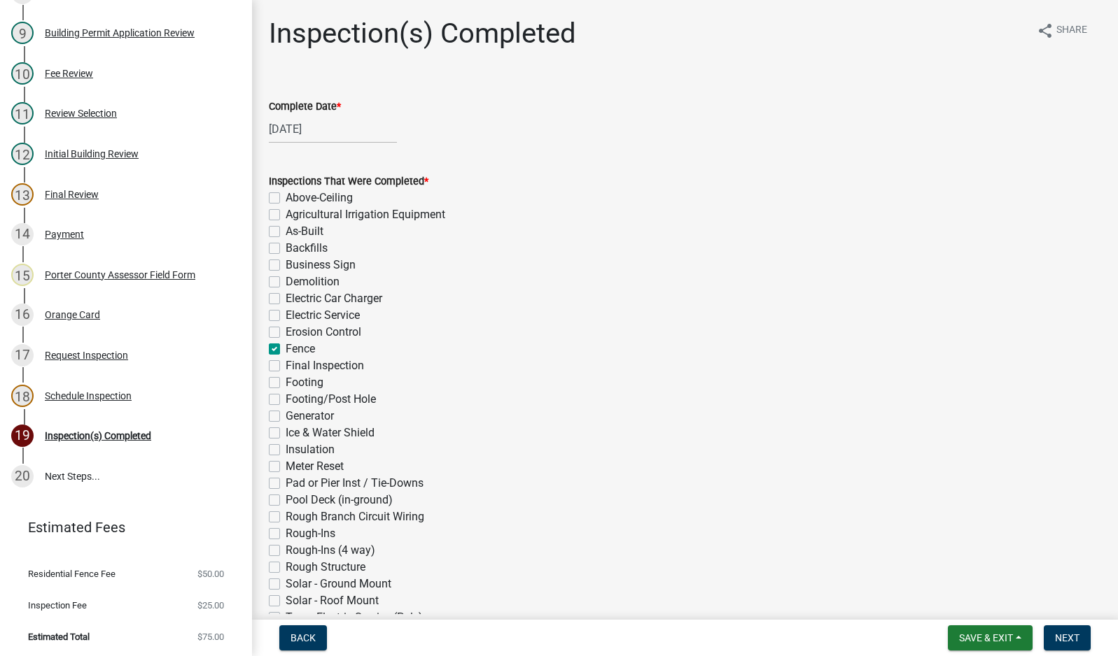
checkbox input "false"
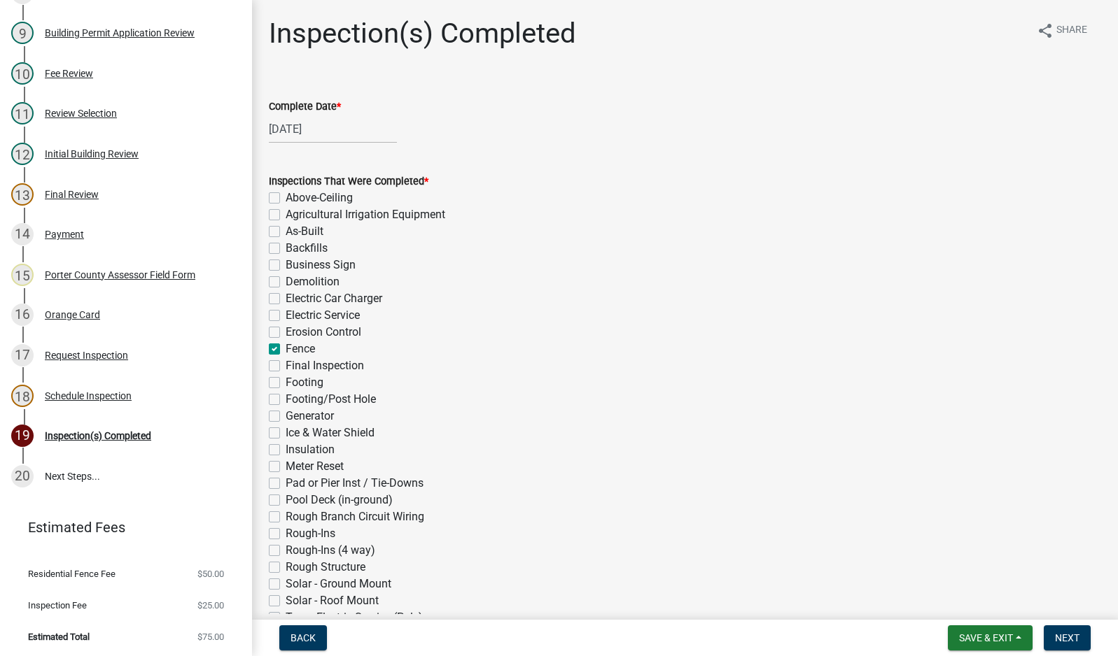
checkbox input "false"
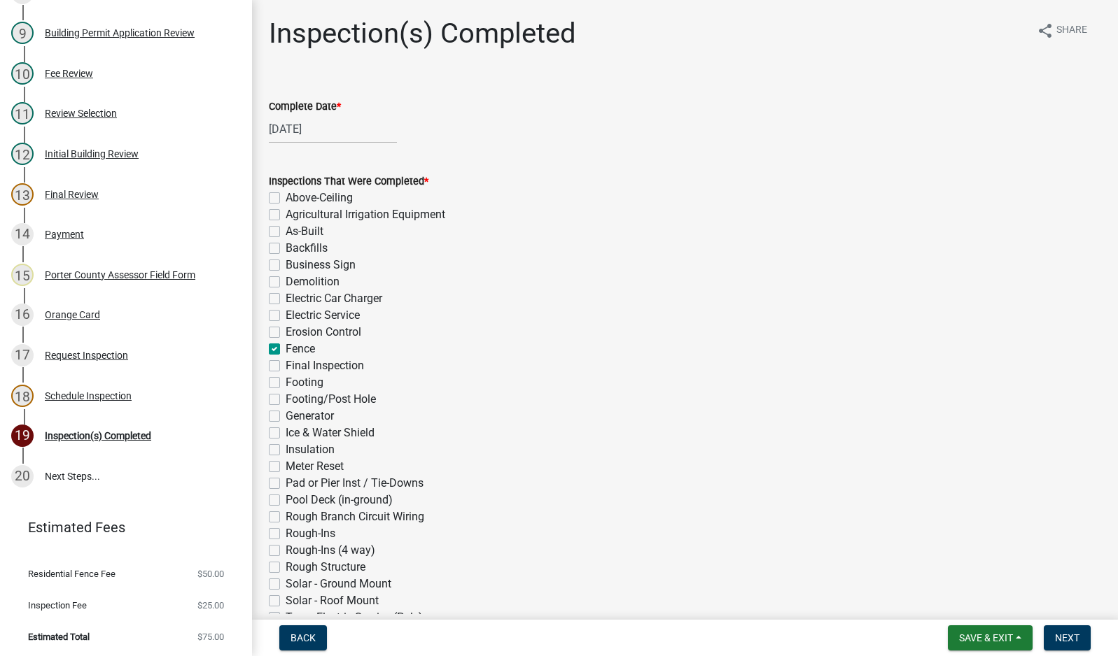
checkbox input "false"
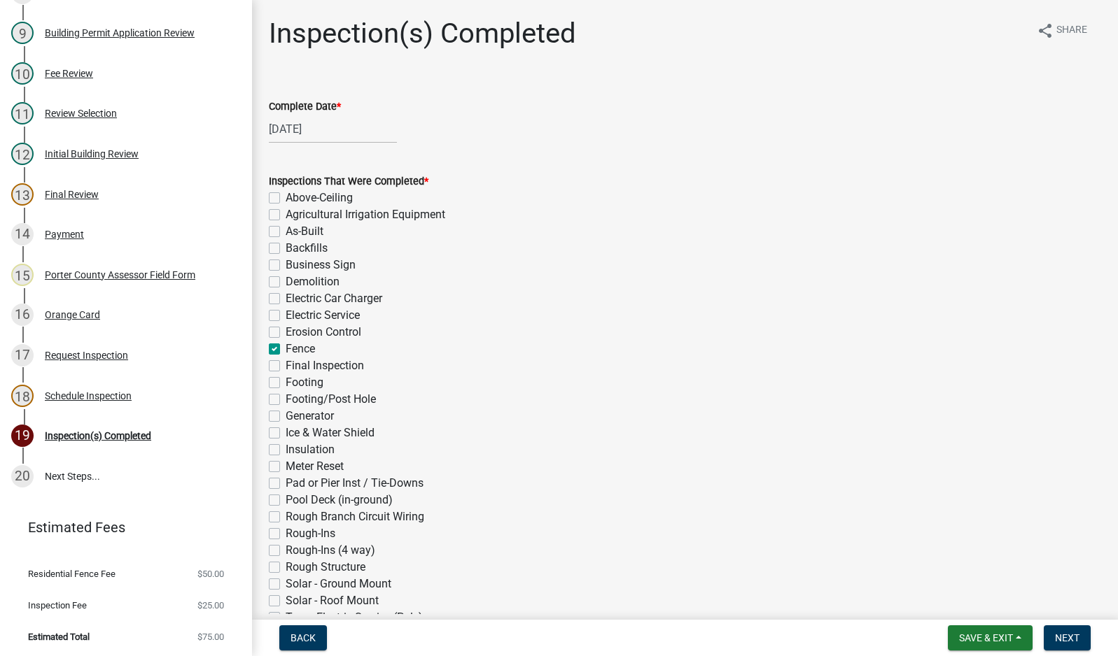
checkbox input "false"
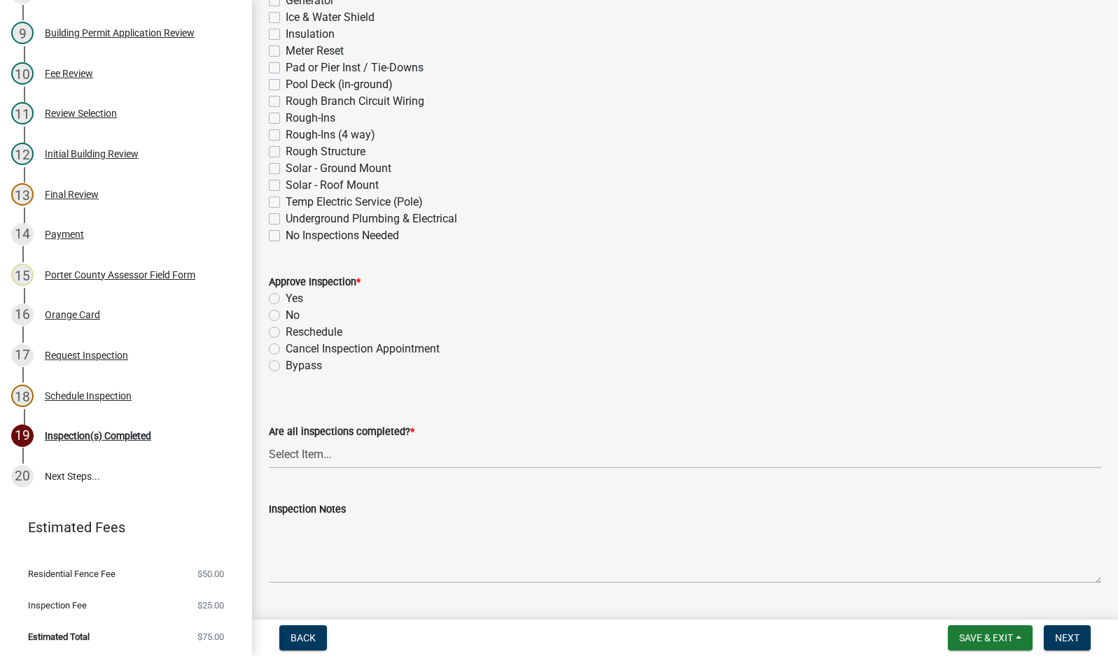
scroll to position [490, 0]
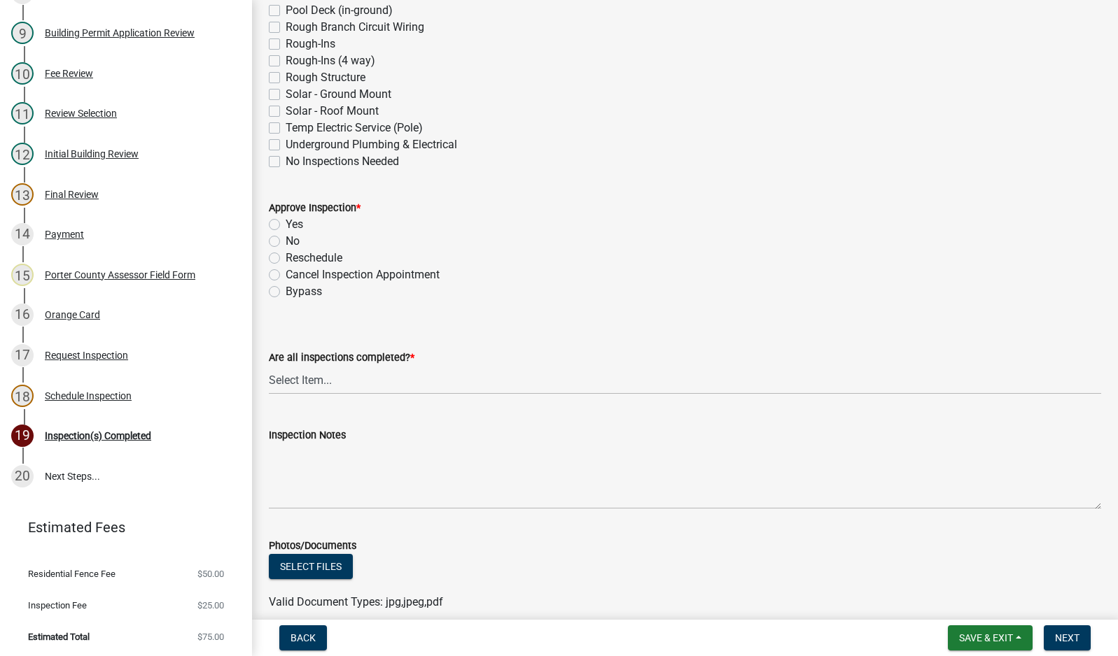
click at [286, 225] on label "Yes" at bounding box center [294, 224] width 17 height 17
click at [286, 225] on input "Yes" at bounding box center [290, 220] width 9 height 9
radio input "true"
drag, startPoint x: 340, startPoint y: 384, endPoint x: 346, endPoint y: 393, distance: 10.7
click at [340, 384] on select "Select Item... Yes - All Inspections Have Been Completed No - More Inspections …" at bounding box center [685, 380] width 832 height 29
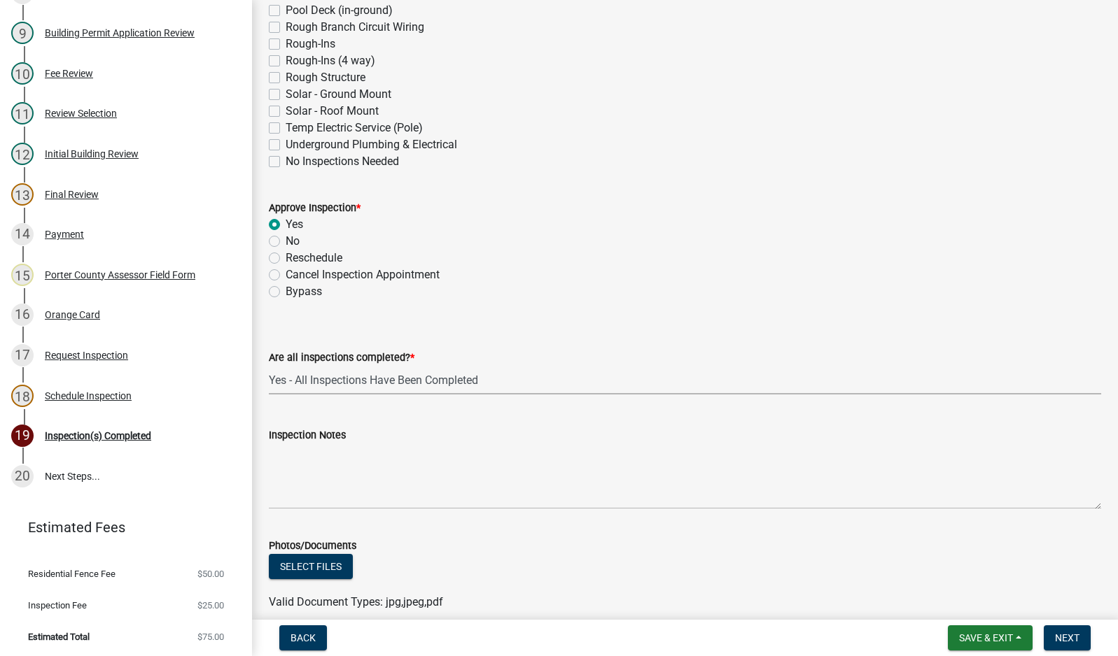
click at [269, 366] on select "Select Item... Yes - All Inspections Have Been Completed No - More Inspections …" at bounding box center [685, 380] width 832 height 29
select select "9a8ccc90-dcd1-4d2c-ac64-5460e8d85408"
click at [378, 481] on textarea "Inspection Notes" at bounding box center [685, 477] width 832 height 66
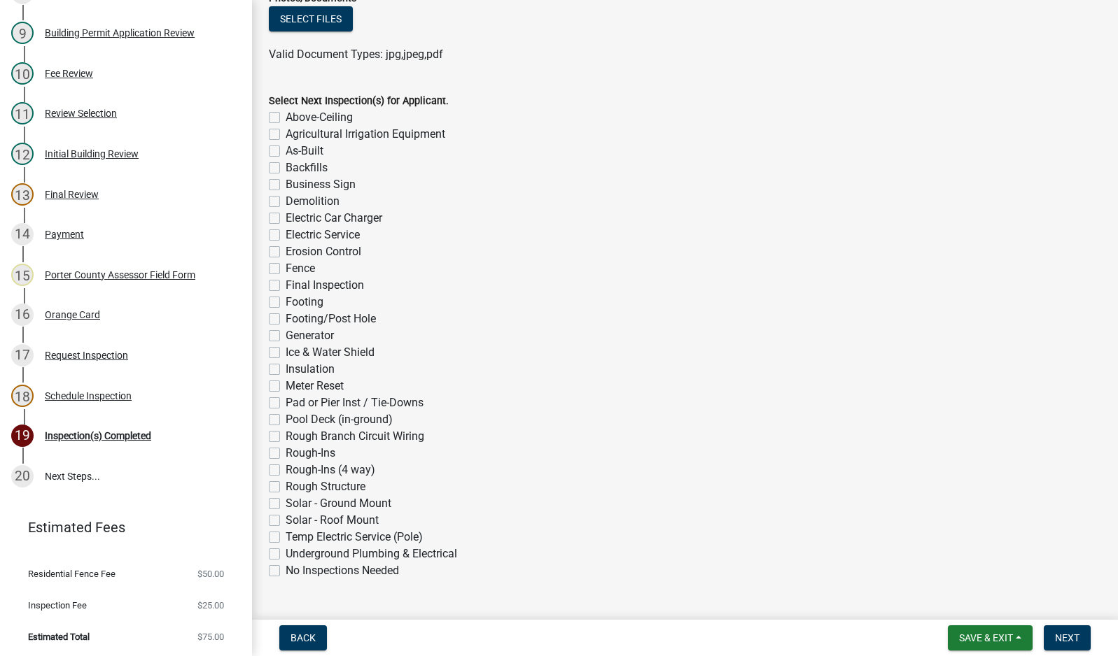
scroll to position [1070, 0]
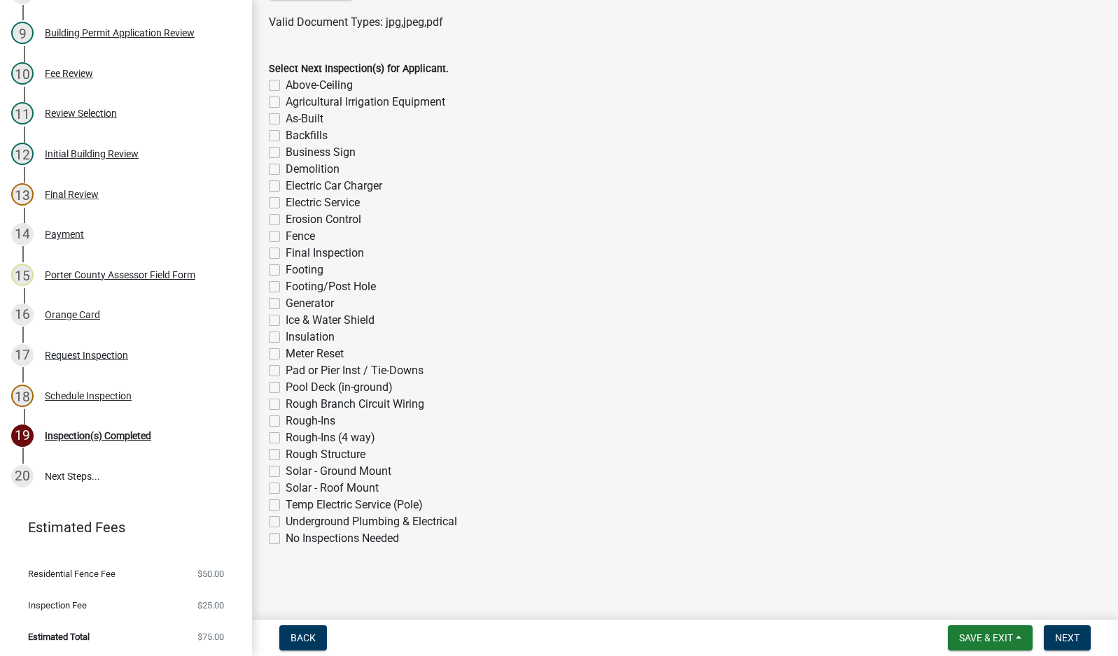
type textarea "complete and occupied"
click at [286, 539] on label "No Inspections Needed" at bounding box center [342, 538] width 113 height 17
click at [286, 539] on input "No Inspections Needed" at bounding box center [290, 534] width 9 height 9
checkbox input "true"
checkbox input "false"
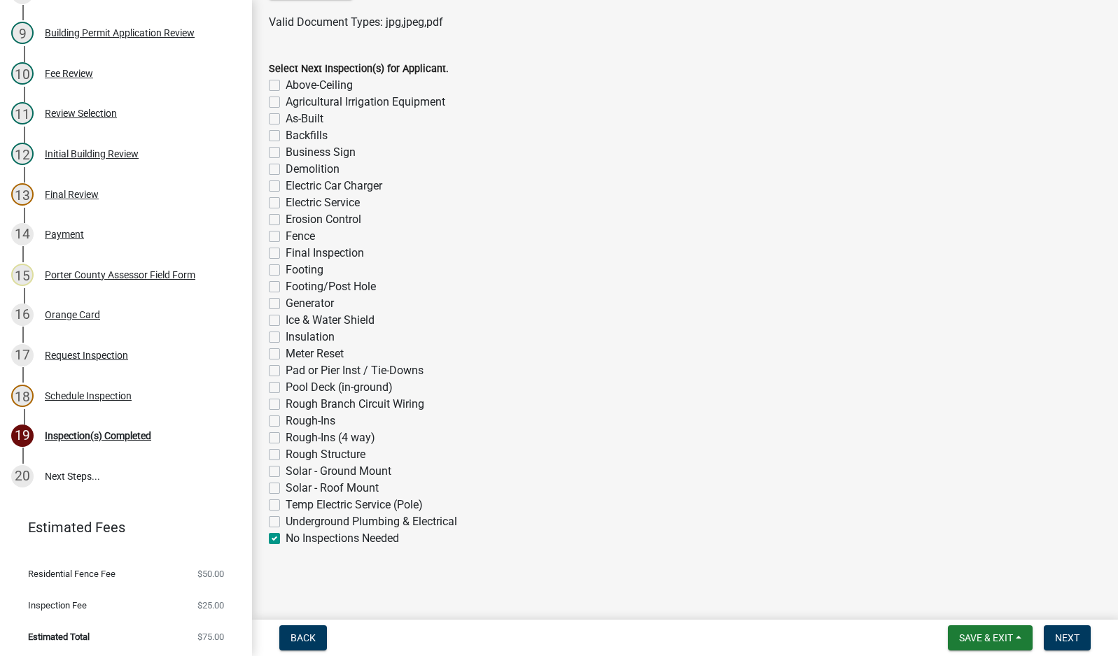
checkbox input "false"
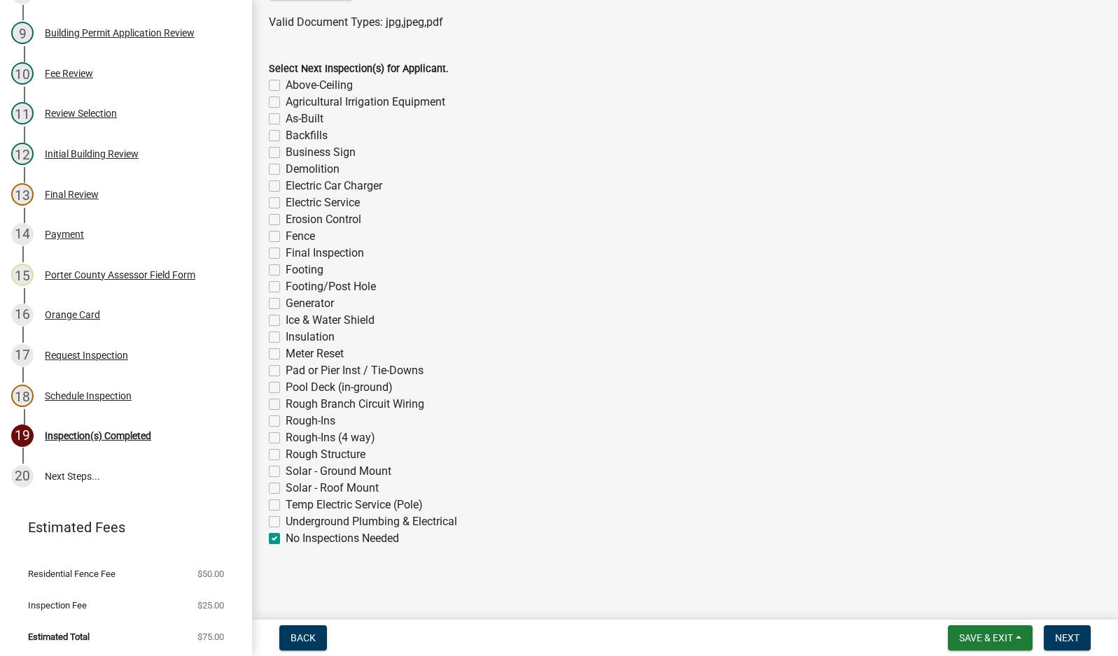
checkbox input "false"
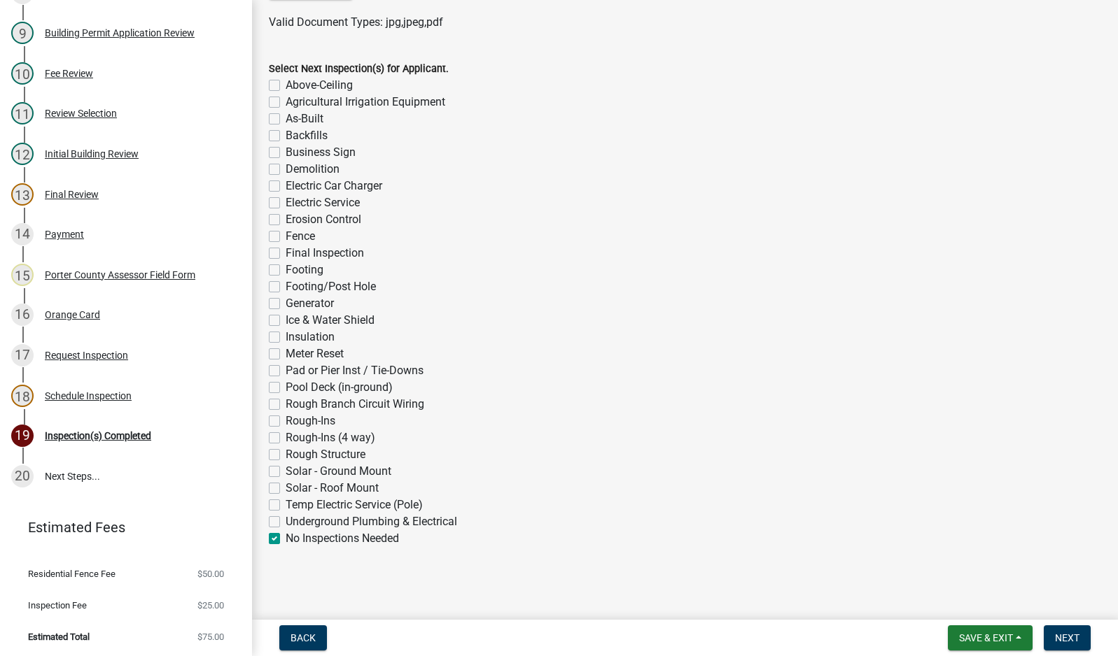
checkbox input "false"
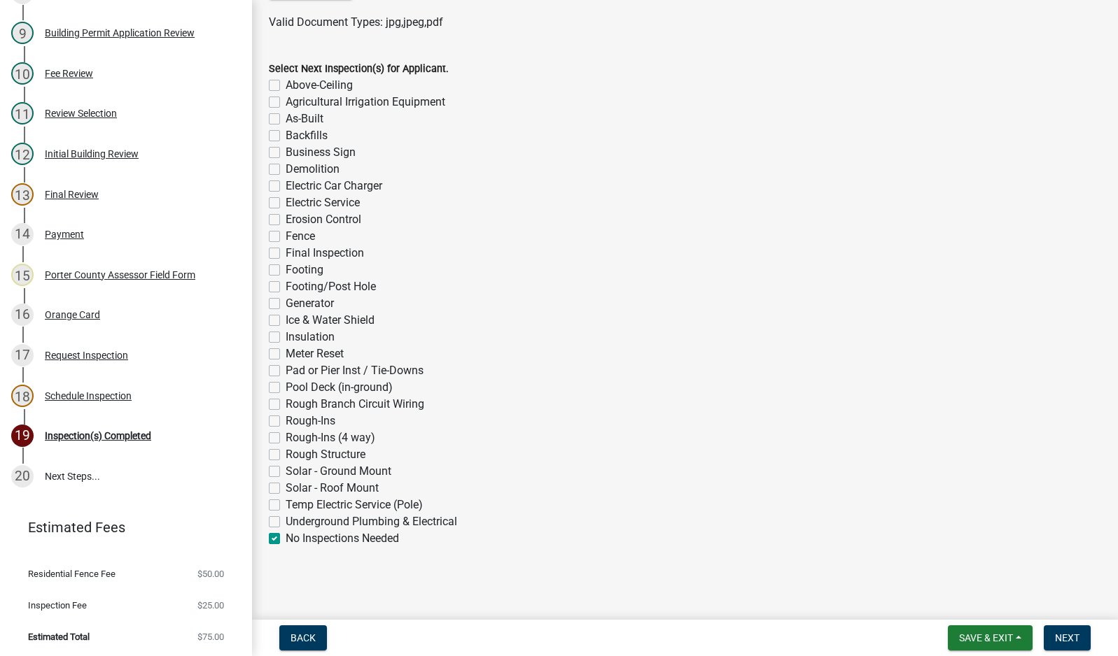
checkbox input "false"
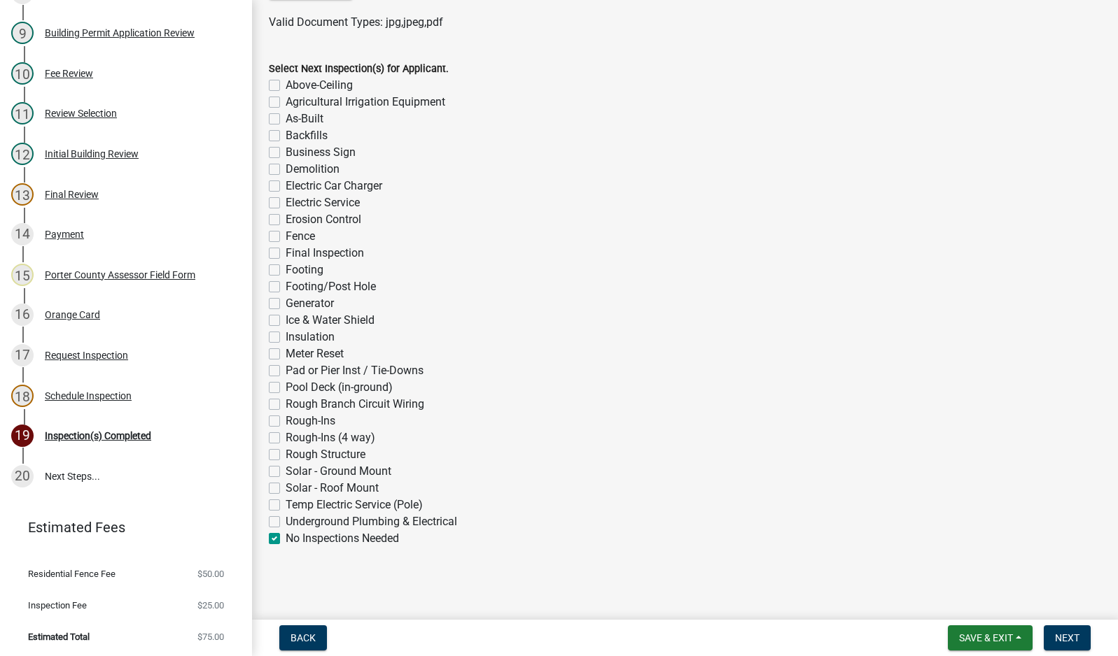
checkbox input "false"
click at [1065, 636] on span "Next" at bounding box center [1067, 638] width 24 height 11
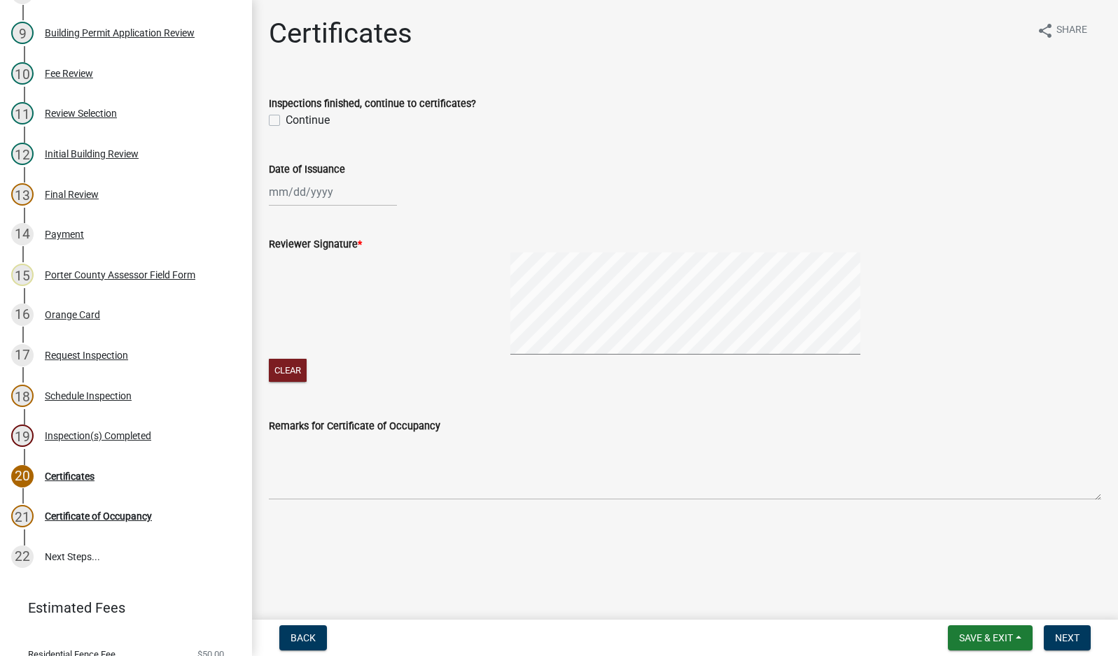
scroll to position [547, 0]
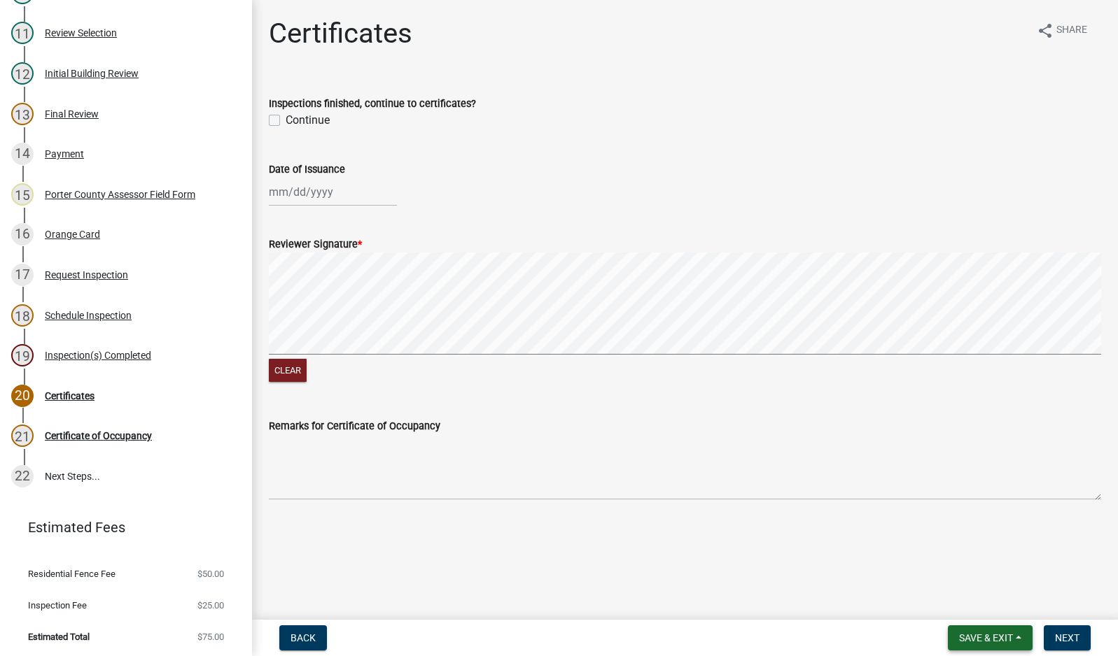
click at [968, 638] on span "Save & Exit" at bounding box center [986, 638] width 54 height 11
click at [1003, 605] on button "Save & Exit" at bounding box center [976, 602] width 112 height 34
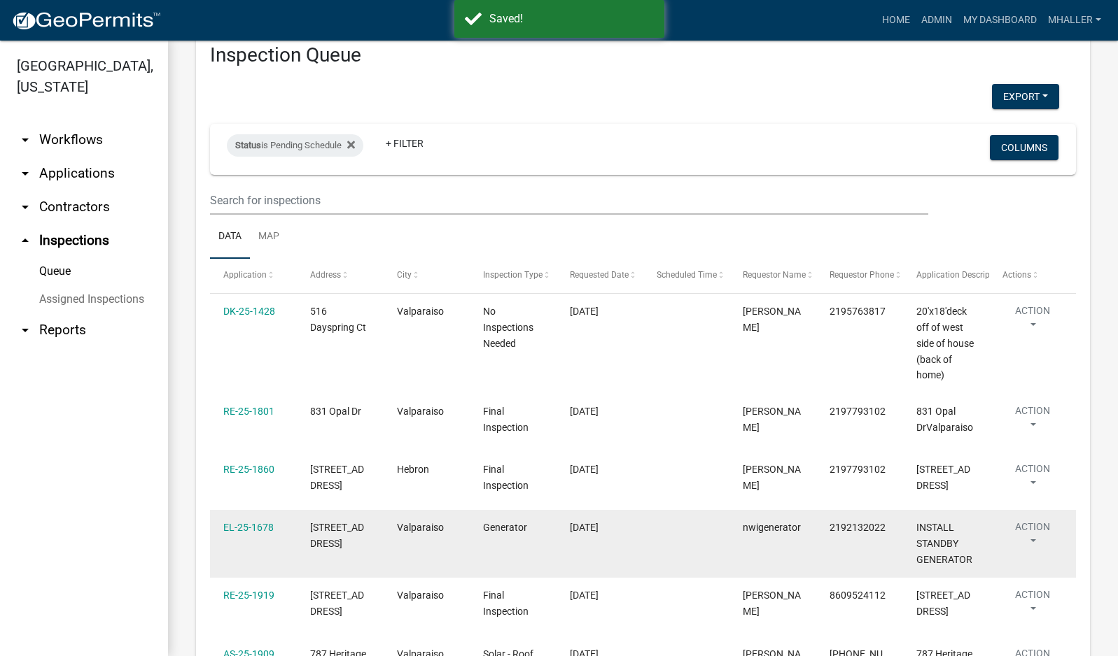
scroll to position [140, 0]
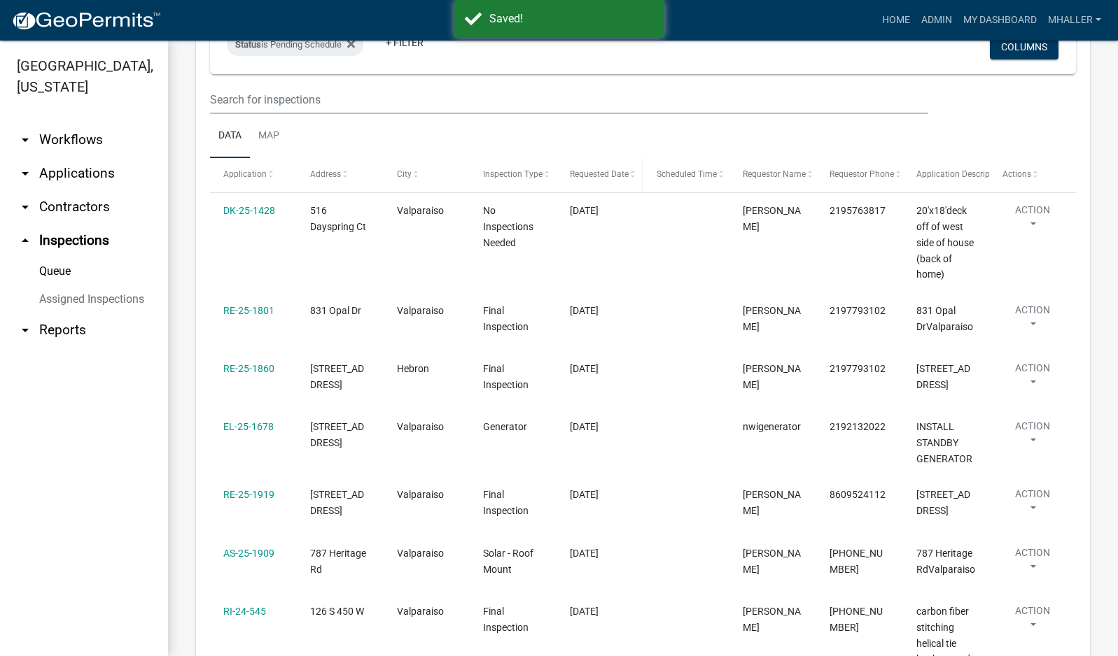
click at [596, 171] on span "Requested Date" at bounding box center [599, 174] width 59 height 10
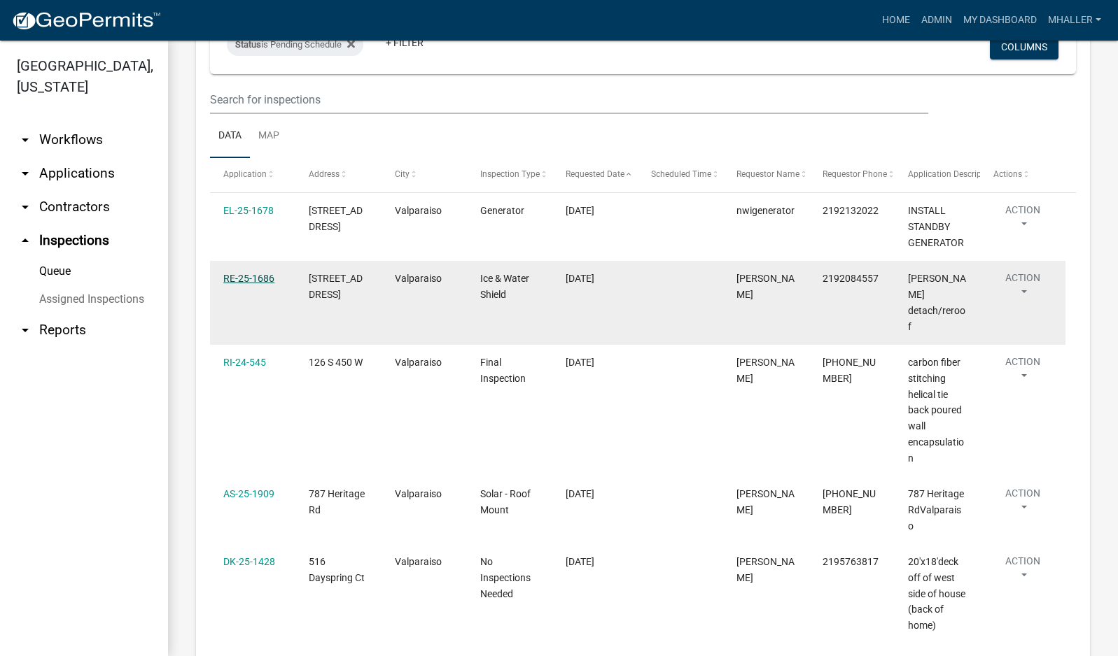
click at [242, 277] on link "RE-25-1686" at bounding box center [248, 278] width 51 height 11
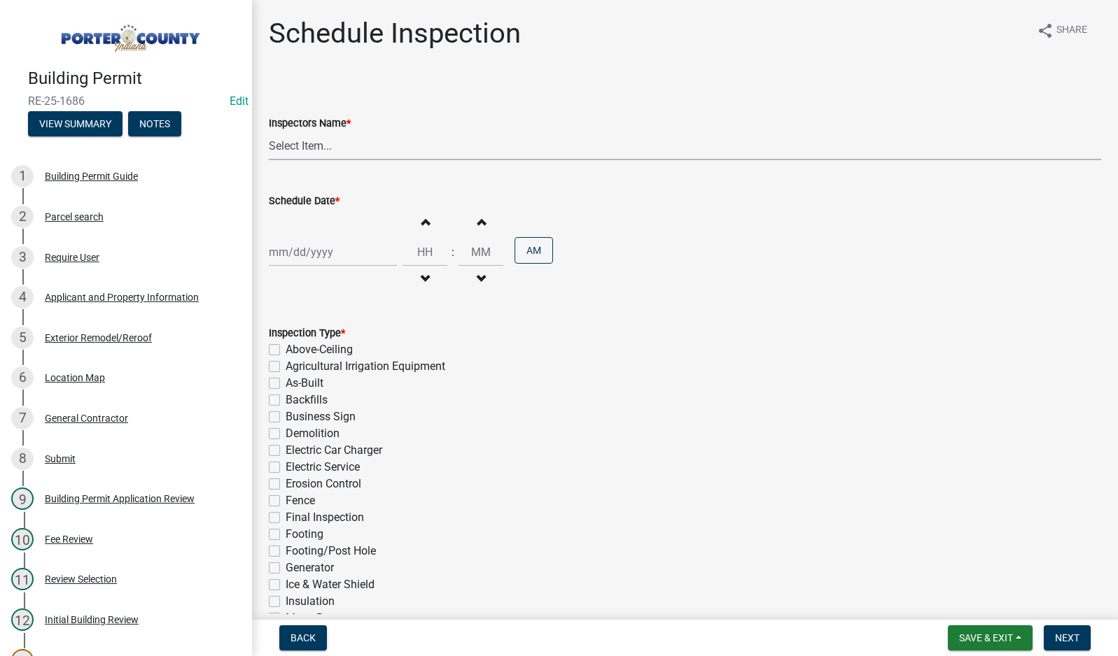
click at [302, 140] on select "Select Item... mhaller ([PERSON_NAME])" at bounding box center [685, 146] width 832 height 29
click at [269, 132] on select "Select Item... mhaller ([PERSON_NAME])" at bounding box center [685, 146] width 832 height 29
click at [324, 255] on div at bounding box center [333, 252] width 128 height 29
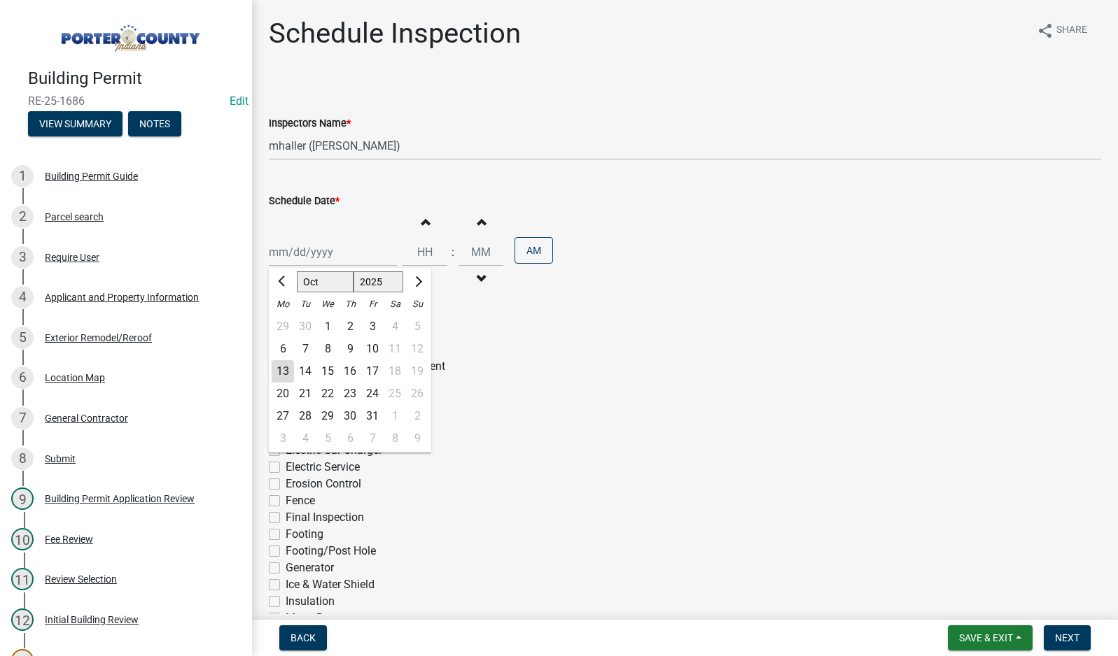
click at [283, 373] on div "13" at bounding box center [283, 371] width 22 height 22
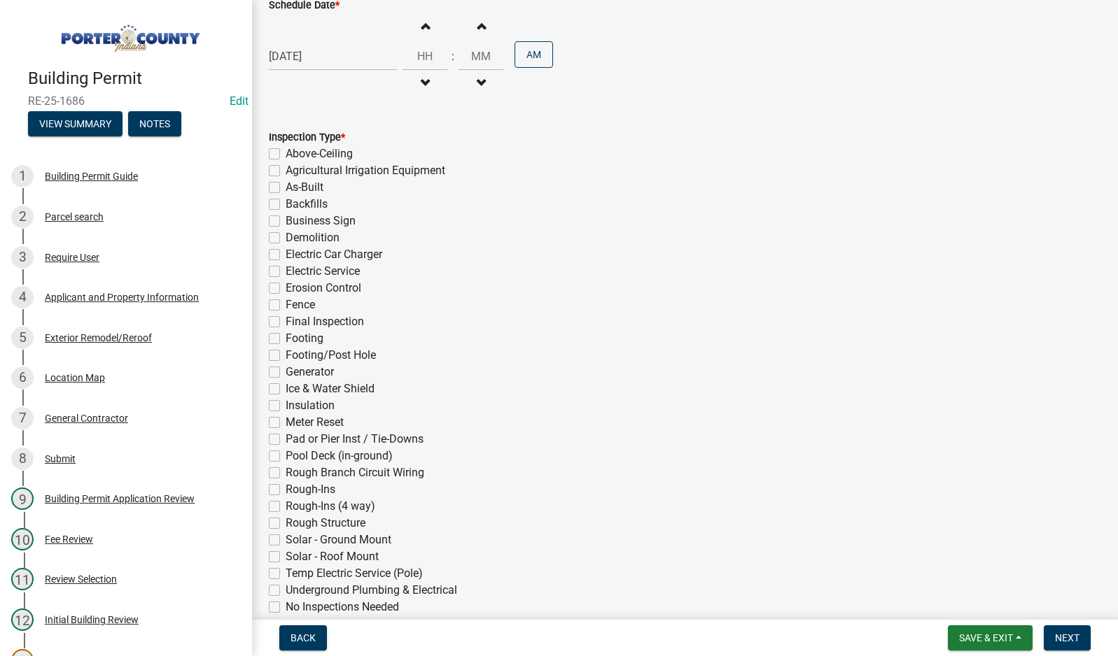
scroll to position [265, 0]
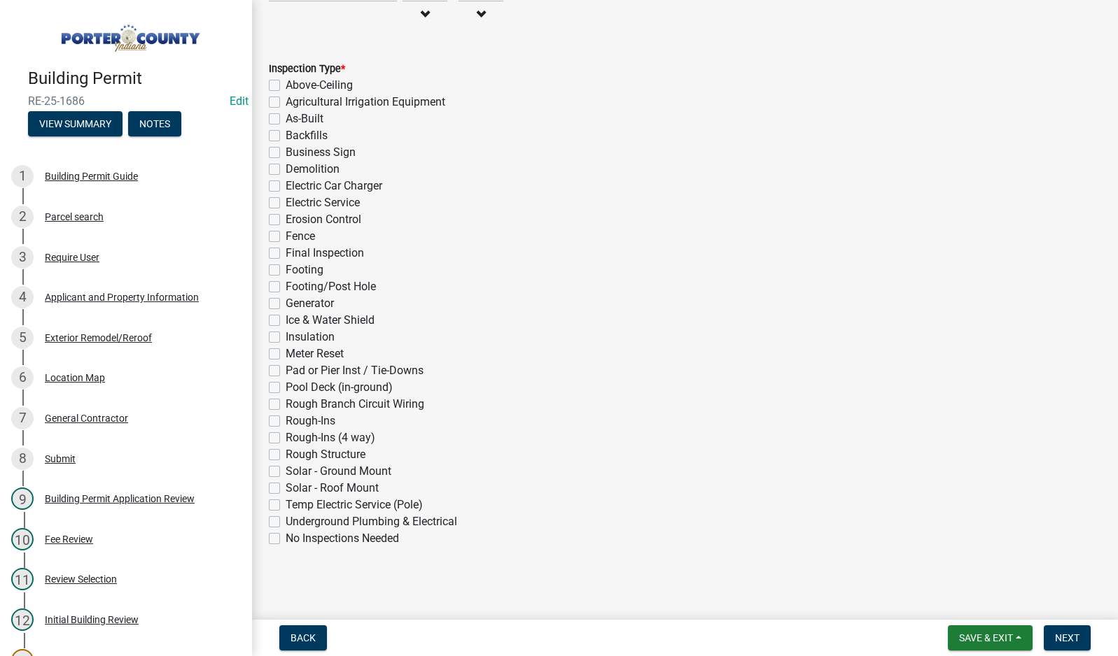
click at [286, 318] on label "Ice & Water Shield" at bounding box center [330, 320] width 89 height 17
click at [286, 318] on input "Ice & Water Shield" at bounding box center [290, 316] width 9 height 9
click at [1064, 637] on span "Next" at bounding box center [1067, 638] width 24 height 11
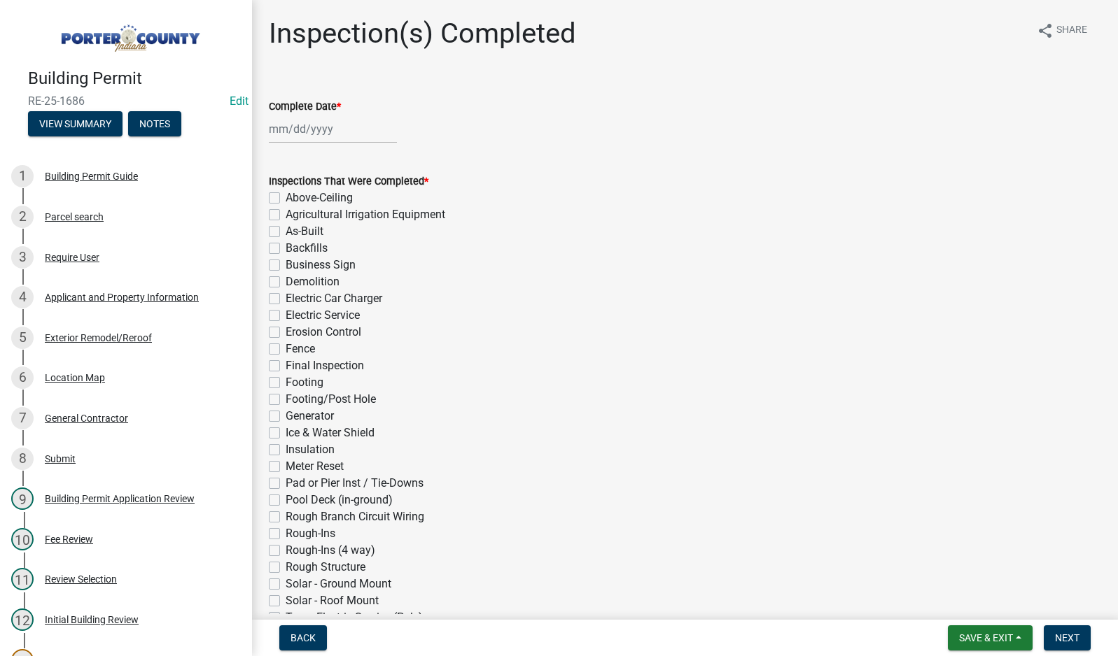
click at [302, 127] on div at bounding box center [333, 129] width 128 height 29
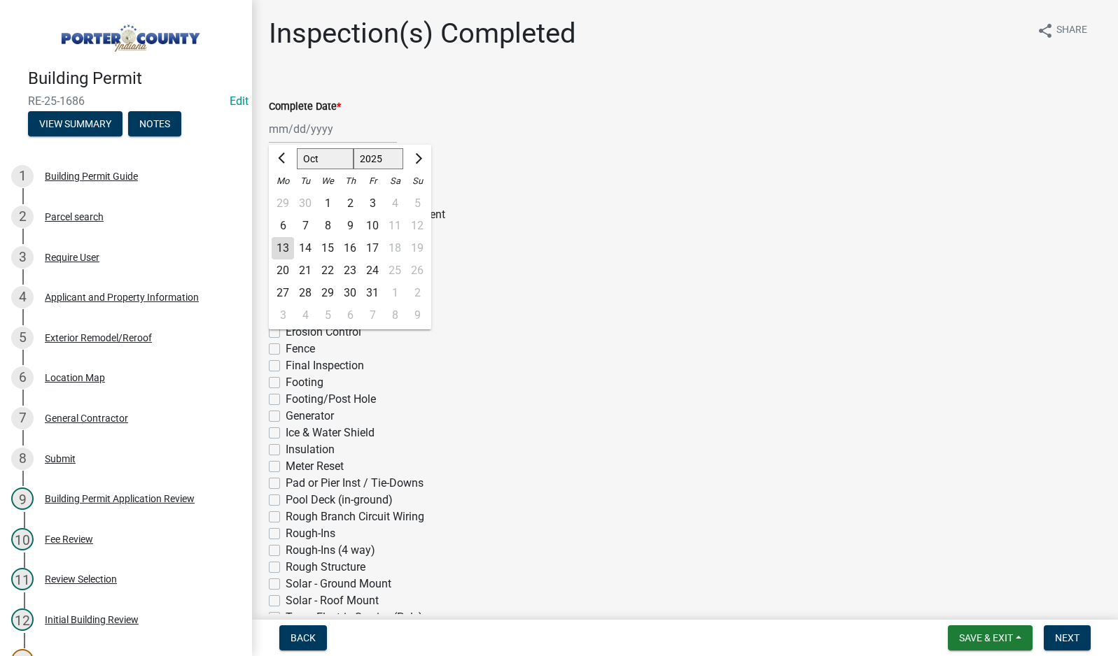
click at [376, 227] on div "10" at bounding box center [372, 226] width 22 height 22
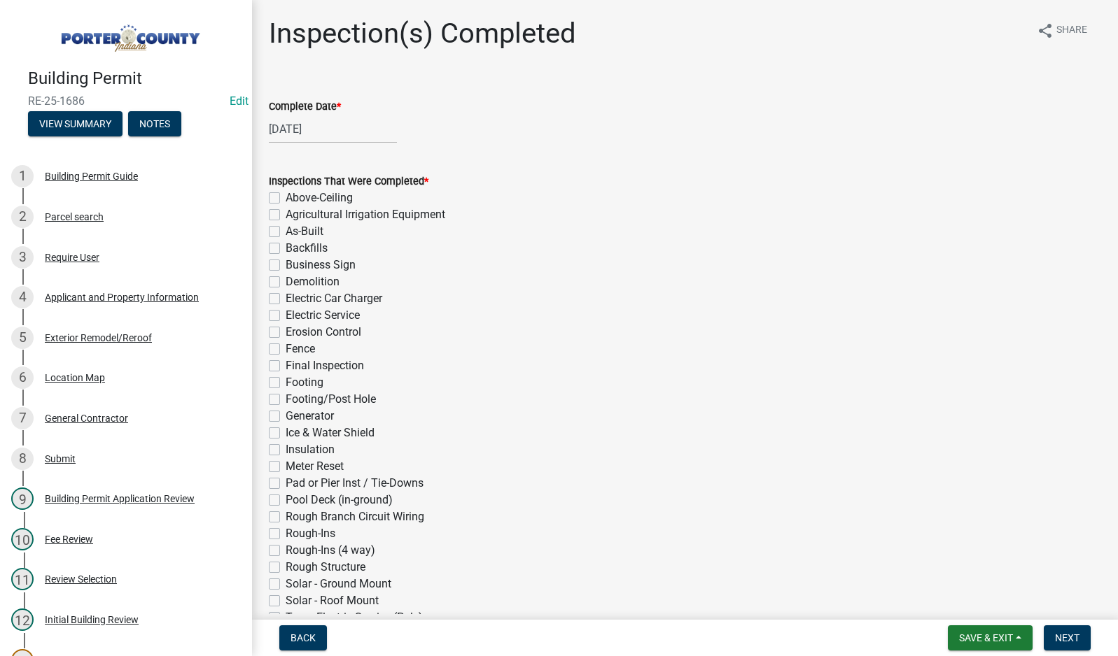
drag, startPoint x: 274, startPoint y: 432, endPoint x: 297, endPoint y: 433, distance: 23.1
click at [286, 433] on label "Ice & Water Shield" at bounding box center [330, 433] width 89 height 17
click at [286, 433] on input "Ice & Water Shield" at bounding box center [290, 429] width 9 height 9
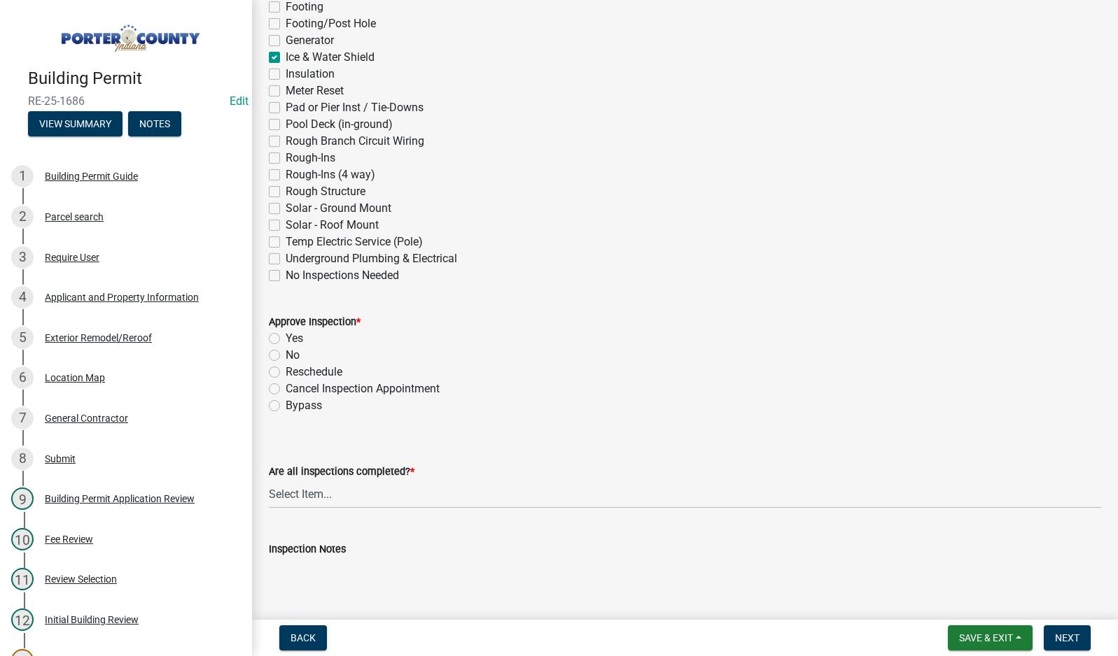
scroll to position [420, 0]
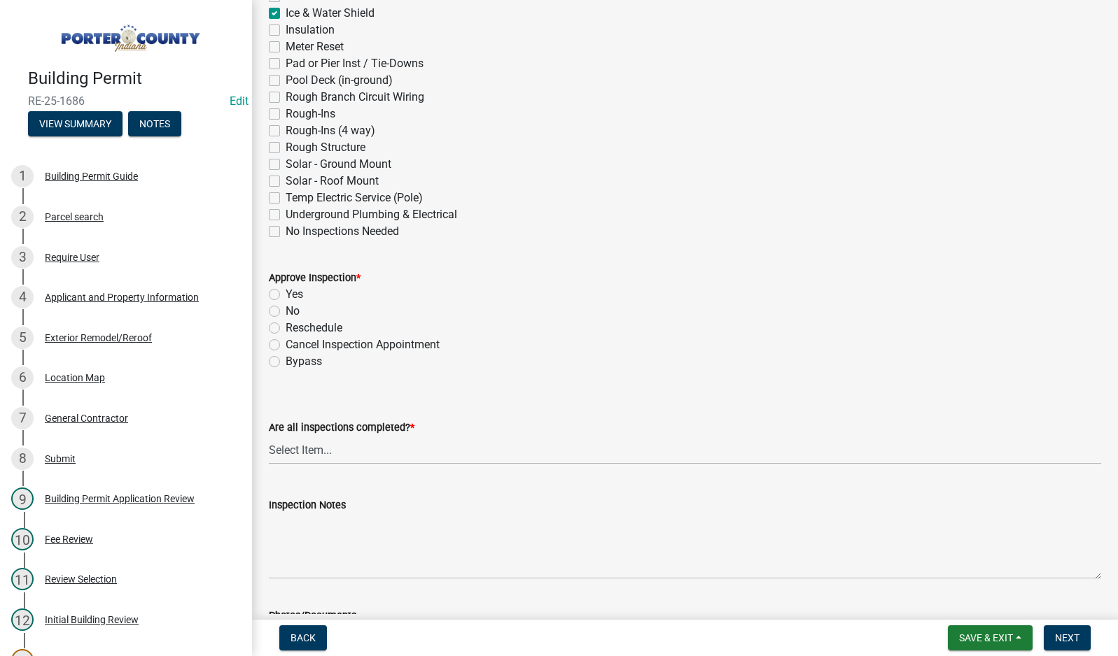
click at [286, 295] on label "Yes" at bounding box center [294, 294] width 17 height 17
click at [286, 295] on input "Yes" at bounding box center [290, 290] width 9 height 9
drag, startPoint x: 374, startPoint y: 453, endPoint x: 386, endPoint y: 462, distance: 14.6
click at [376, 456] on select "Select Item... Yes - All Inspections Have Been Completed No - More Inspections …" at bounding box center [685, 450] width 832 height 29
click at [269, 436] on select "Select Item... Yes - All Inspections Have Been Completed No - More Inspections …" at bounding box center [685, 450] width 832 height 29
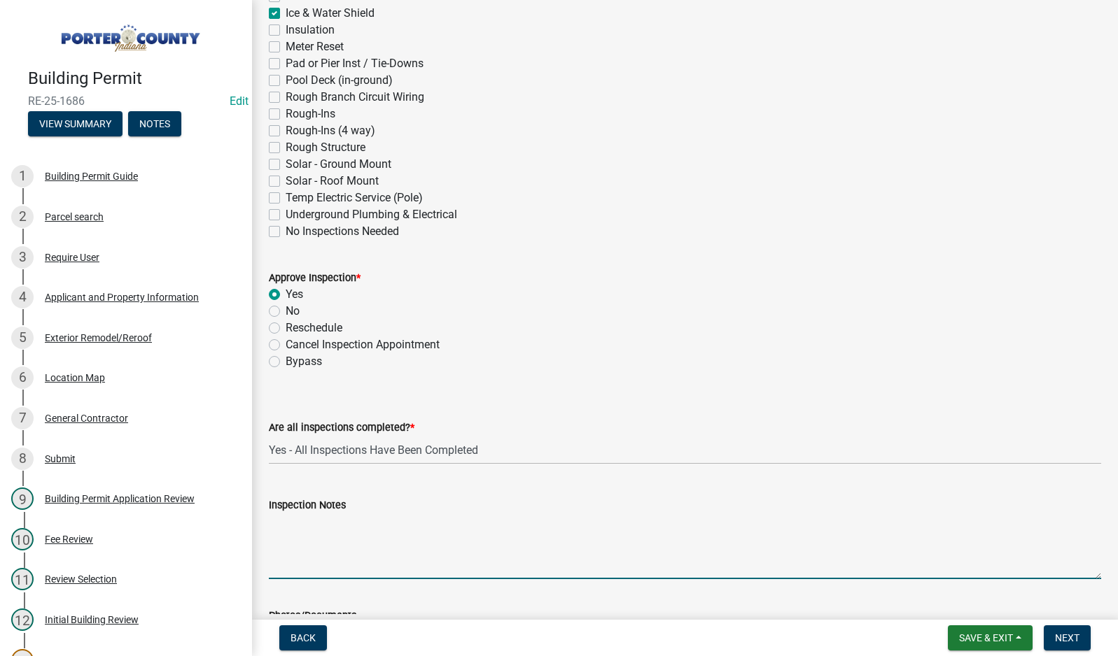
click at [396, 549] on textarea "Inspection Notes" at bounding box center [685, 547] width 832 height 66
click at [1065, 633] on span "Next" at bounding box center [1067, 638] width 24 height 11
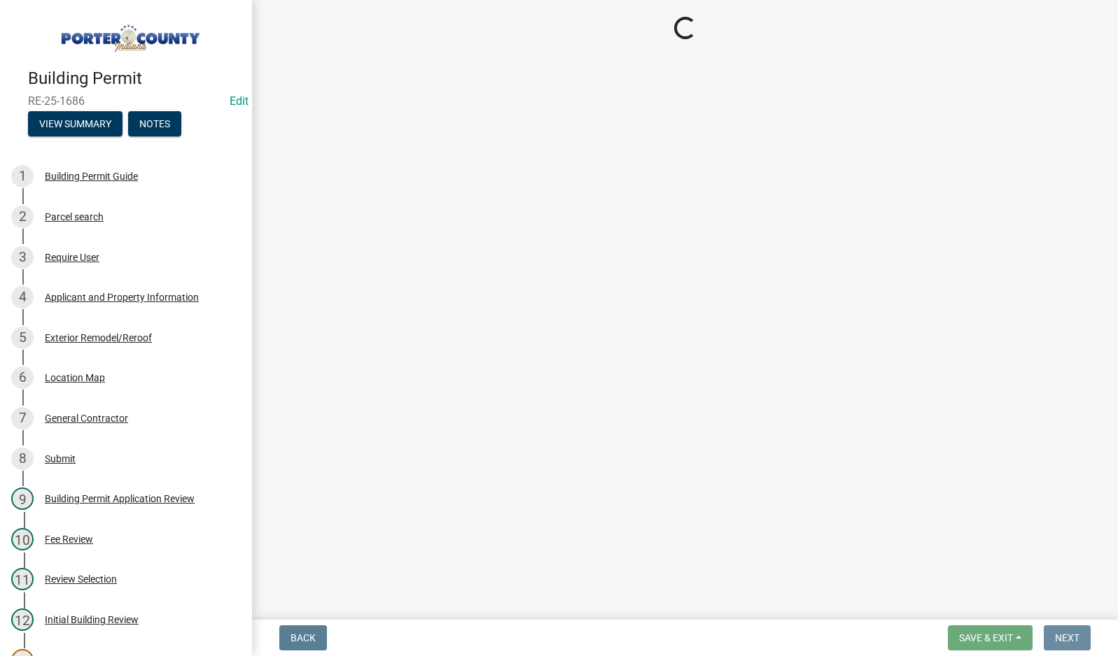
scroll to position [0, 0]
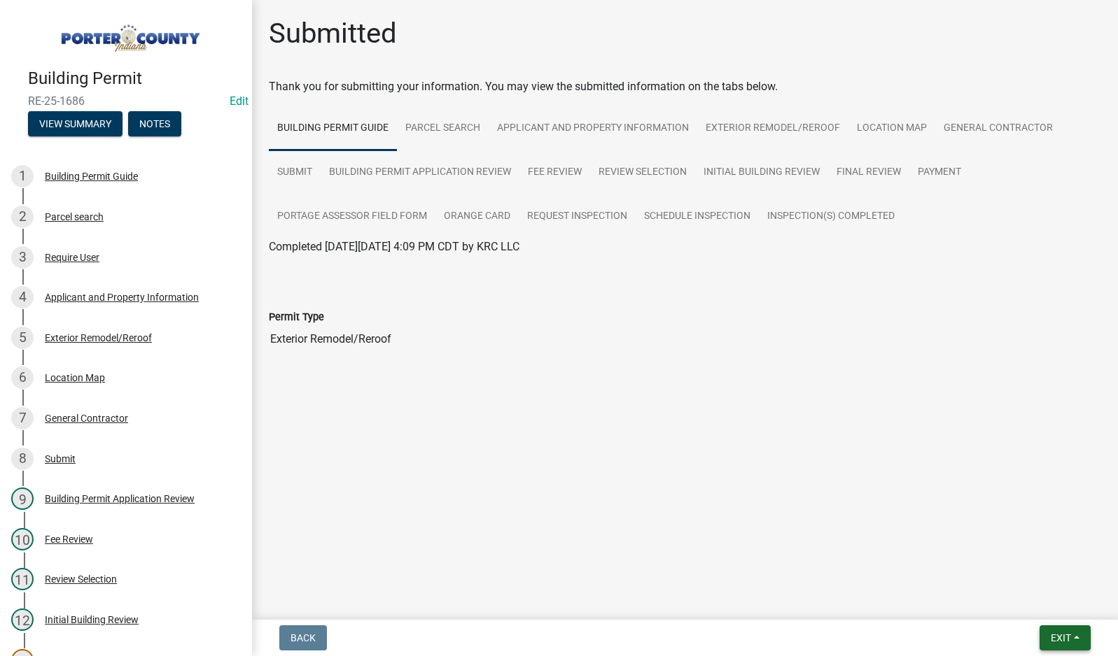
click at [1052, 635] on span "Exit" at bounding box center [1060, 638] width 20 height 11
click at [1057, 603] on button "Save & Exit" at bounding box center [1034, 602] width 112 height 34
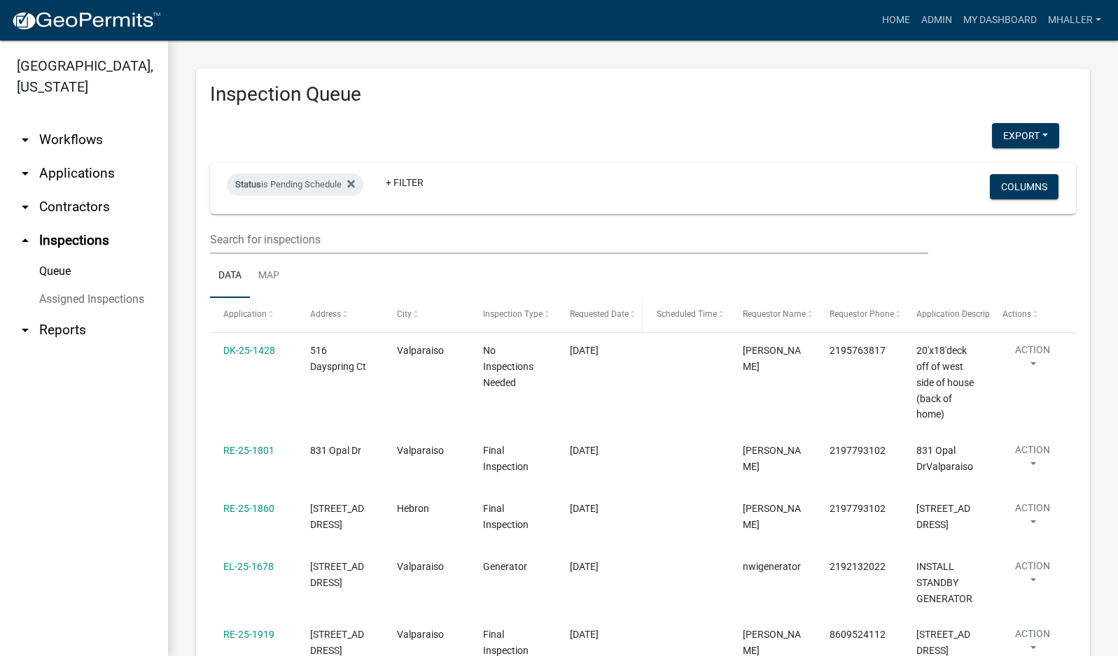
click at [598, 314] on span "Requested Date" at bounding box center [599, 314] width 59 height 10
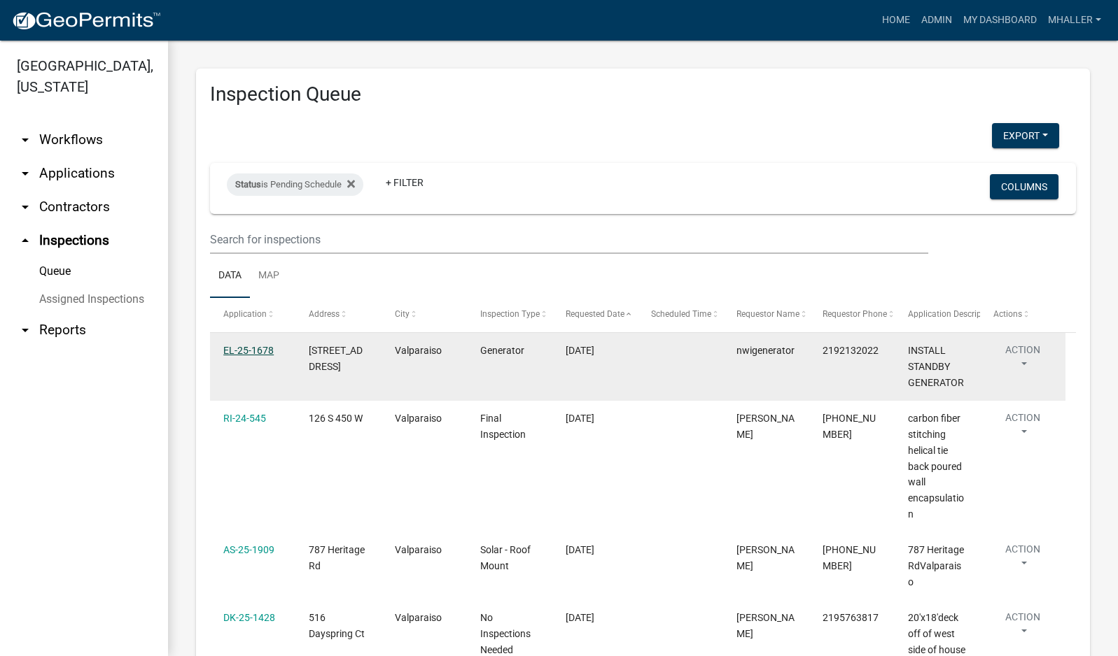
click at [239, 351] on link "EL-25-1678" at bounding box center [248, 350] width 50 height 11
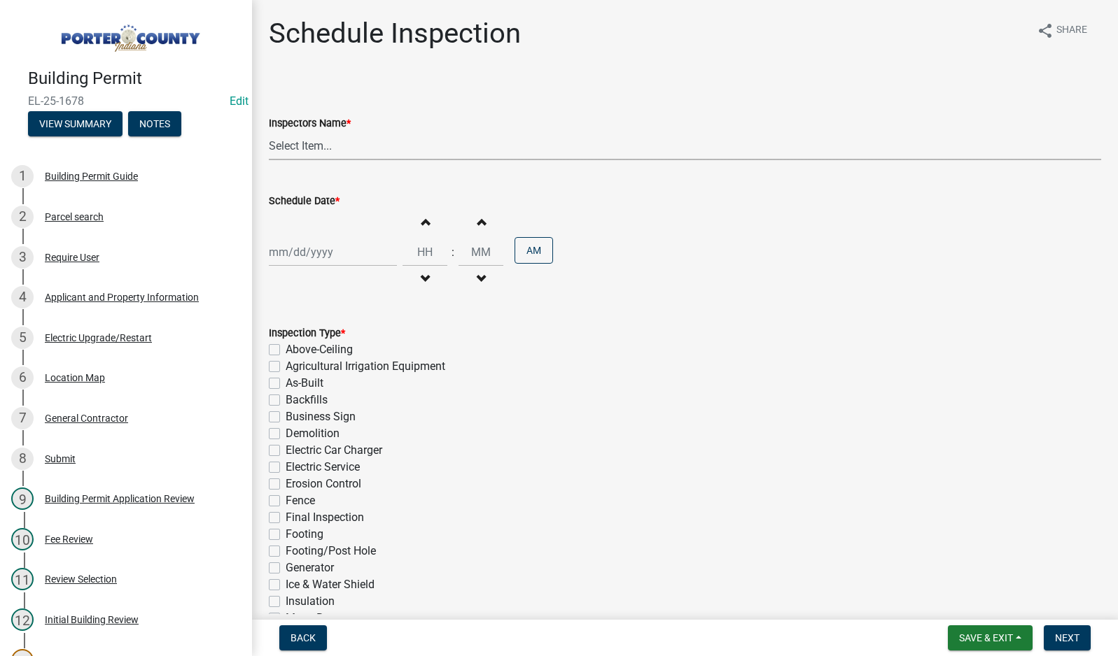
click at [298, 139] on select "Select Item... mhaller ([PERSON_NAME])" at bounding box center [685, 146] width 832 height 29
click at [269, 132] on select "Select Item... mhaller ([PERSON_NAME])" at bounding box center [685, 146] width 832 height 29
click at [307, 251] on div at bounding box center [333, 252] width 128 height 29
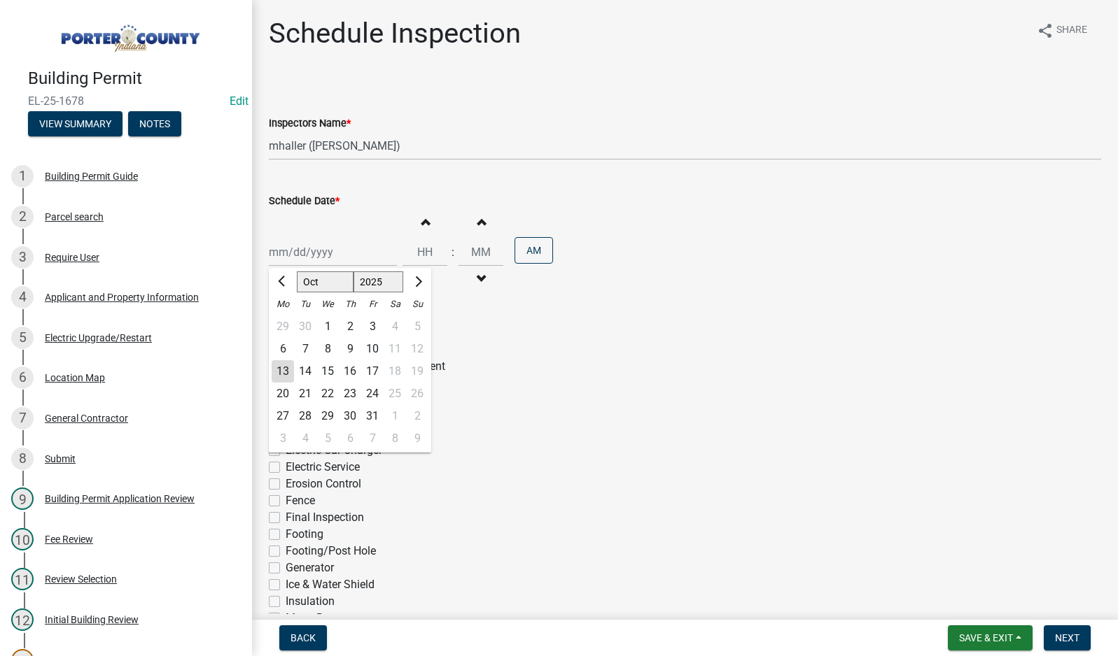
click at [281, 369] on div "13" at bounding box center [283, 371] width 22 height 22
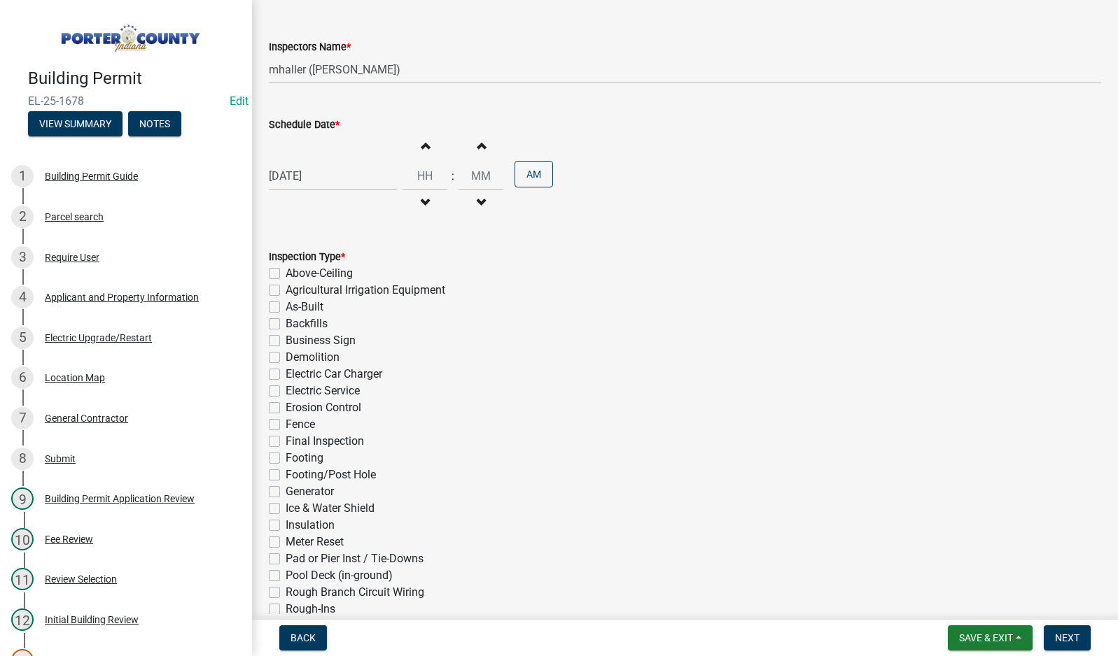
scroll to position [210, 0]
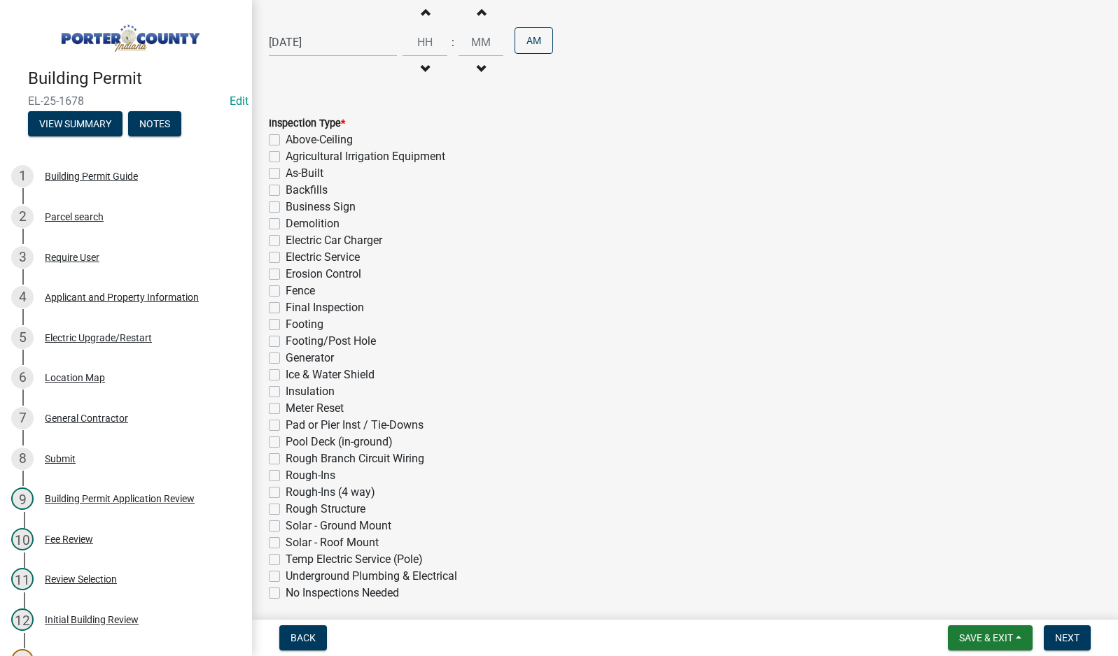
click at [286, 360] on label "Generator" at bounding box center [310, 358] width 48 height 17
click at [286, 359] on input "Generator" at bounding box center [290, 354] width 9 height 9
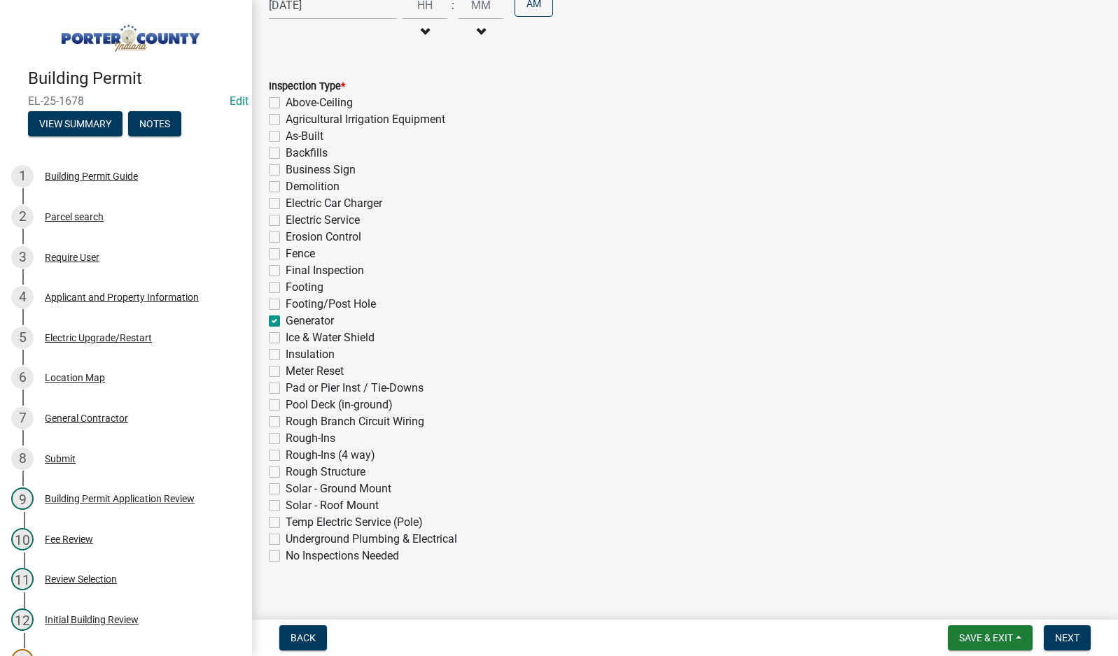
scroll to position [265, 0]
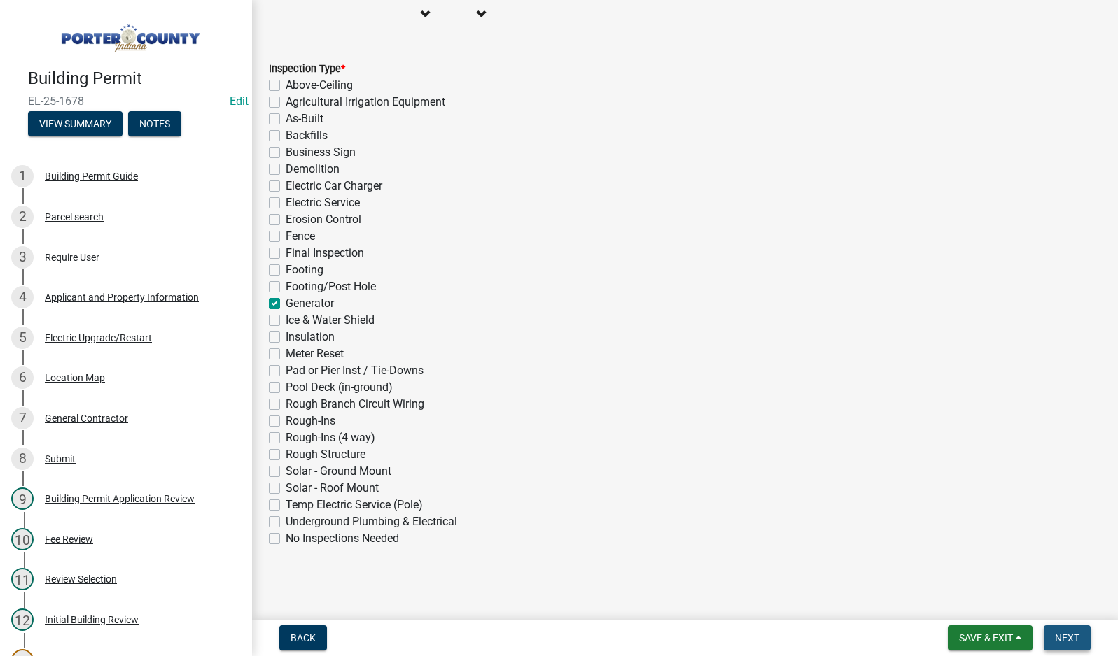
click at [1067, 639] on span "Next" at bounding box center [1067, 638] width 24 height 11
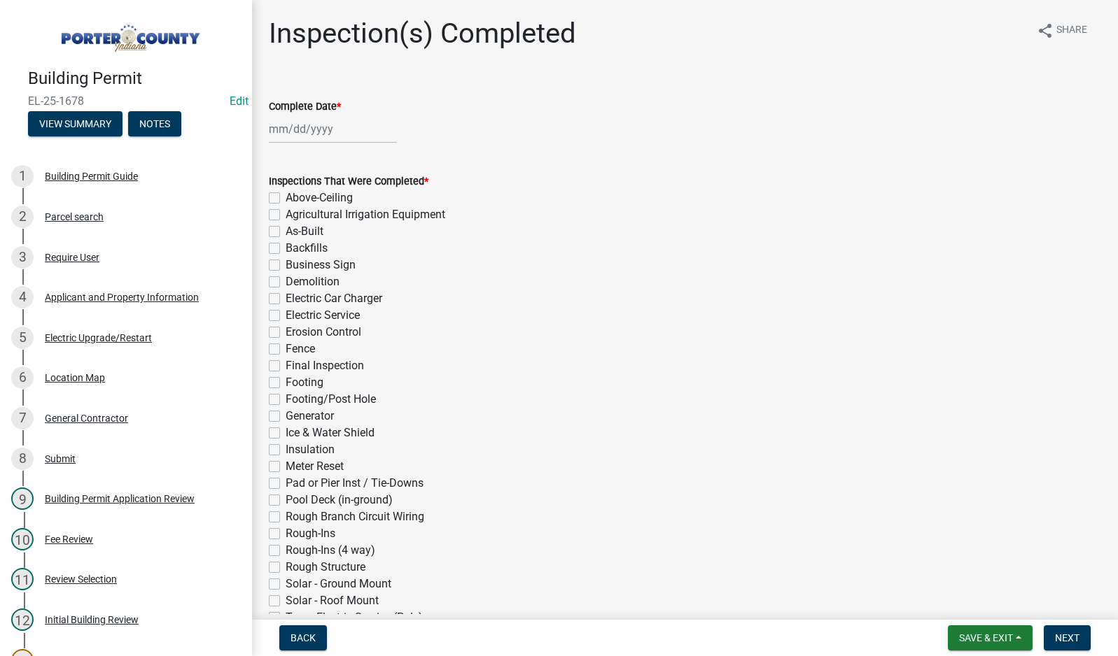
click at [300, 132] on div at bounding box center [333, 129] width 128 height 29
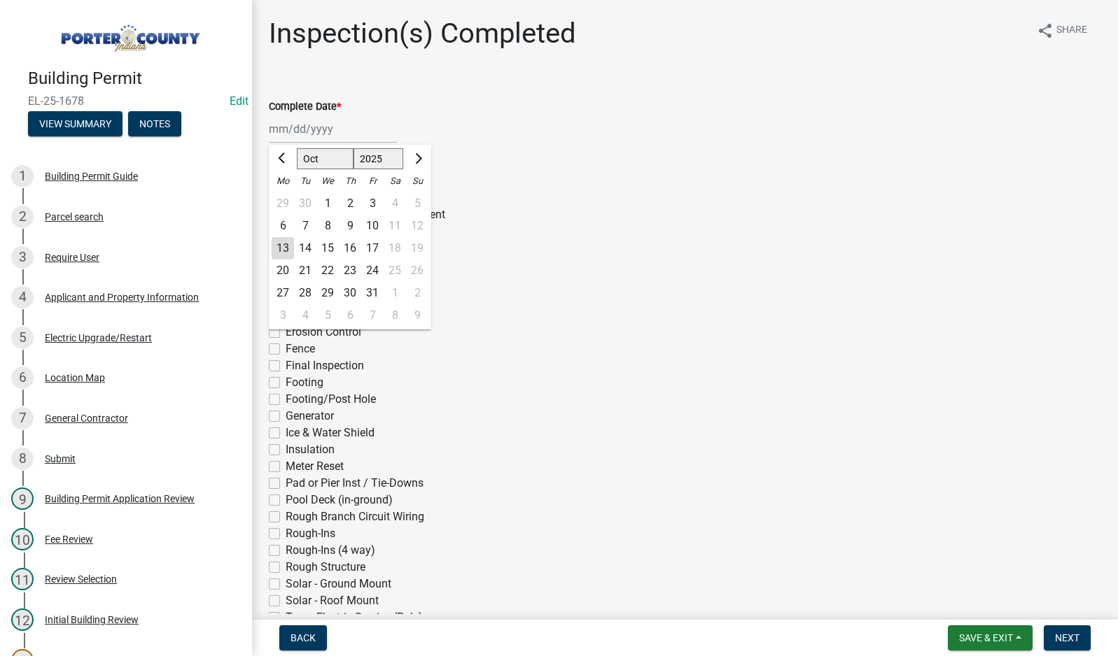
click at [281, 244] on div "13" at bounding box center [283, 248] width 22 height 22
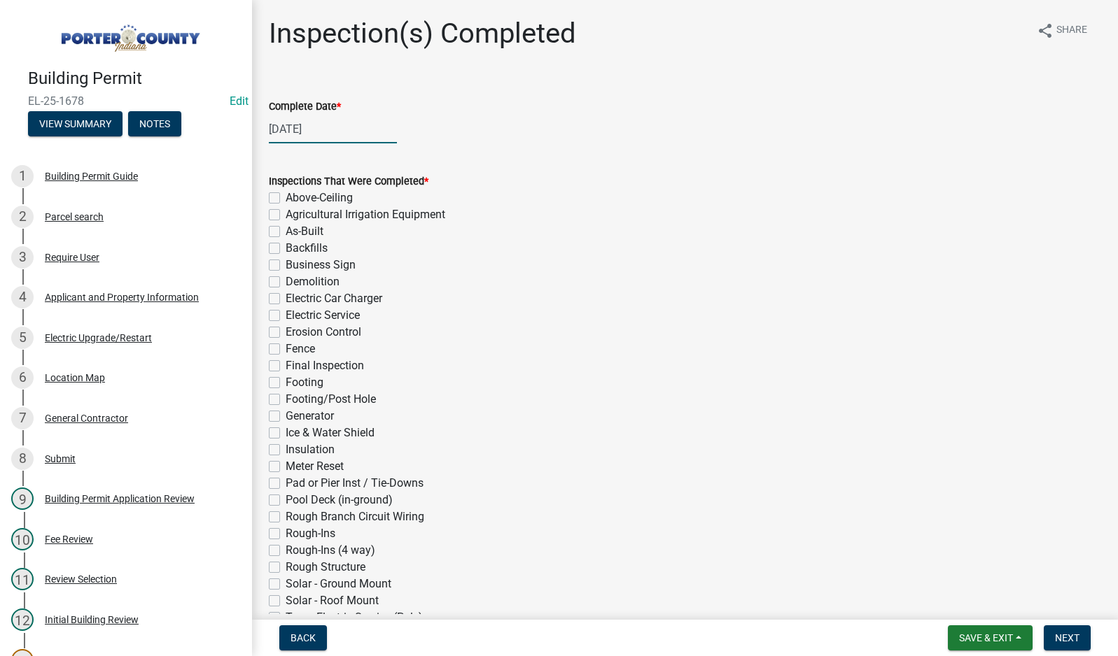
click at [291, 125] on div "[DATE]" at bounding box center [333, 129] width 128 height 29
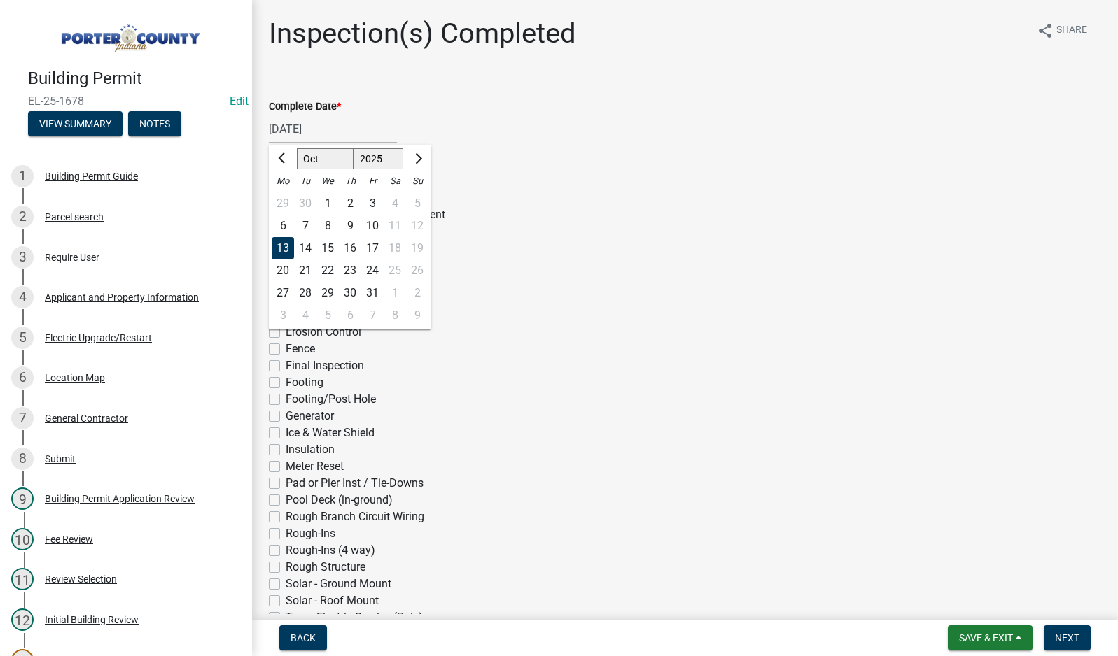
click at [369, 225] on div "10" at bounding box center [372, 226] width 22 height 22
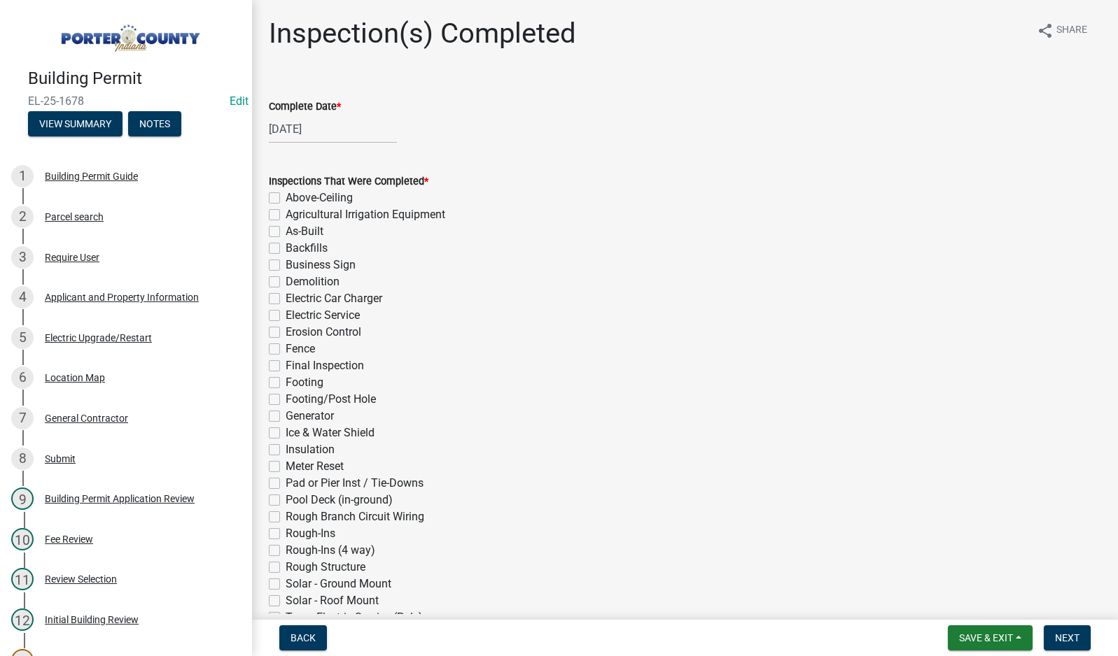
click at [286, 415] on label "Generator" at bounding box center [310, 416] width 48 height 17
click at [286, 415] on input "Generator" at bounding box center [290, 412] width 9 height 9
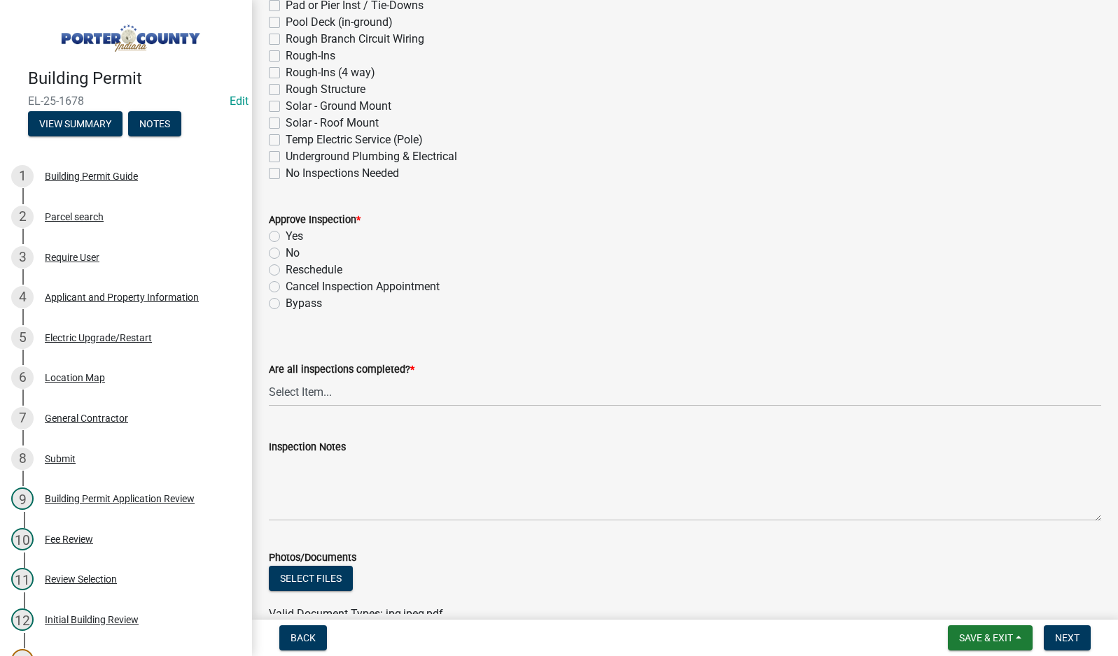
scroll to position [490, 0]
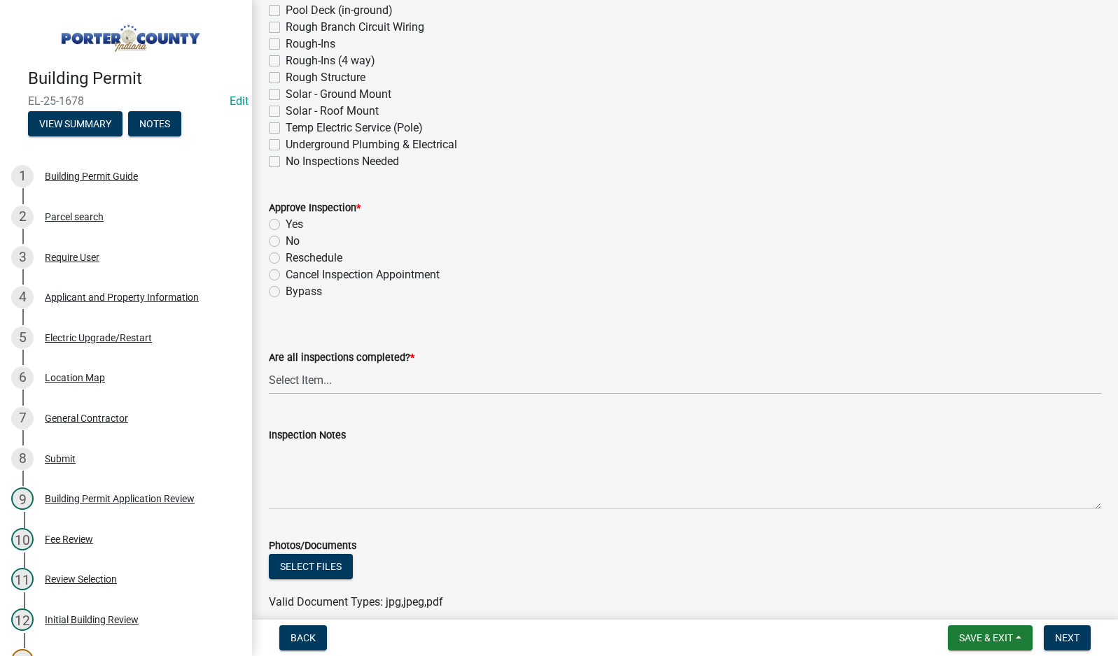
drag, startPoint x: 272, startPoint y: 225, endPoint x: 302, endPoint y: 272, distance: 55.1
click at [286, 225] on label "Yes" at bounding box center [294, 224] width 17 height 17
click at [286, 225] on input "Yes" at bounding box center [290, 220] width 9 height 9
drag, startPoint x: 379, startPoint y: 382, endPoint x: 385, endPoint y: 387, distance: 8.0
click at [379, 383] on select "Select Item... Yes - All Inspections Have Been Completed No - More Inspections …" at bounding box center [685, 380] width 832 height 29
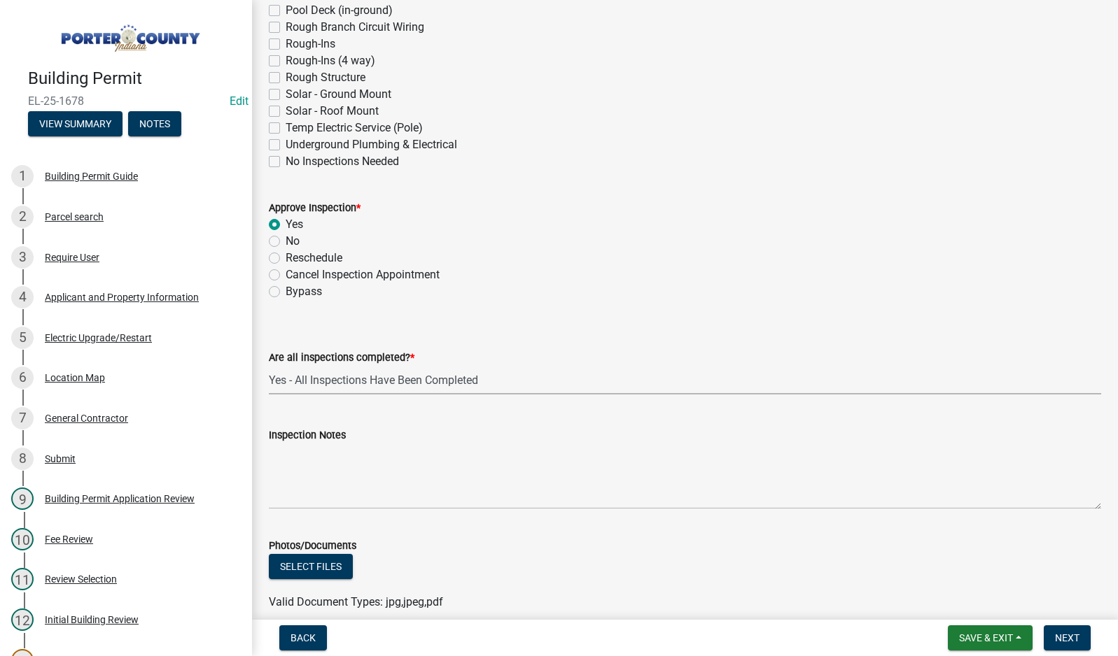
click at [269, 366] on select "Select Item... Yes - All Inspections Have Been Completed No - More Inspections …" at bounding box center [685, 380] width 832 height 29
click at [341, 479] on textarea "Inspection Notes" at bounding box center [685, 477] width 832 height 66
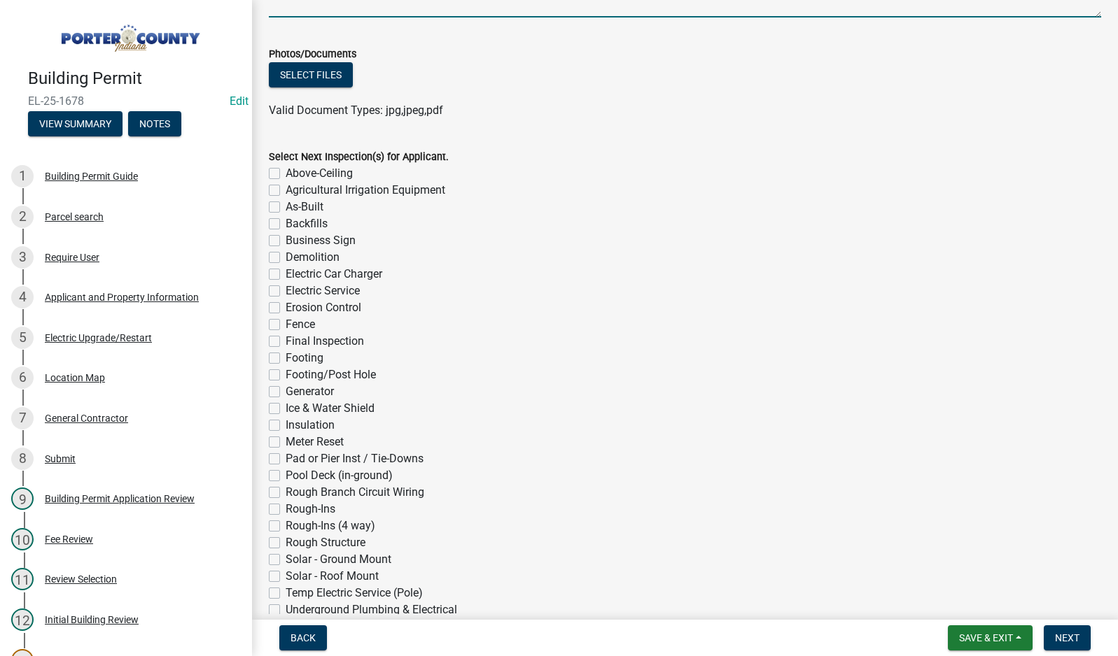
scroll to position [1070, 0]
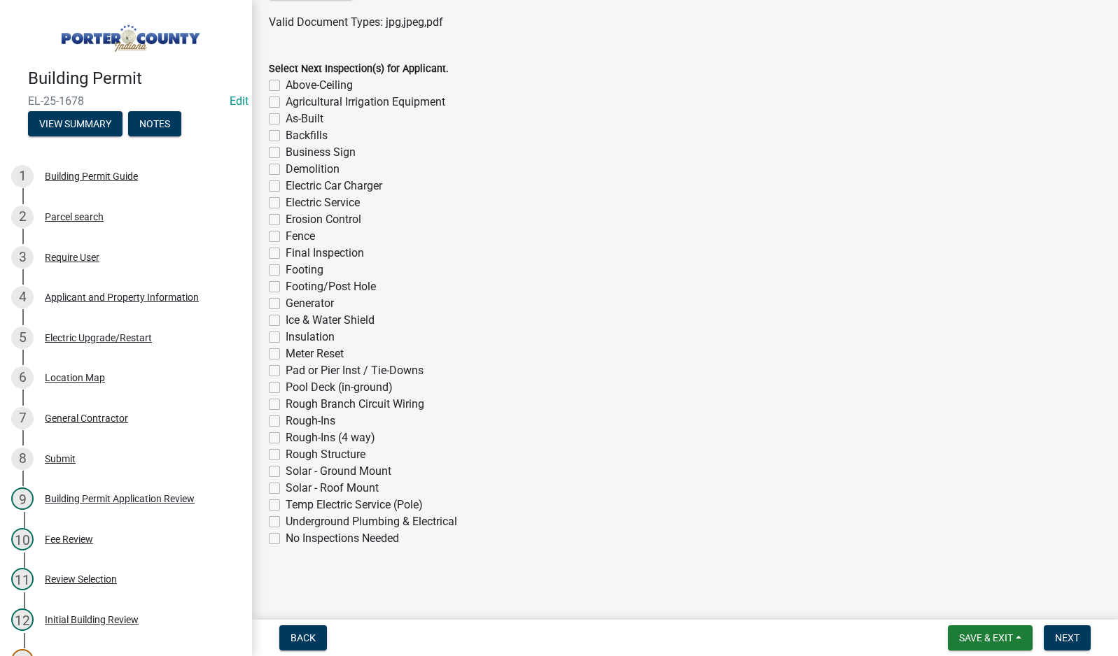
click at [286, 538] on label "No Inspections Needed" at bounding box center [342, 538] width 113 height 17
click at [286, 538] on input "No Inspections Needed" at bounding box center [290, 534] width 9 height 9
click at [1071, 642] on span "Next" at bounding box center [1067, 638] width 24 height 11
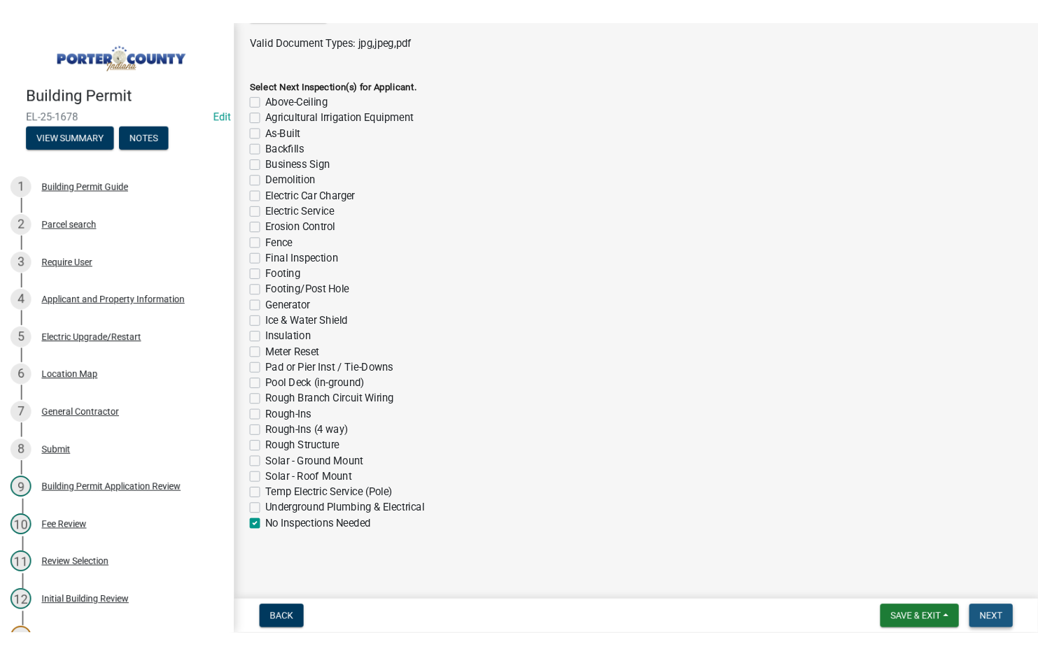
scroll to position [0, 0]
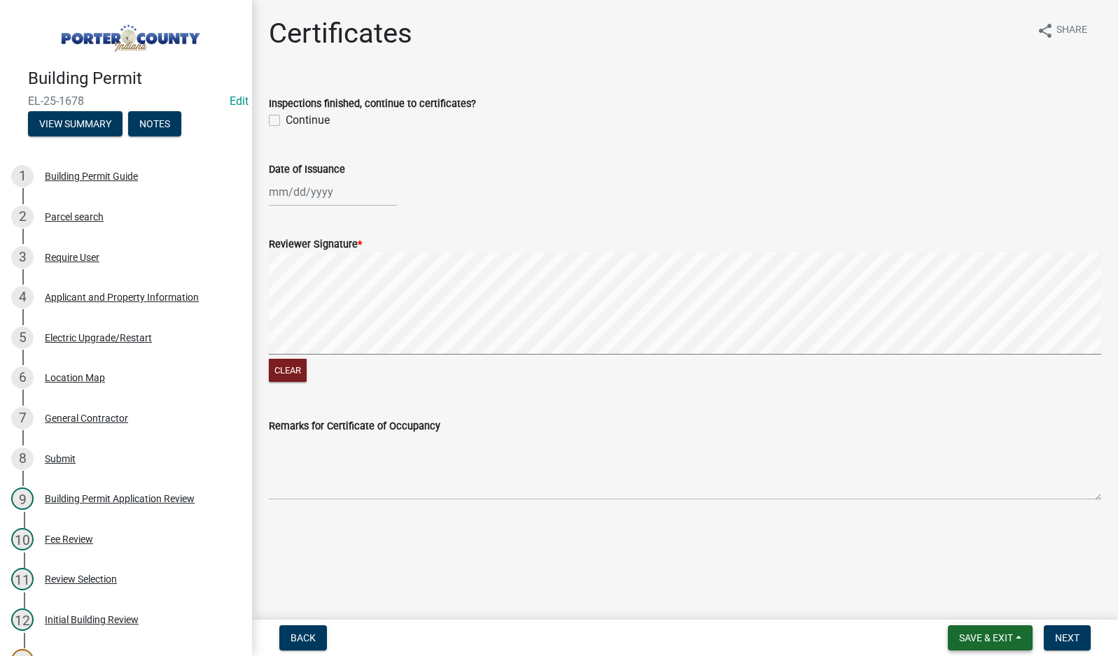
click at [986, 638] on span "Save & Exit" at bounding box center [986, 638] width 54 height 11
click at [980, 601] on button "Save & Exit" at bounding box center [976, 602] width 112 height 34
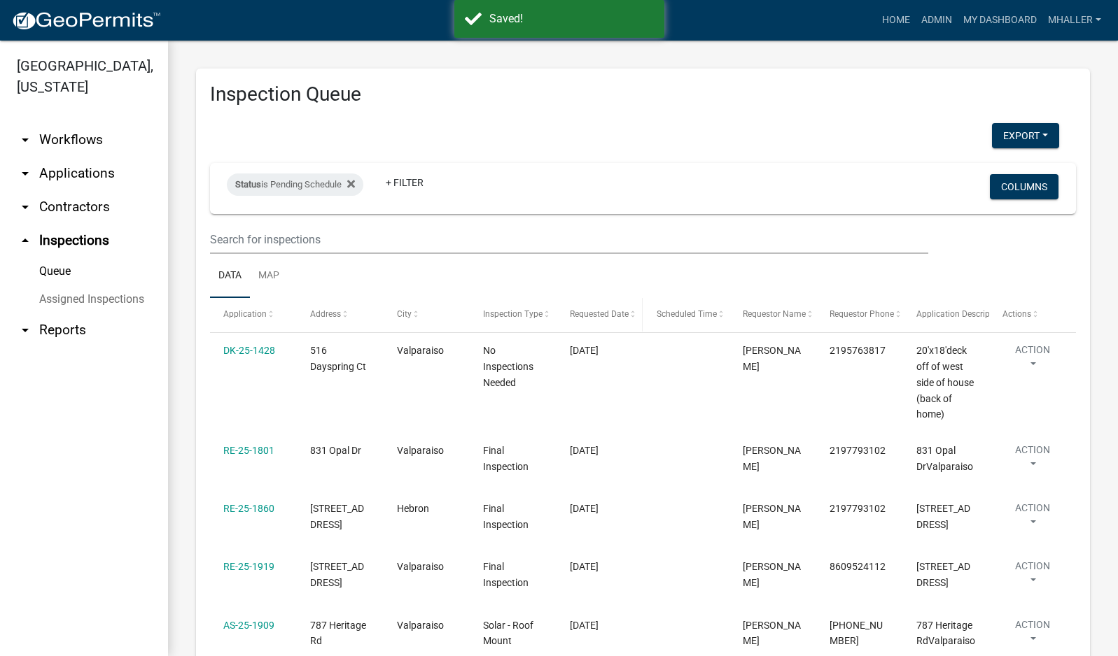
click at [593, 312] on span "Requested Date" at bounding box center [599, 314] width 59 height 10
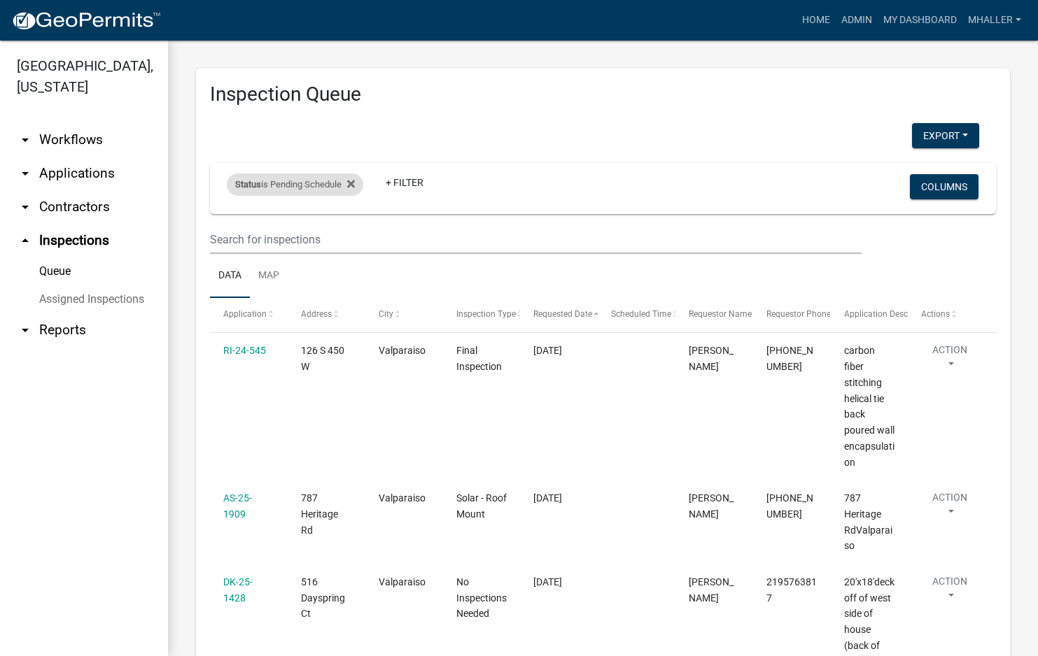
click at [332, 185] on div "Status is Pending Schedule" at bounding box center [295, 185] width 136 height 22
click at [309, 239] on select "Select an option Pending Schedule Pending Inspection Approved Denied Deleted Vo…" at bounding box center [297, 237] width 140 height 29
click at [230, 223] on select "Select an option Pending Schedule Pending Inspection Approved Denied Deleted Vo…" at bounding box center [297, 237] width 140 height 29
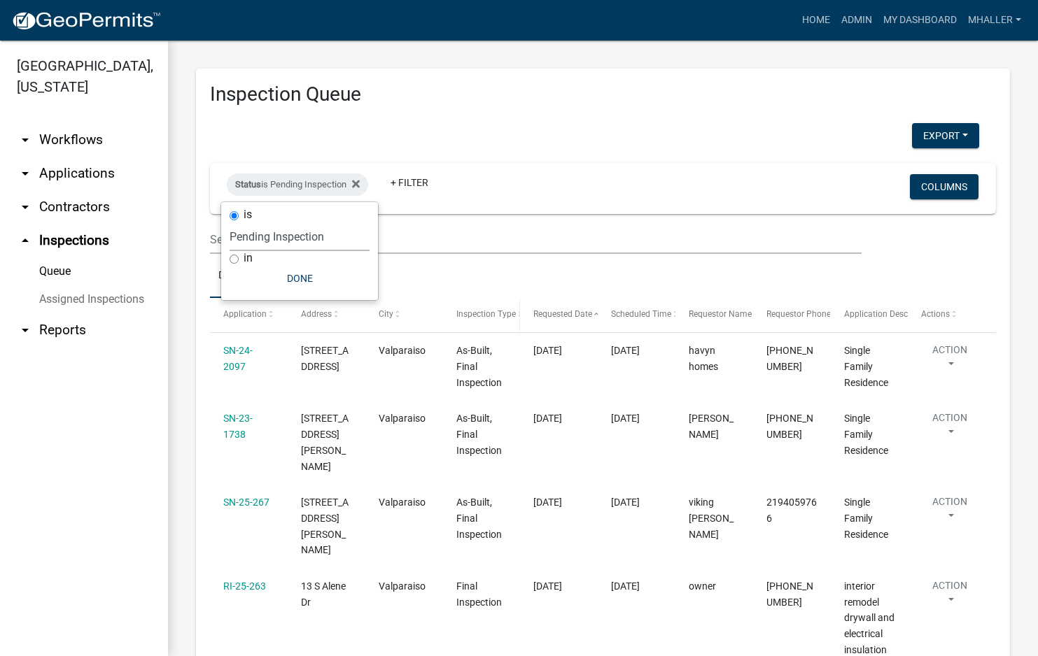
click at [488, 315] on span "Inspection Type" at bounding box center [485, 314] width 59 height 10
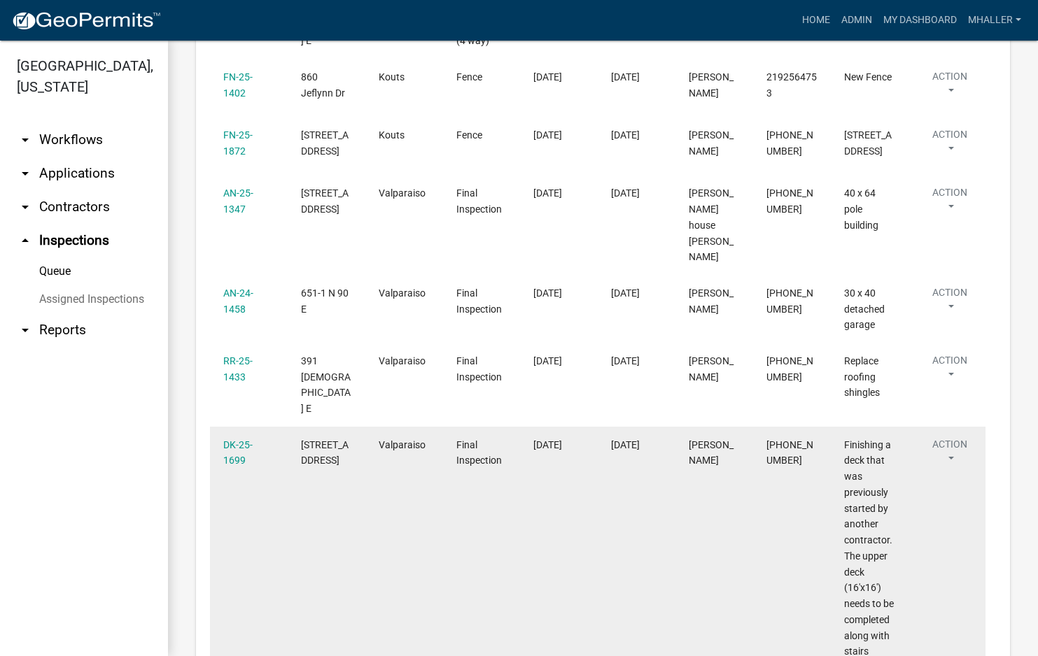
scroll to position [727, 0]
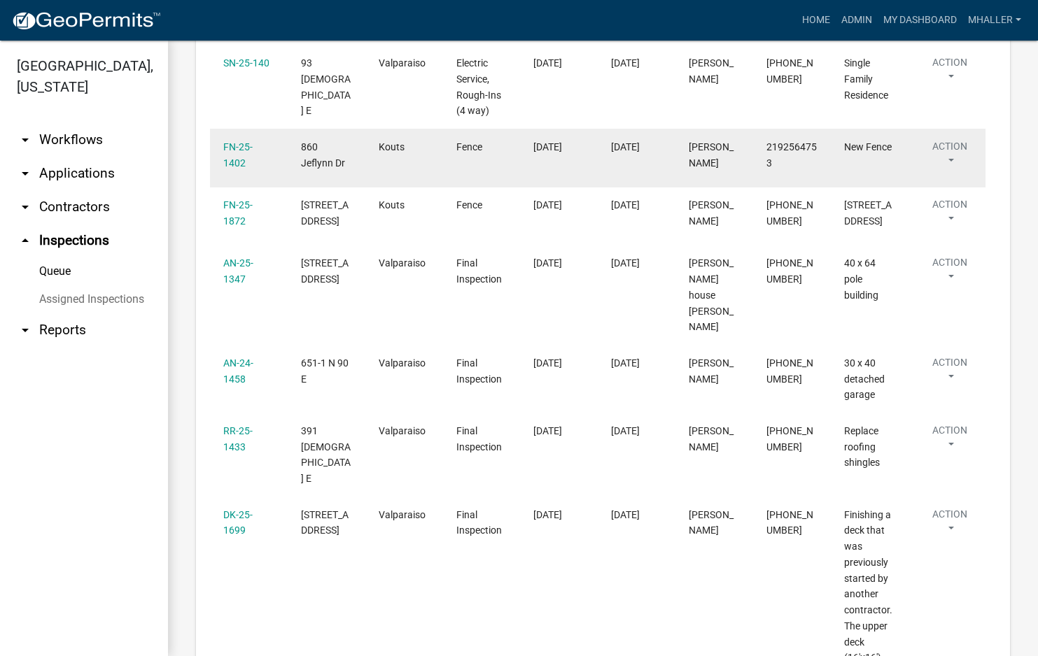
click at [950, 139] on button "Action" at bounding box center [949, 156] width 57 height 35
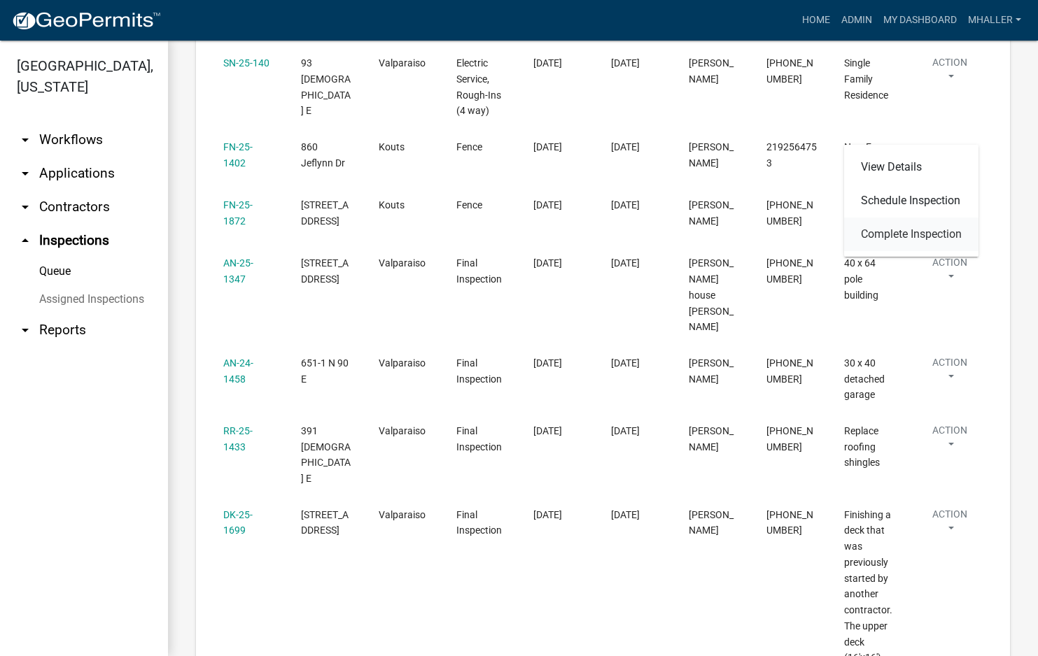
click at [936, 231] on link "Complete Inspection" at bounding box center [911, 235] width 134 height 34
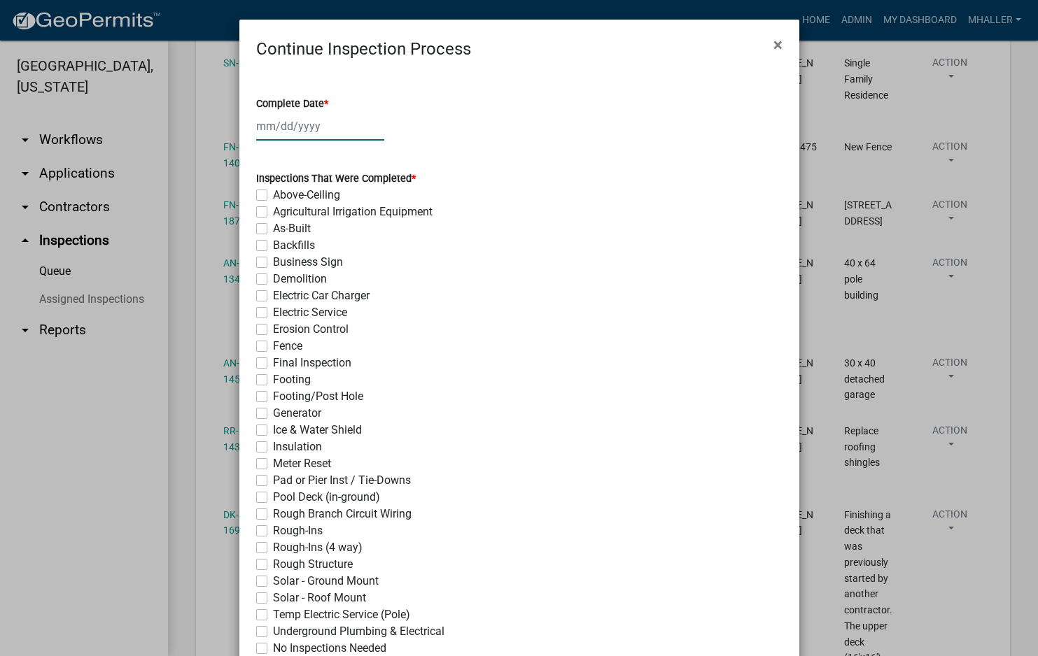
click at [303, 127] on div at bounding box center [320, 126] width 128 height 29
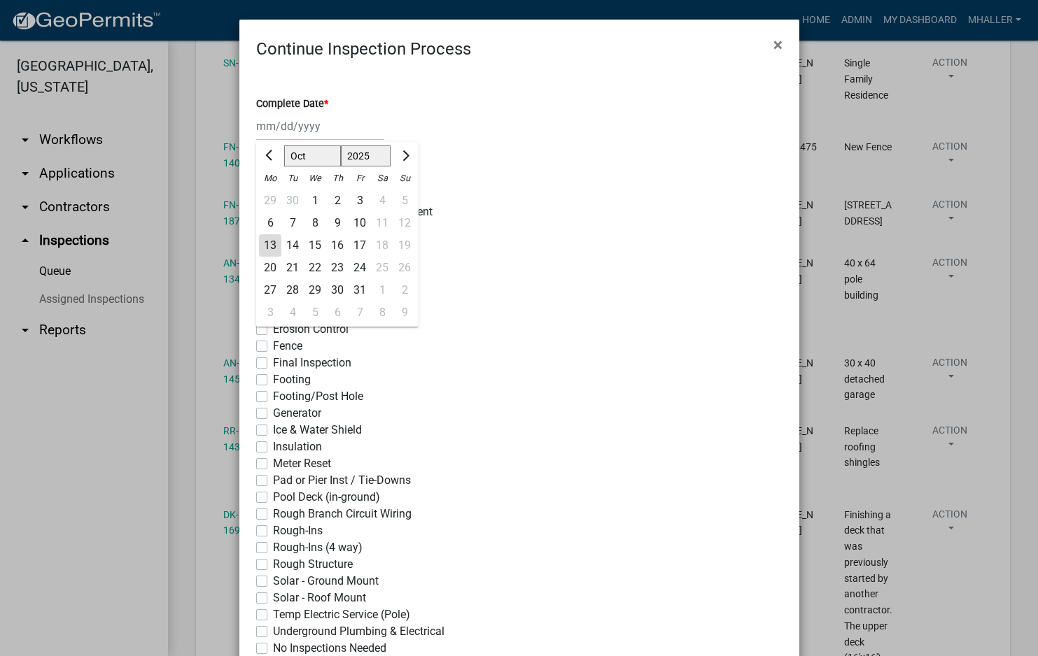
click at [259, 246] on div "13" at bounding box center [270, 245] width 22 height 22
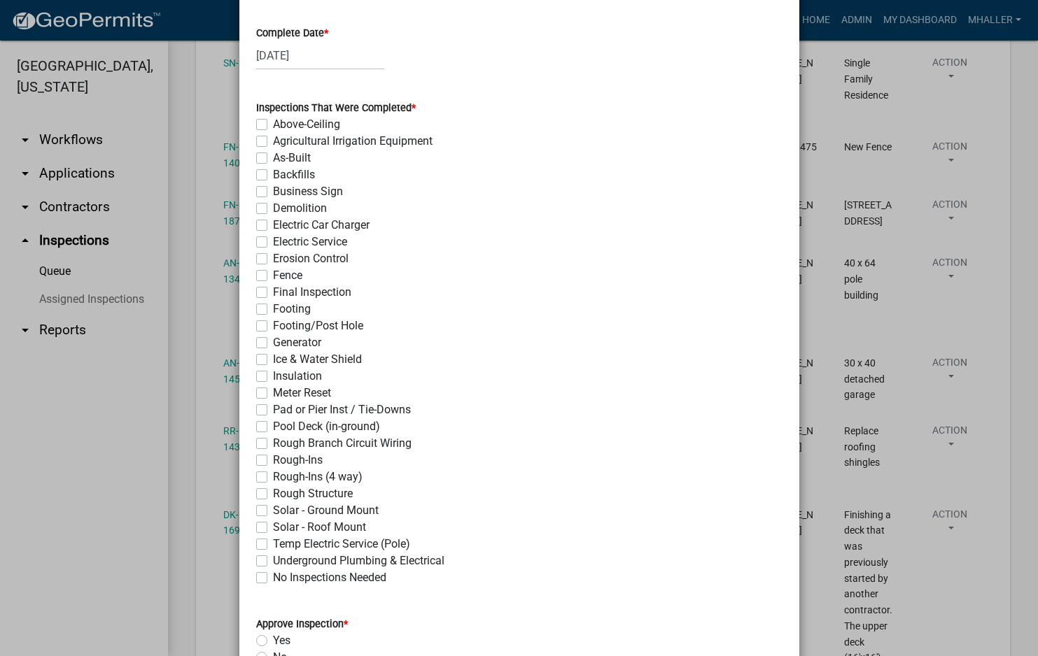
scroll to position [210, 0]
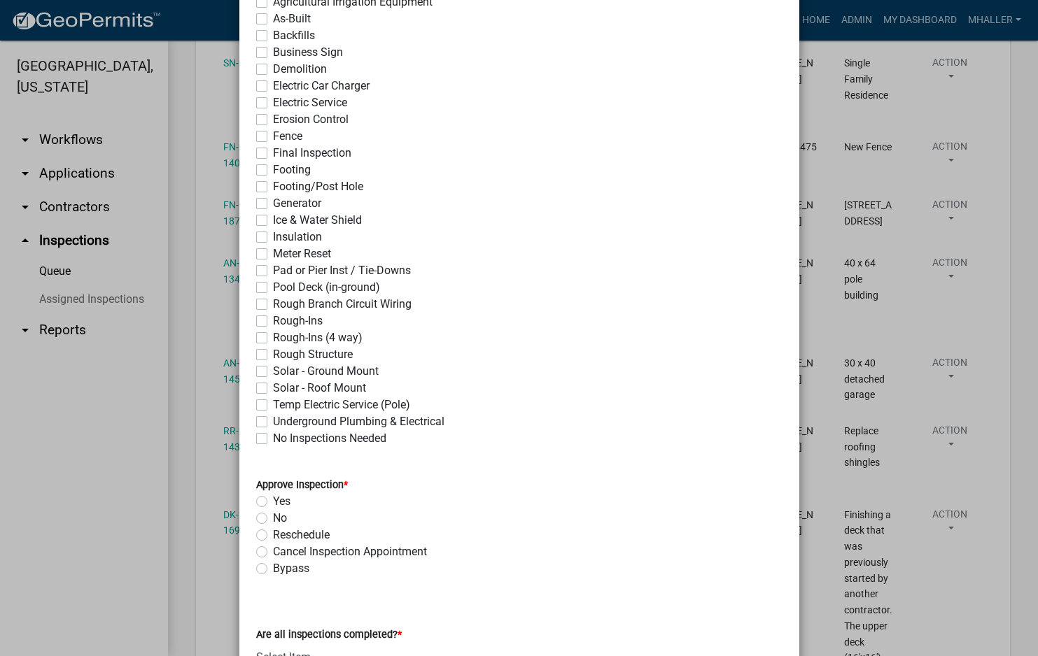
click at [273, 135] on label "Fence" at bounding box center [287, 136] width 29 height 17
click at [273, 135] on input "Fence" at bounding box center [277, 132] width 9 height 9
drag, startPoint x: 257, startPoint y: 502, endPoint x: 375, endPoint y: 527, distance: 120.8
click at [273, 503] on label "Yes" at bounding box center [281, 501] width 17 height 17
click at [273, 502] on input "Yes" at bounding box center [277, 497] width 9 height 9
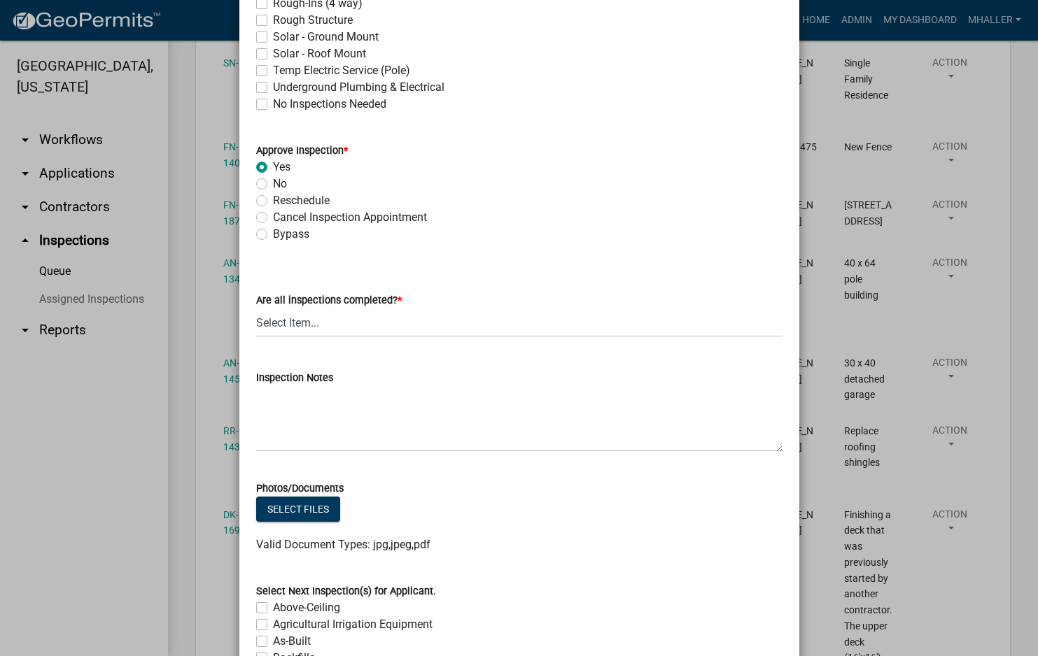
scroll to position [560, 0]
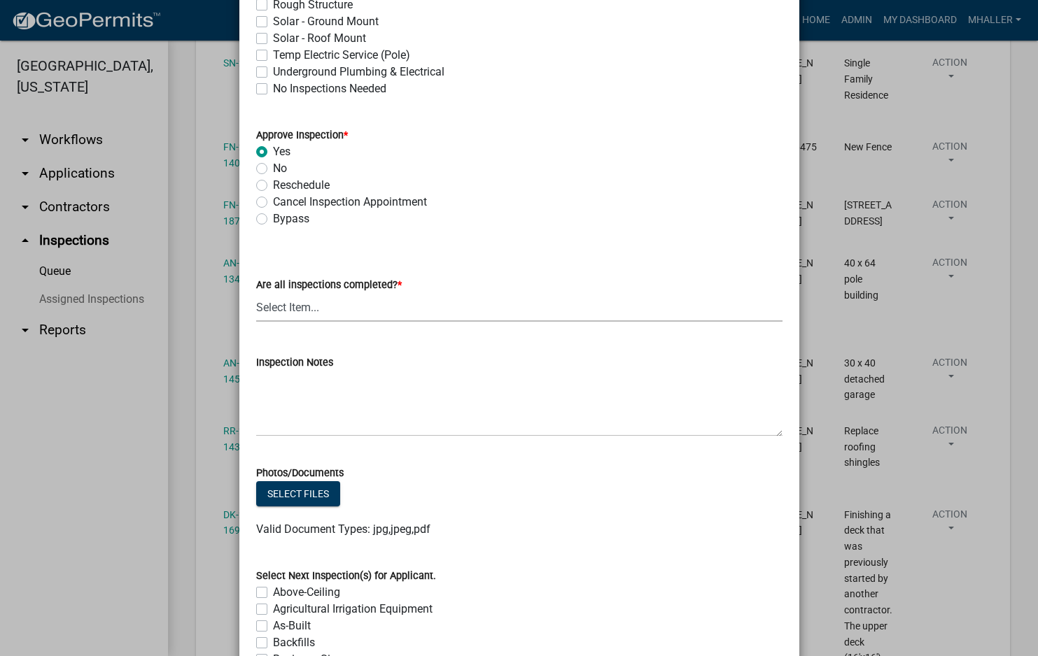
click at [293, 311] on select "Select Item... Yes - All Inspections Have Been Completed No - More Inspections …" at bounding box center [519, 307] width 526 height 29
click at [256, 293] on select "Select Item... Yes - All Inspections Have Been Completed No - More Inspections …" at bounding box center [519, 307] width 526 height 29
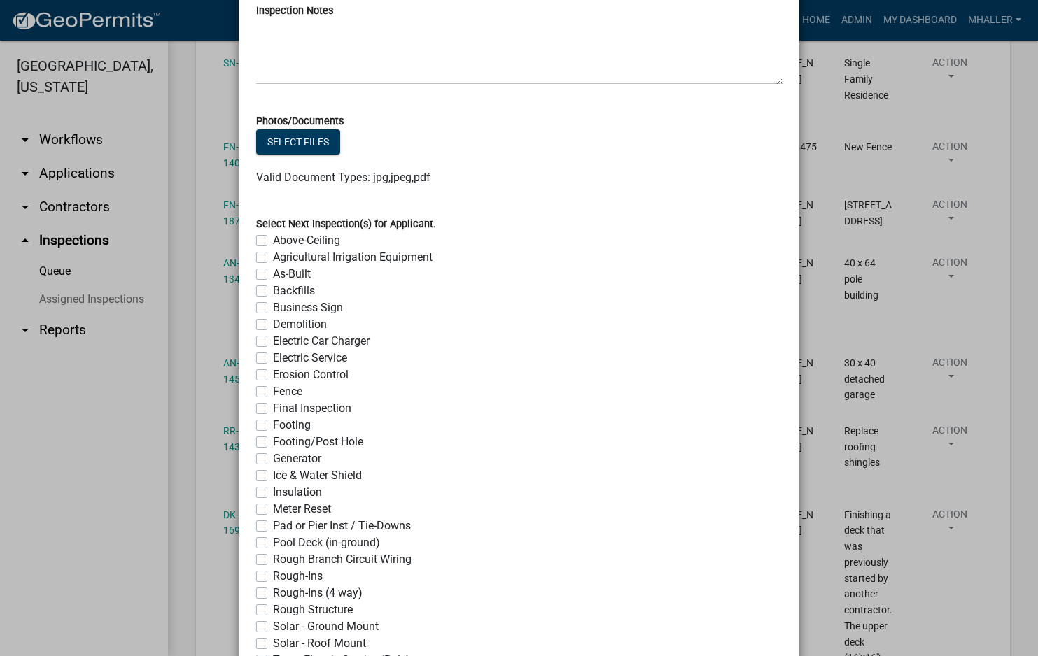
scroll to position [1059, 0]
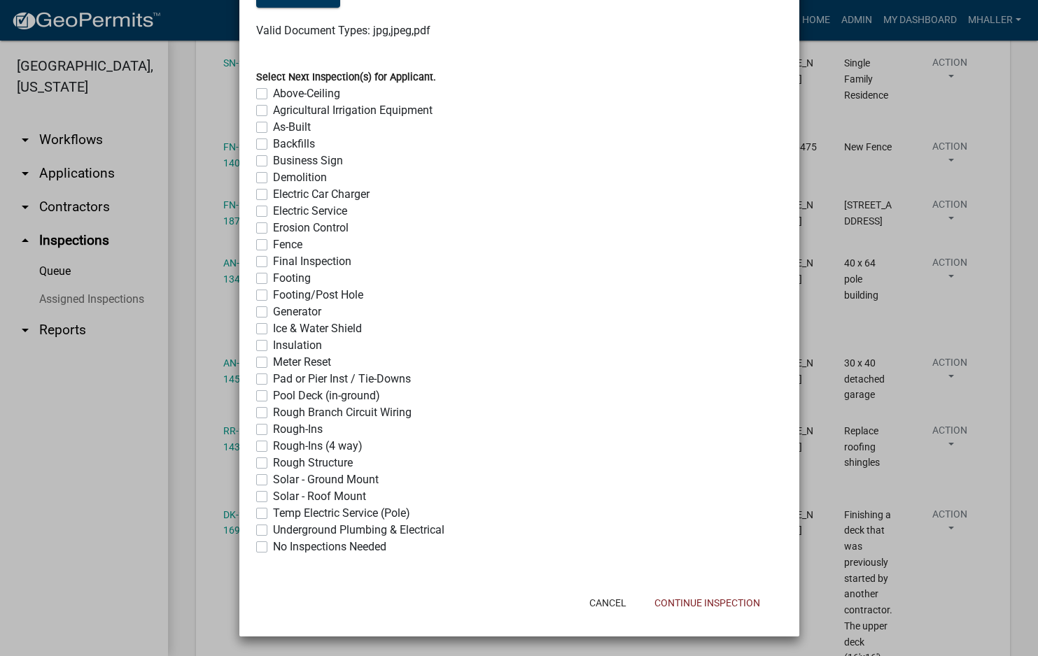
drag, startPoint x: 256, startPoint y: 548, endPoint x: 379, endPoint y: 584, distance: 128.4
click at [263, 547] on div "No Inspections Needed" at bounding box center [519, 547] width 526 height 17
click at [273, 545] on label "No Inspections Needed" at bounding box center [329, 547] width 113 height 17
click at [273, 545] on input "No Inspections Needed" at bounding box center [277, 543] width 9 height 9
click at [689, 600] on button "Continue Inspection" at bounding box center [707, 603] width 128 height 25
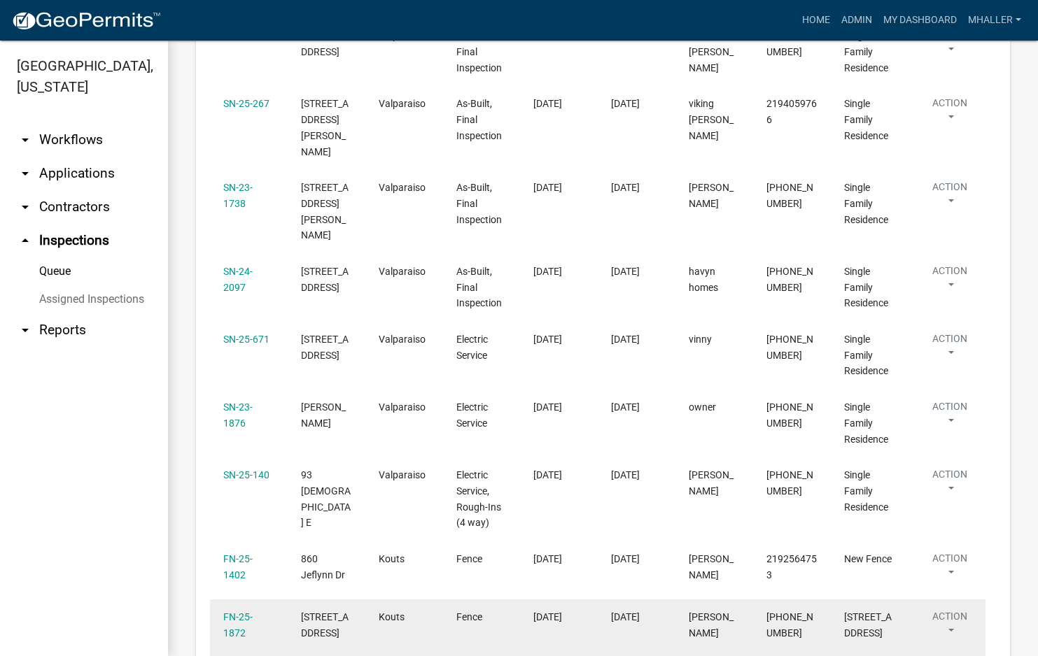
scroll to position [307, 0]
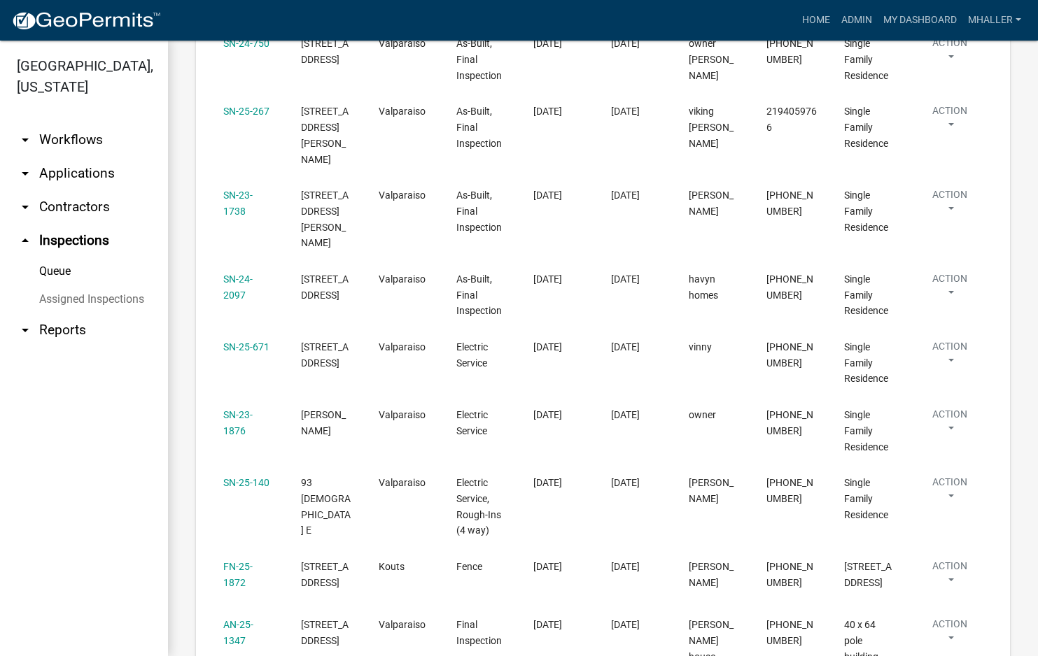
click at [82, 157] on link "arrow_drop_down Applications" at bounding box center [84, 174] width 168 height 34
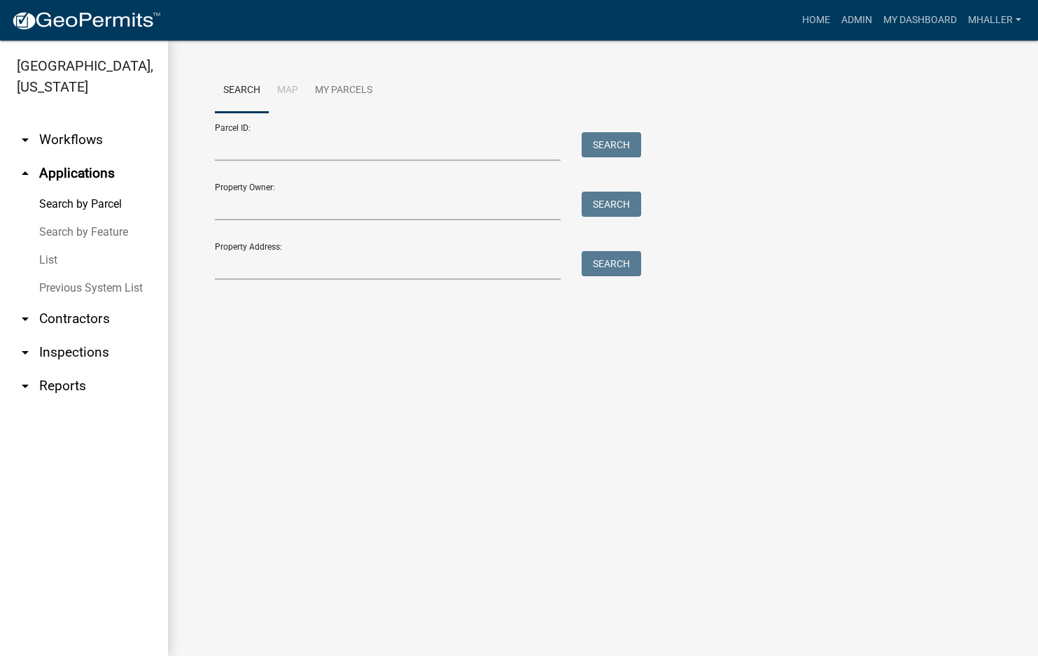
click at [57, 246] on link "List" at bounding box center [84, 260] width 168 height 28
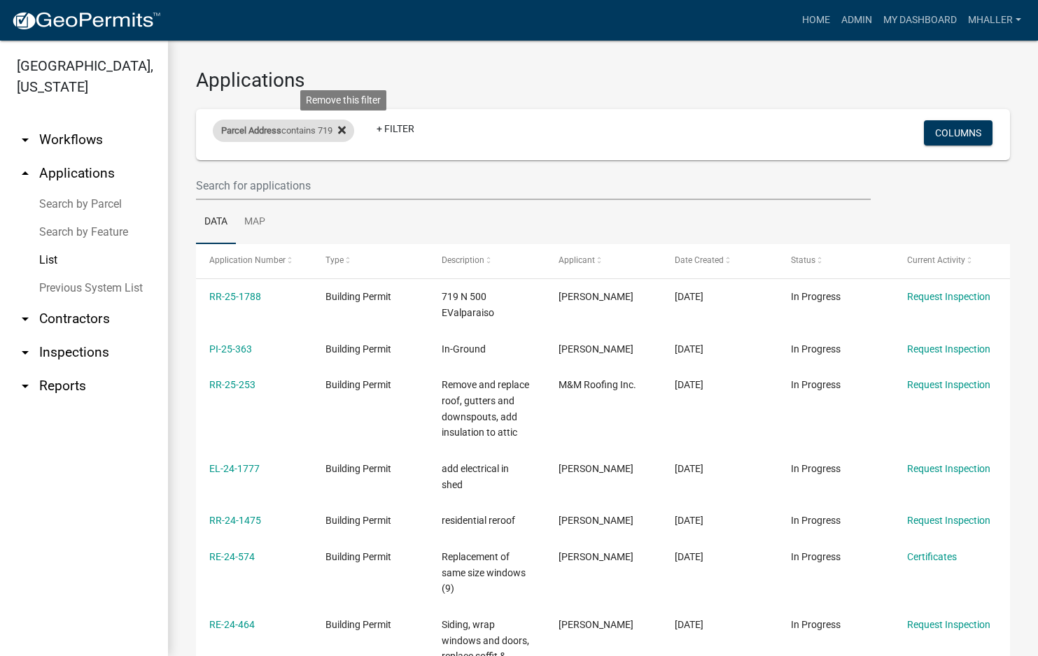
click at [346, 131] on icon at bounding box center [342, 130] width 8 height 8
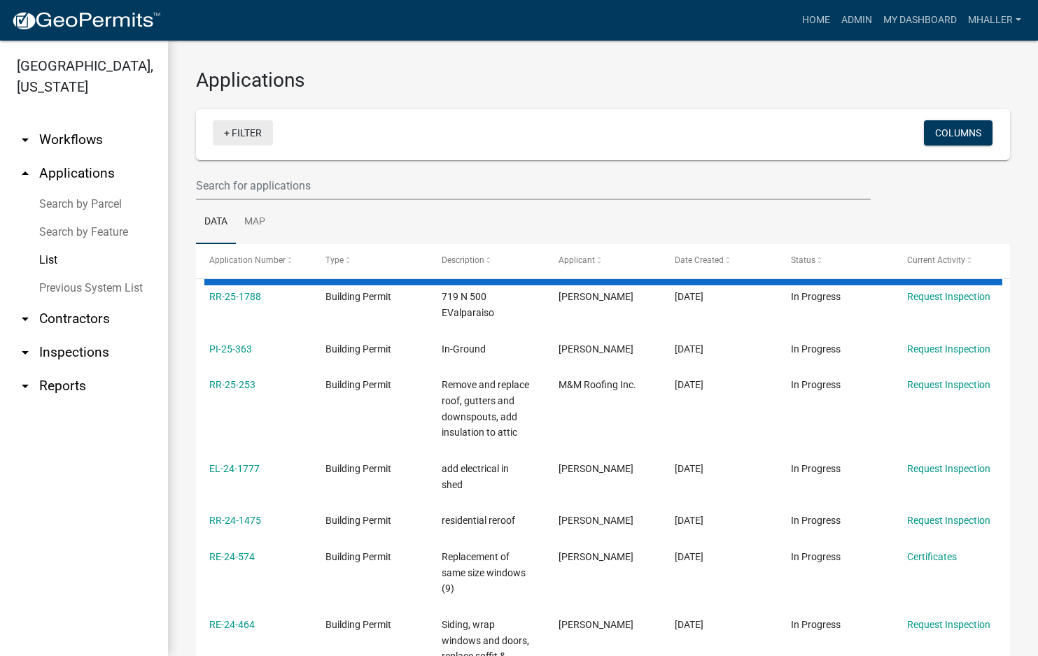
click at [257, 129] on link "+ Filter" at bounding box center [243, 132] width 60 height 25
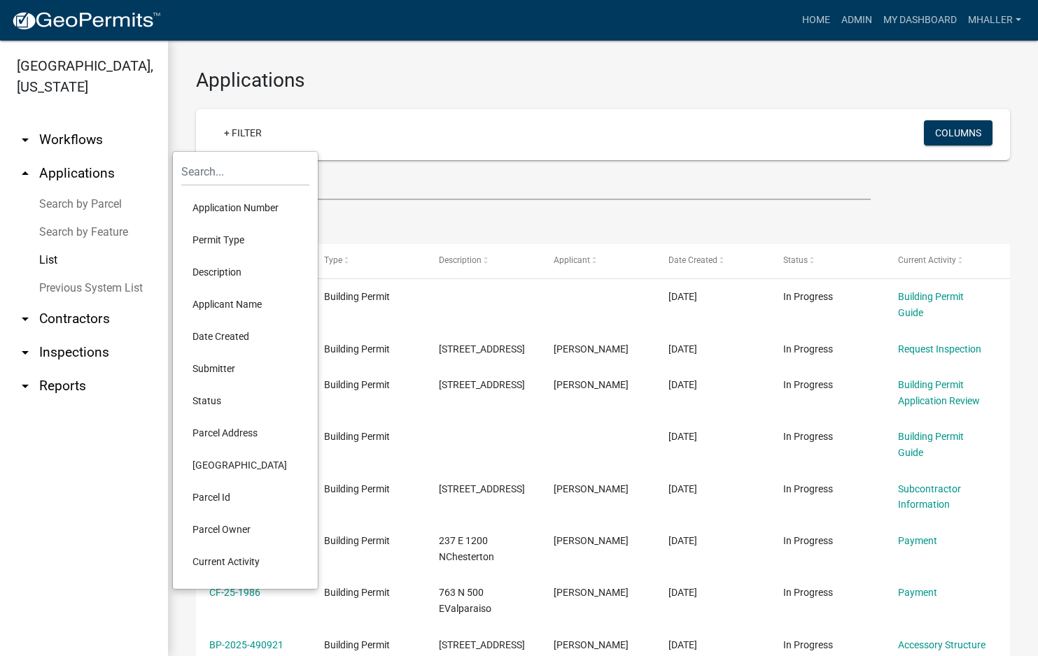
click at [241, 206] on li "Application Number" at bounding box center [245, 208] width 128 height 32
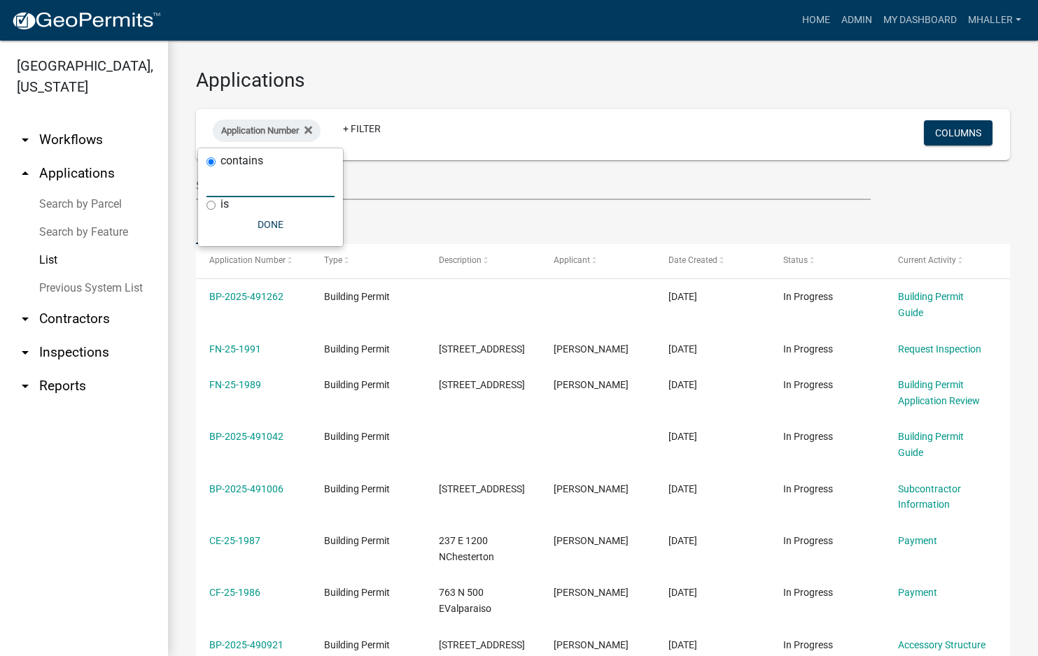
click at [246, 188] on input "text" at bounding box center [270, 183] width 128 height 29
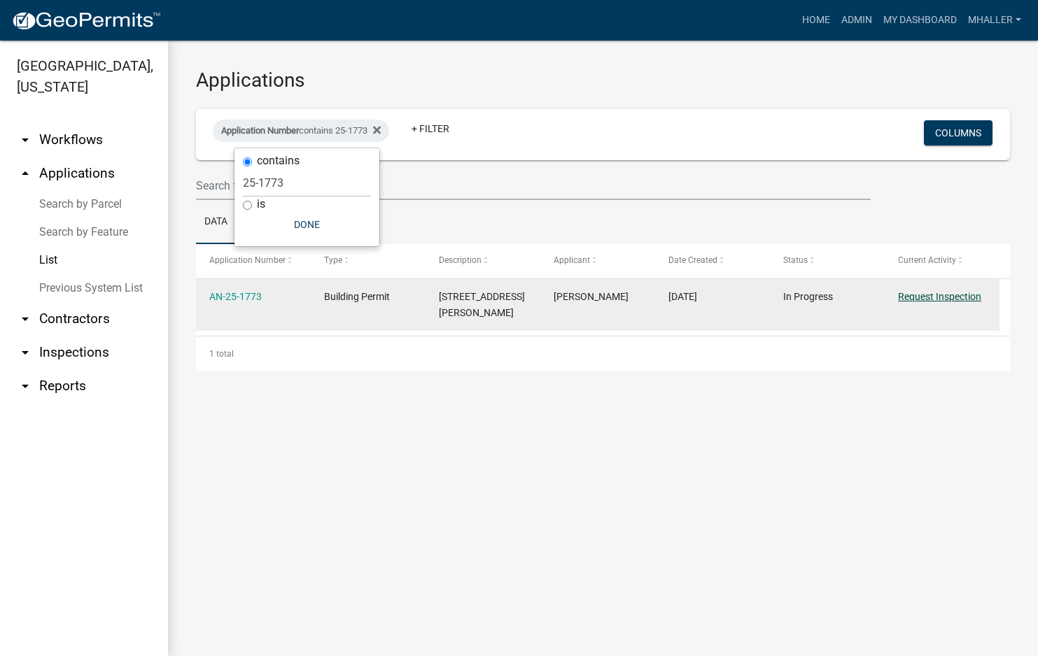
click at [959, 300] on link "Request Inspection" at bounding box center [939, 296] width 83 height 11
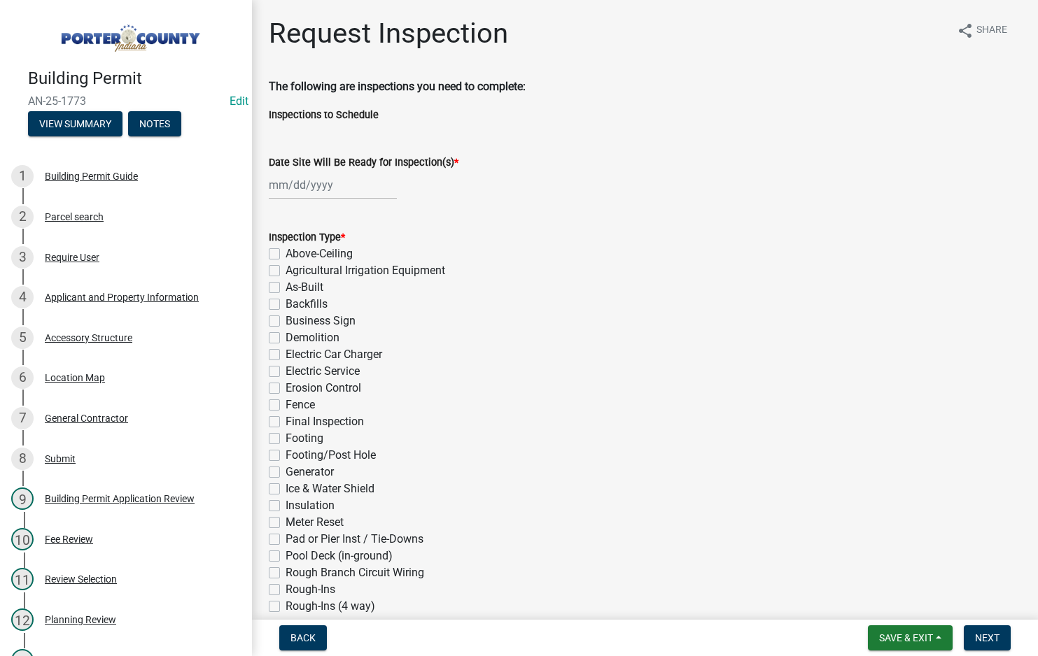
click at [309, 183] on div at bounding box center [333, 185] width 128 height 29
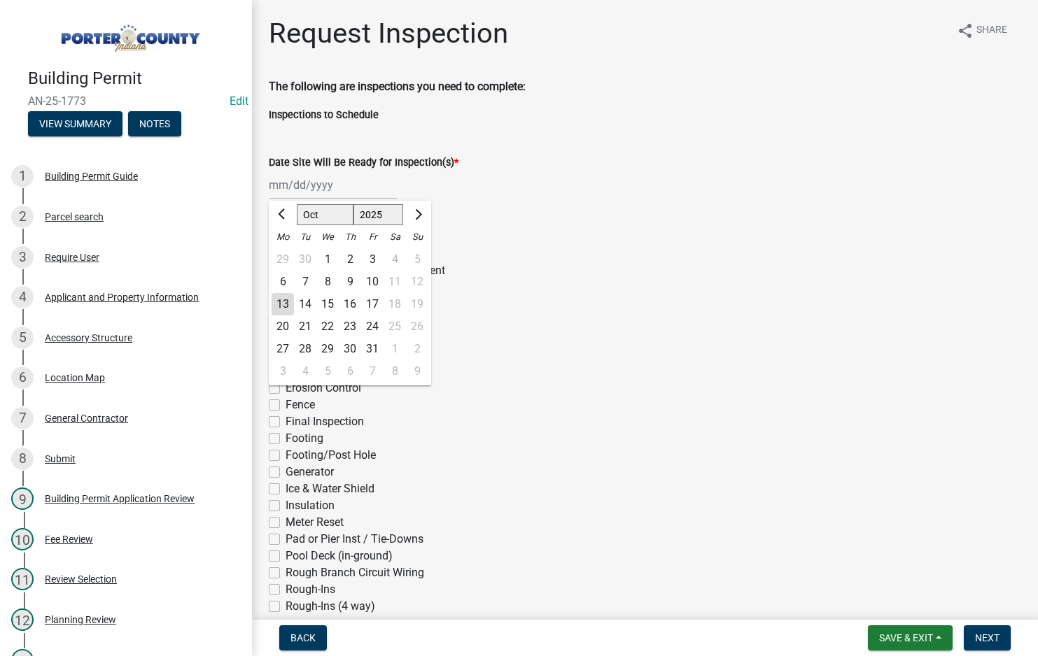
click at [284, 307] on div "13" at bounding box center [283, 304] width 22 height 22
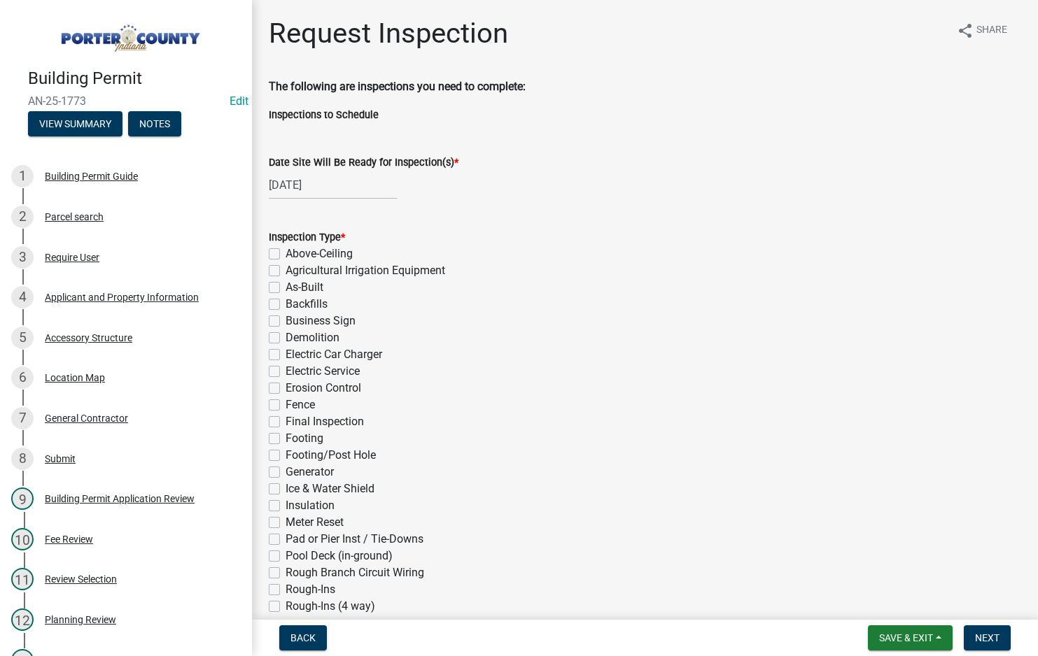
click at [286, 423] on label "Final Inspection" at bounding box center [325, 422] width 78 height 17
click at [286, 423] on input "Final Inspection" at bounding box center [290, 418] width 9 height 9
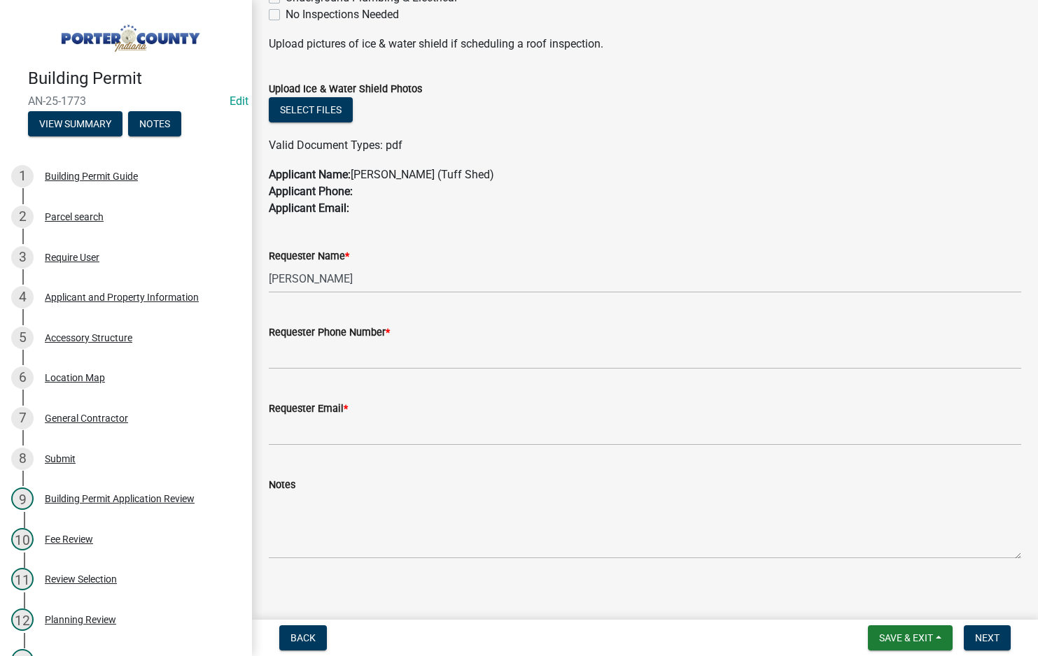
scroll to position [703, 0]
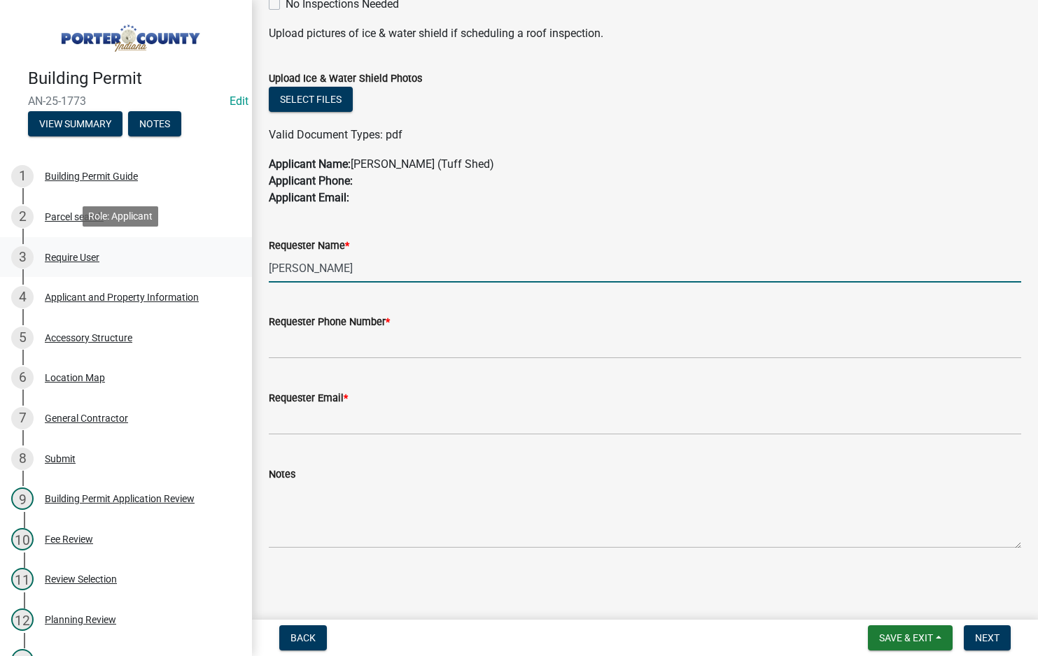
drag, startPoint x: 352, startPoint y: 264, endPoint x: 152, endPoint y: 264, distance: 200.2
click at [152, 264] on div "Building Permit AN-25-1773 Edit View Summary Notes 1 Building Permit Guide 2 Pa…" at bounding box center [519, 328] width 1038 height 656
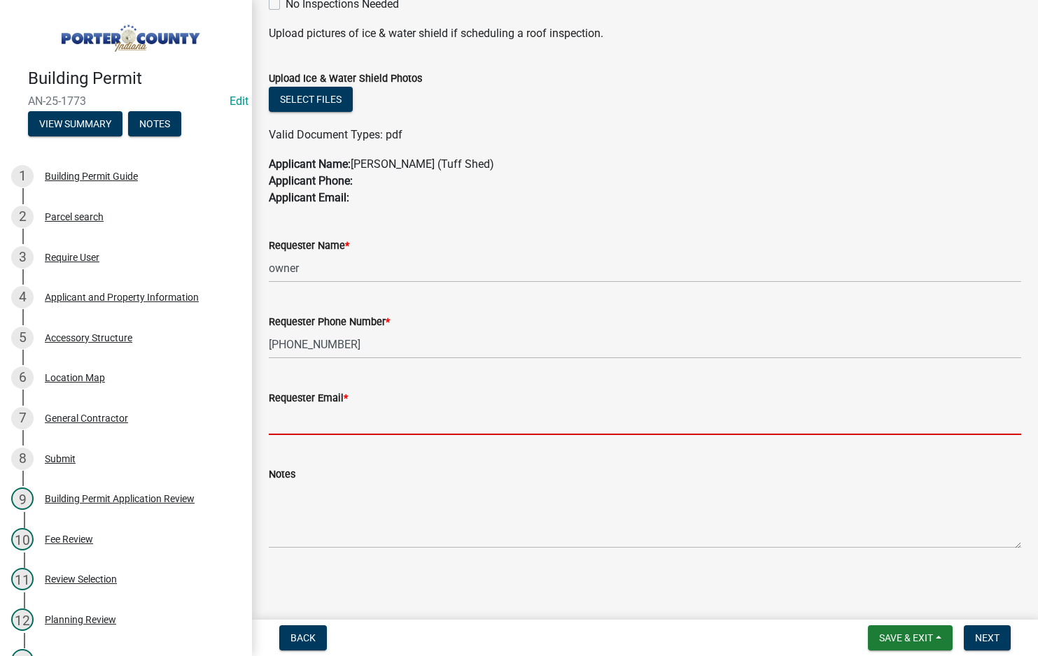
click at [302, 425] on input "Requester Email *" at bounding box center [645, 421] width 752 height 29
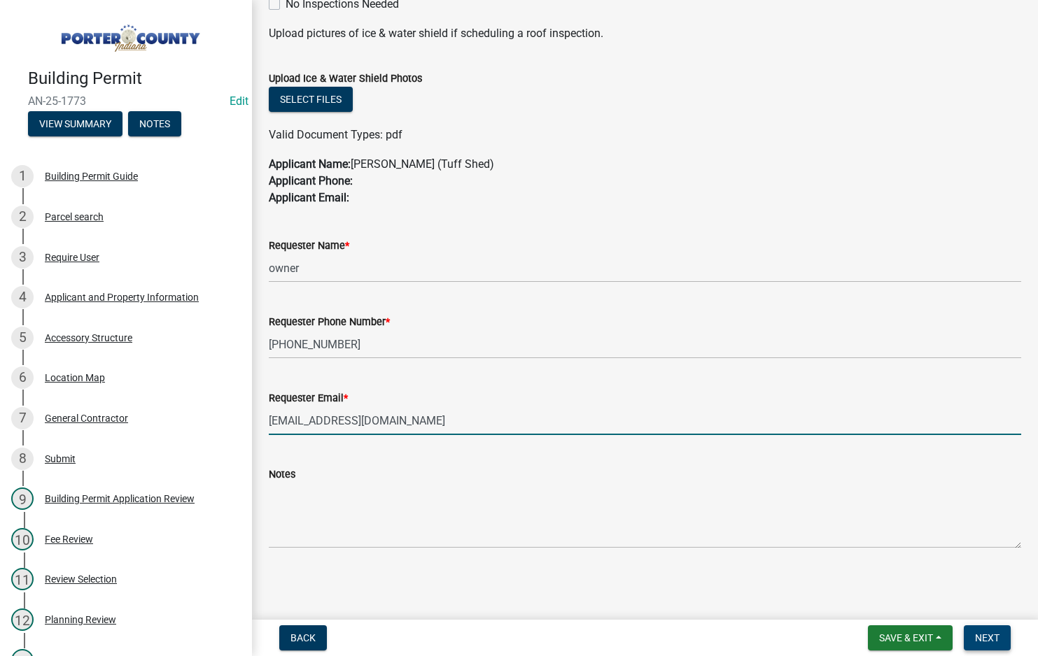
click at [989, 643] on span "Next" at bounding box center [987, 638] width 24 height 11
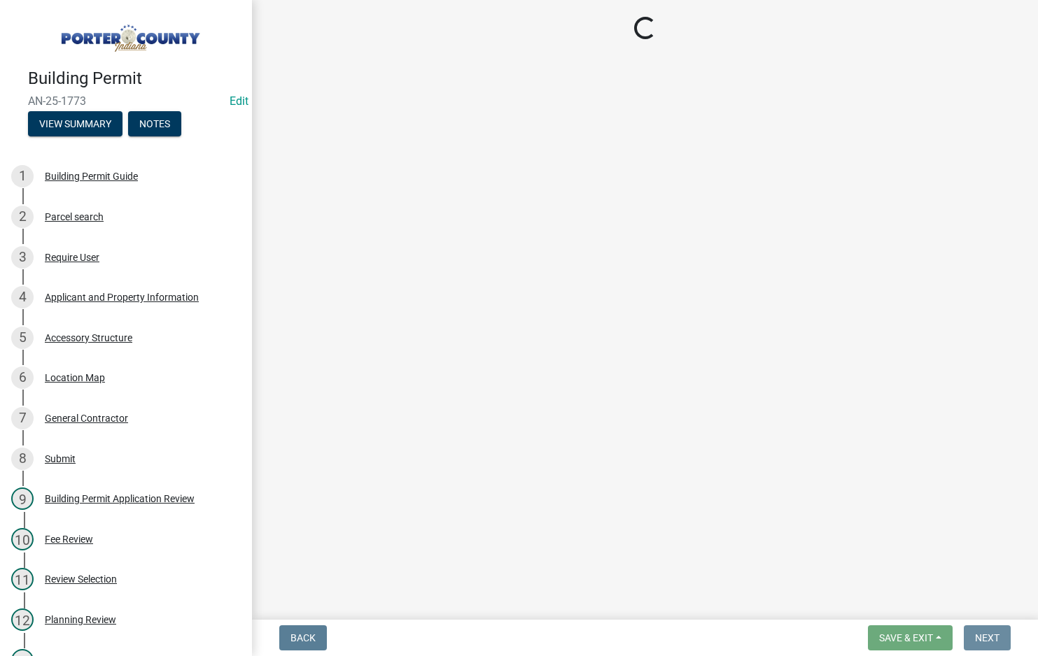
scroll to position [0, 0]
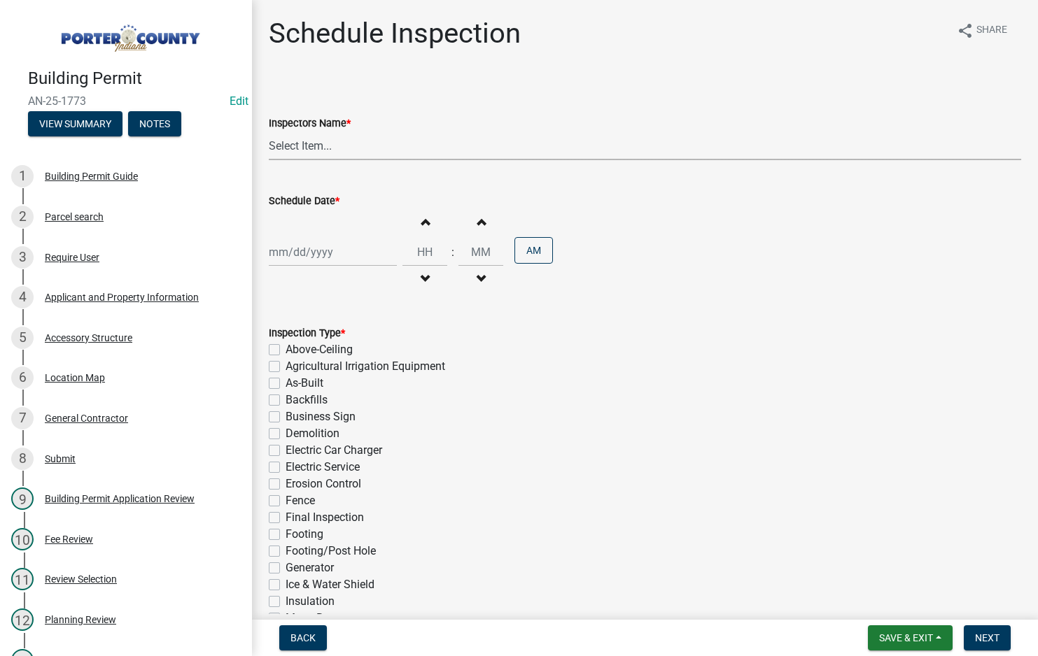
click at [301, 149] on select "Select Item... mhaller ([PERSON_NAME])" at bounding box center [645, 146] width 752 height 29
click at [269, 132] on select "Select Item... mhaller ([PERSON_NAME])" at bounding box center [645, 146] width 752 height 29
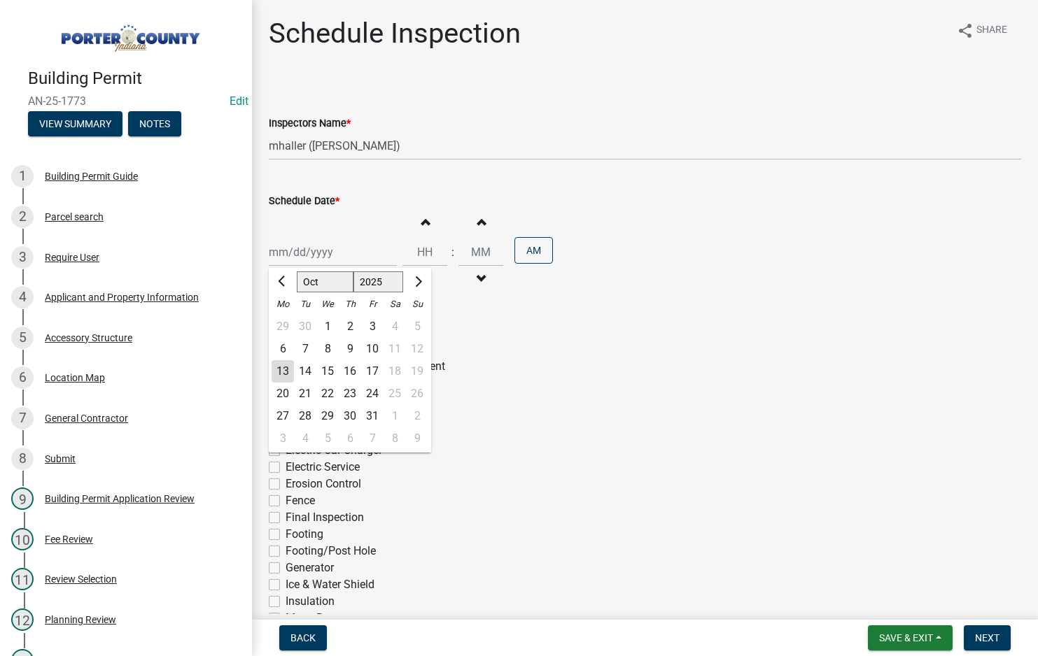
drag, startPoint x: 314, startPoint y: 243, endPoint x: 318, endPoint y: 264, distance: 21.4
click at [314, 243] on div "[PERSON_NAME] Feb Mar Apr [PERSON_NAME][DATE] Oct Nov [DATE] 1526 1527 1528 152…" at bounding box center [333, 252] width 128 height 29
click at [286, 370] on div "13" at bounding box center [283, 371] width 22 height 22
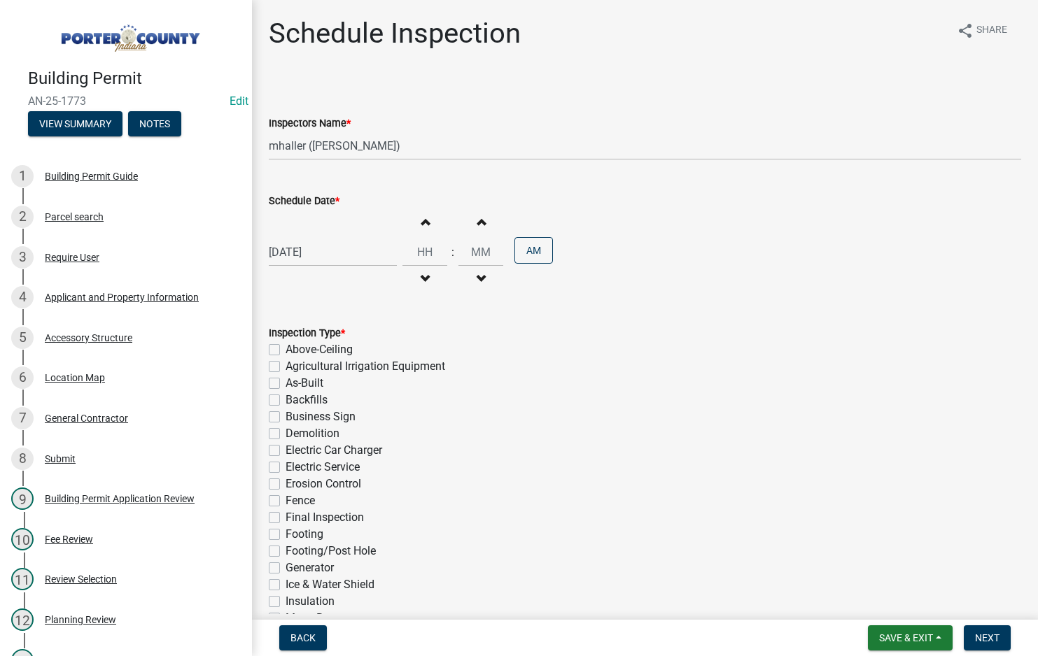
click at [300, 252] on div "[DATE]" at bounding box center [333, 252] width 128 height 29
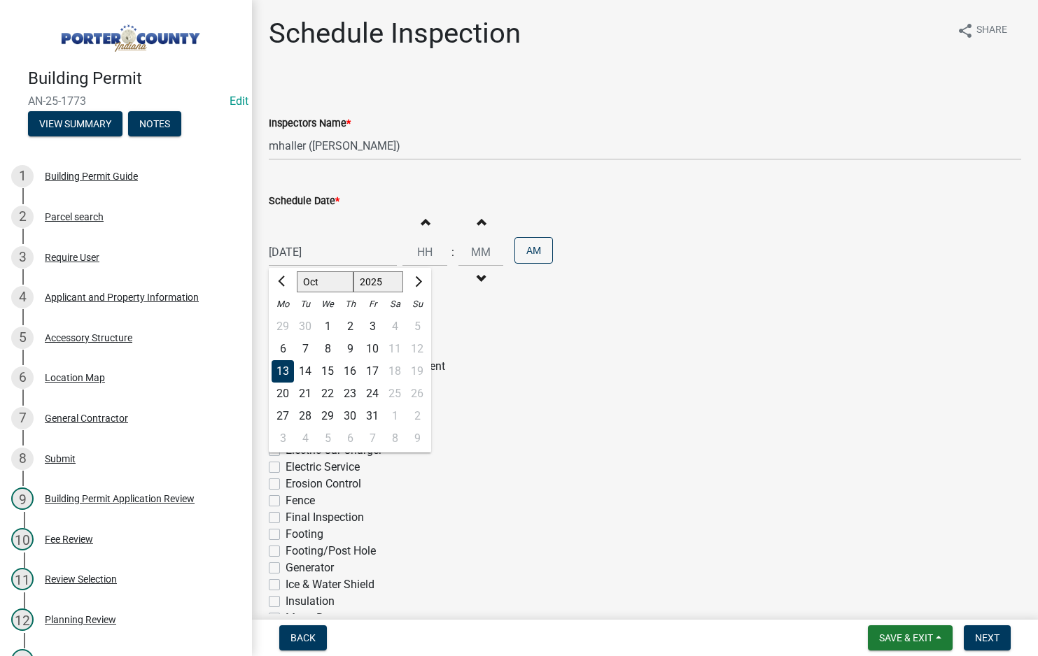
click at [332, 367] on div "15" at bounding box center [327, 371] width 22 height 22
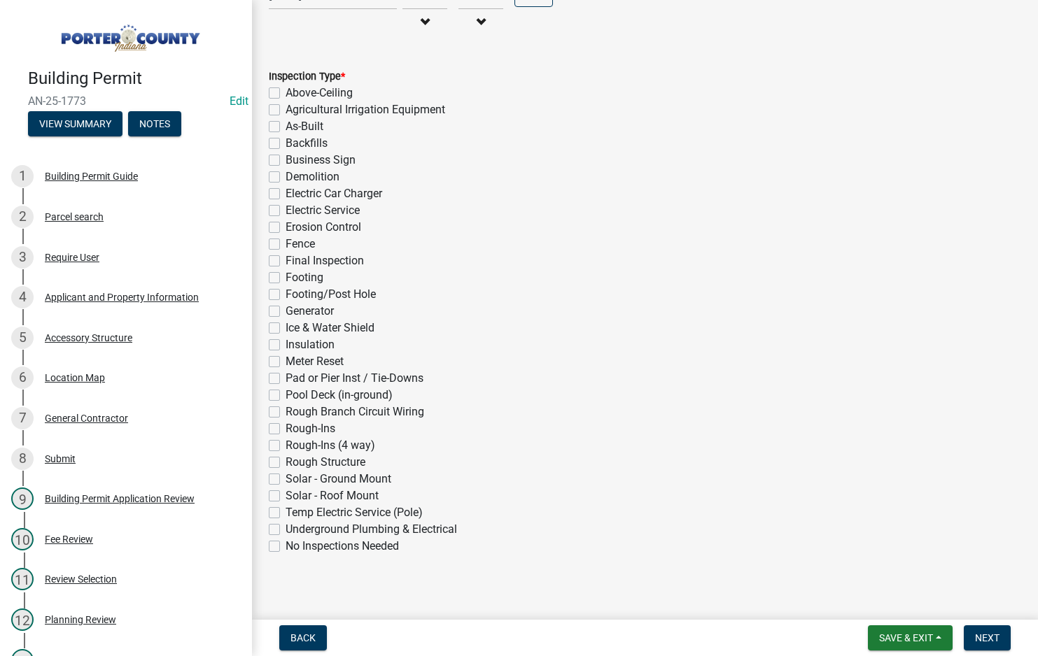
scroll to position [265, 0]
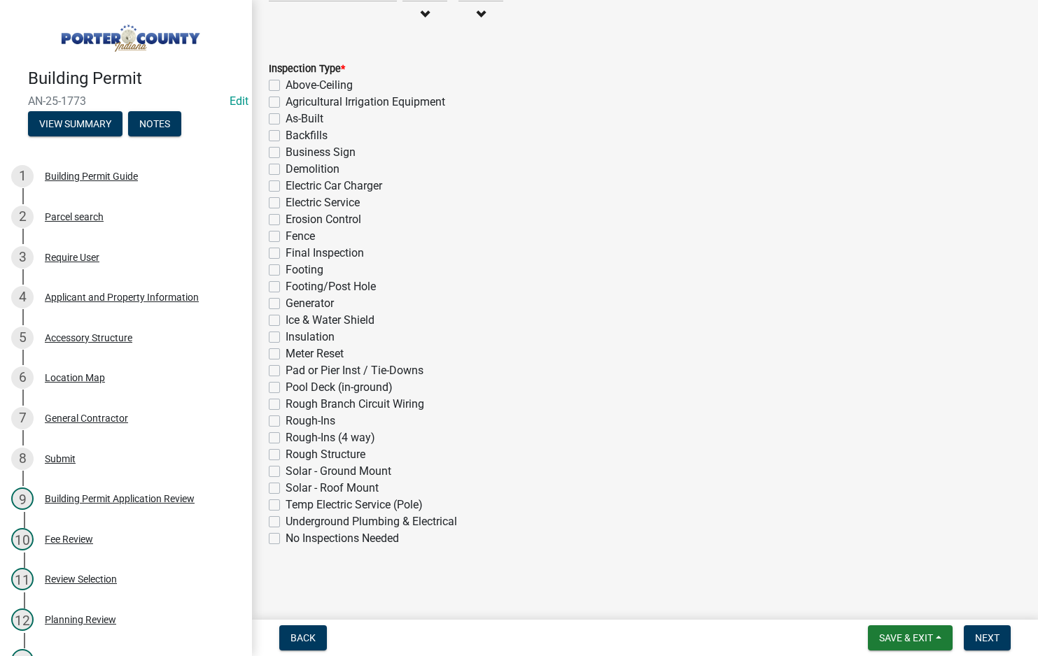
click at [286, 248] on label "Final Inspection" at bounding box center [325, 253] width 78 height 17
click at [286, 248] on input "Final Inspection" at bounding box center [290, 249] width 9 height 9
click at [996, 635] on span "Next" at bounding box center [987, 638] width 24 height 11
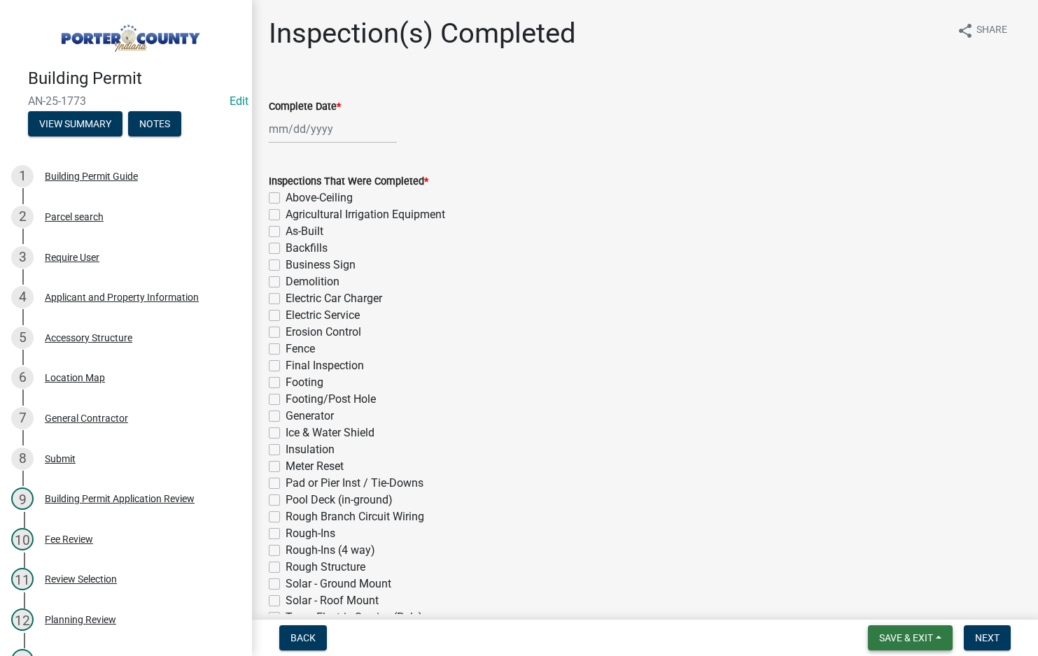
click at [920, 639] on span "Save & Exit" at bounding box center [906, 638] width 54 height 11
click at [906, 603] on button "Save & Exit" at bounding box center [896, 602] width 112 height 34
